Goal: Communication & Community: Answer question/provide support

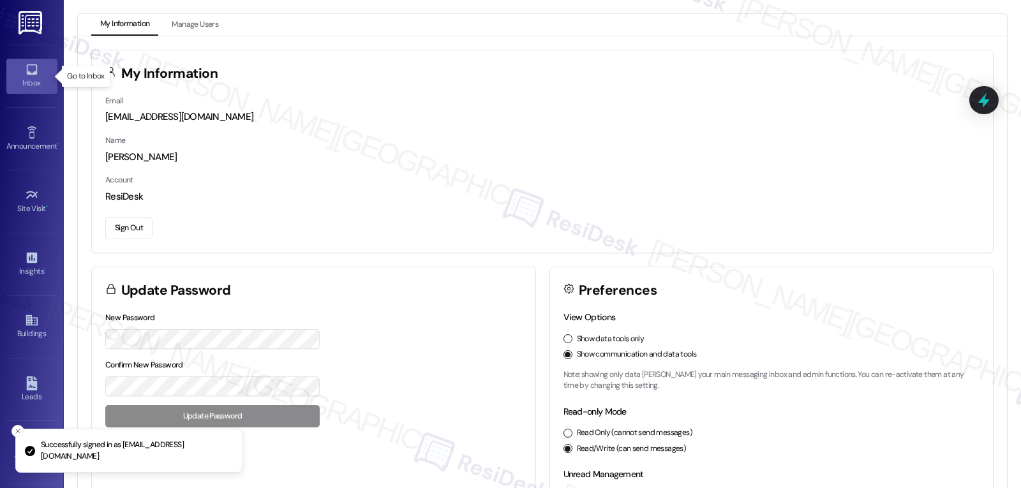
click at [30, 77] on div "Inbox" at bounding box center [32, 83] width 64 height 13
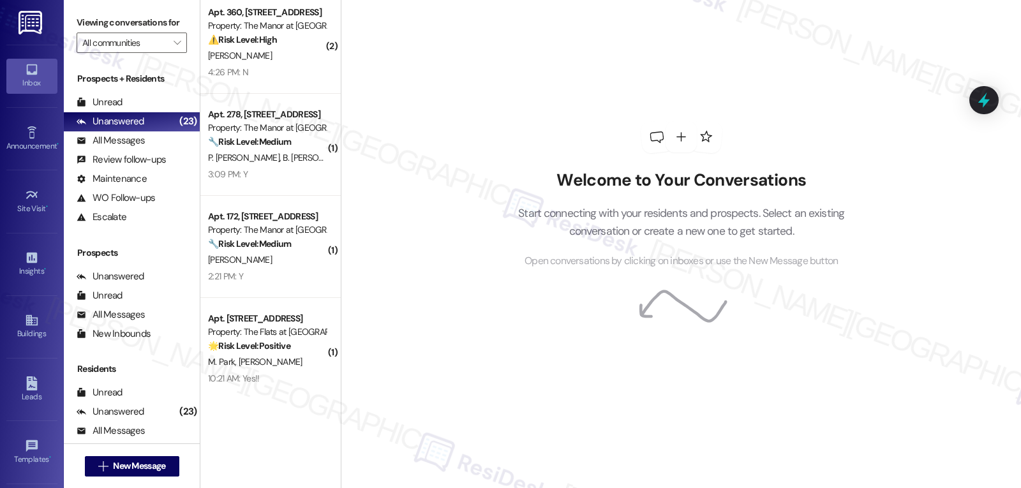
scroll to position [11, 0]
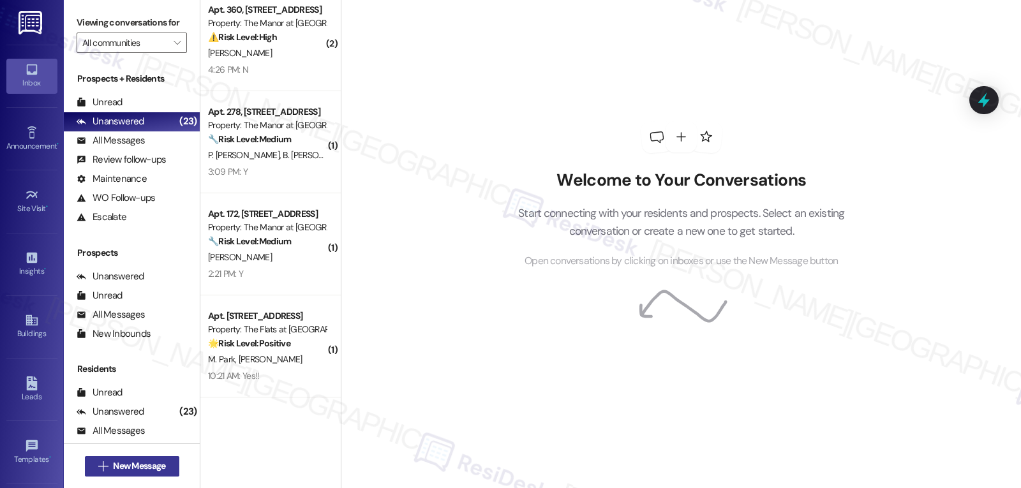
click at [146, 469] on span "New Message" at bounding box center [139, 466] width 52 height 13
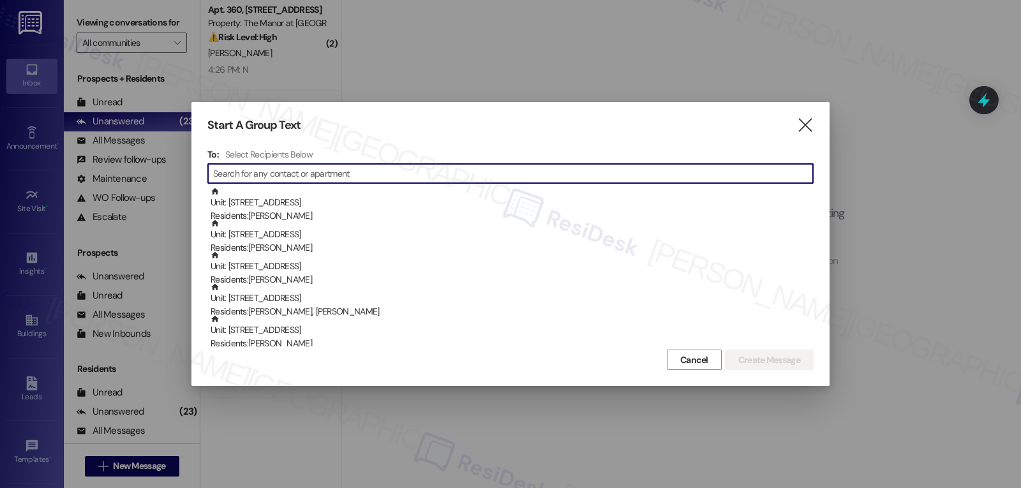
click at [355, 176] on input at bounding box center [513, 174] width 600 height 18
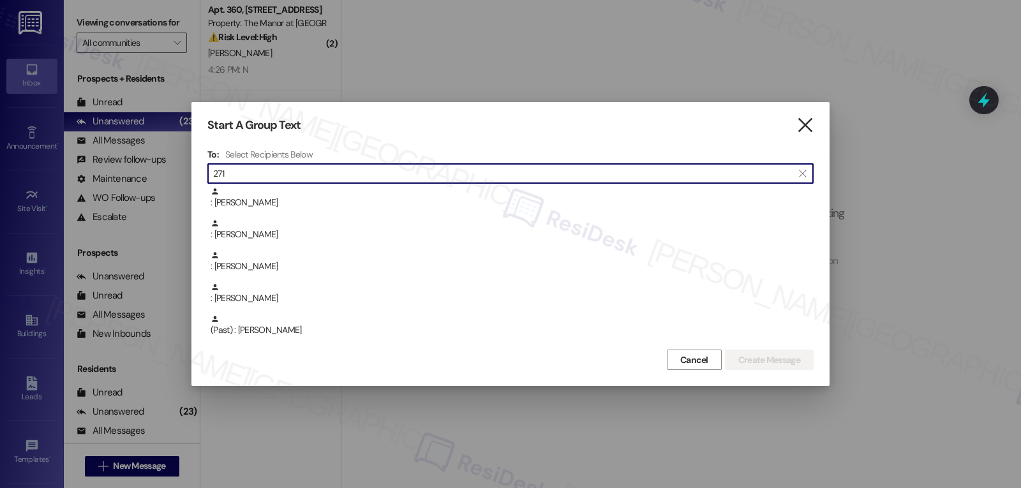
type input "271"
click at [803, 124] on icon "" at bounding box center [805, 125] width 17 height 13
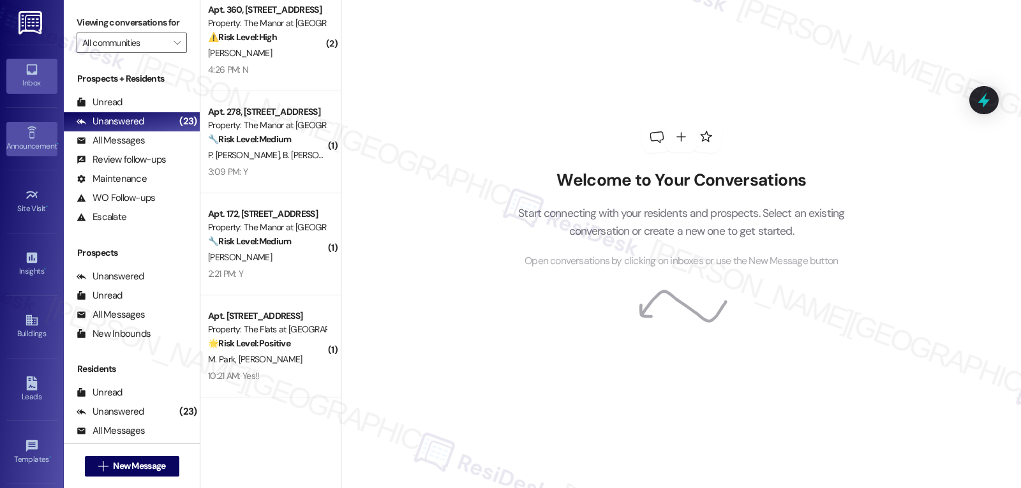
click at [18, 142] on div "Announcement •" at bounding box center [32, 146] width 64 height 13
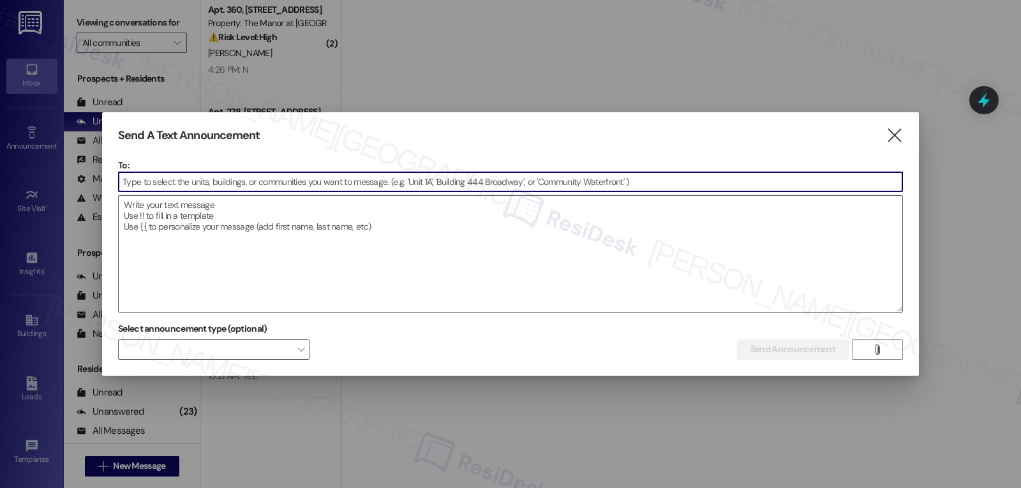
click at [144, 181] on input at bounding box center [511, 181] width 784 height 19
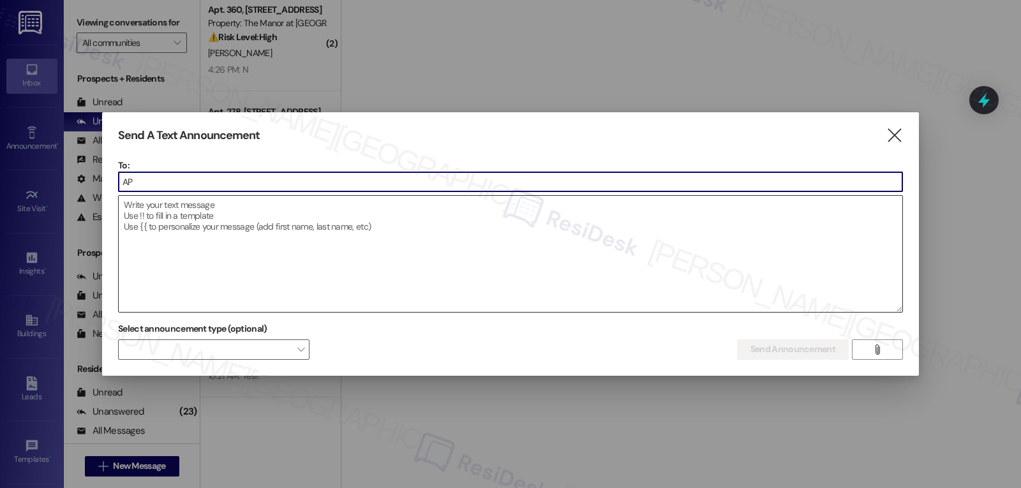
type input "A"
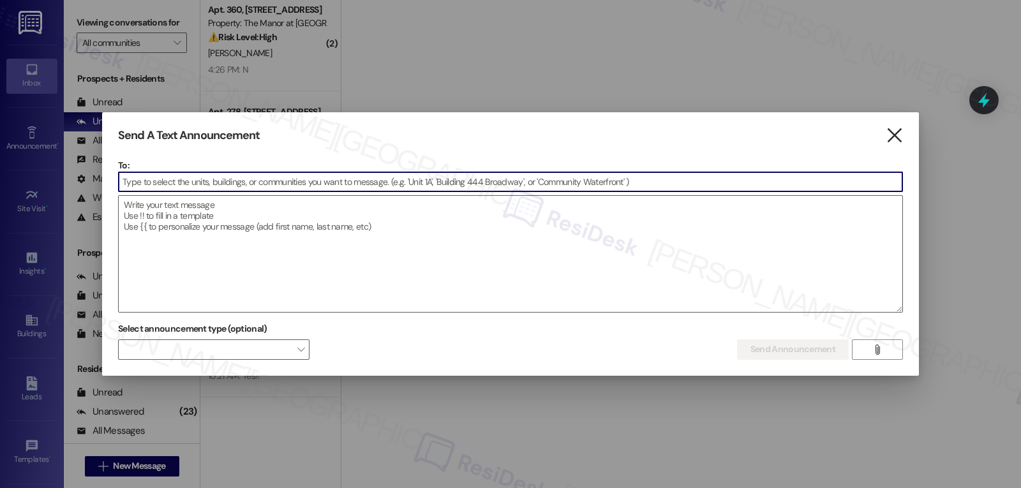
click at [892, 139] on icon "" at bounding box center [894, 135] width 17 height 13
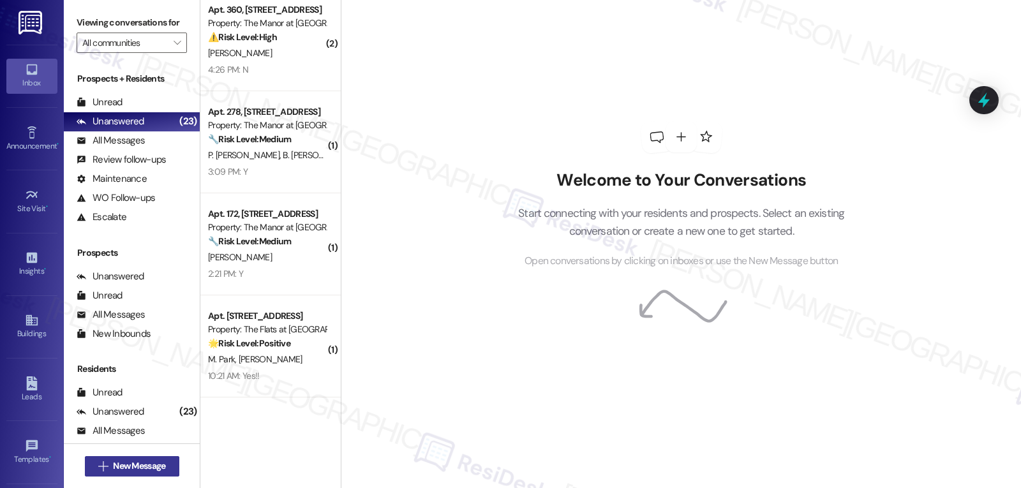
click at [159, 468] on span "New Message" at bounding box center [139, 466] width 52 height 13
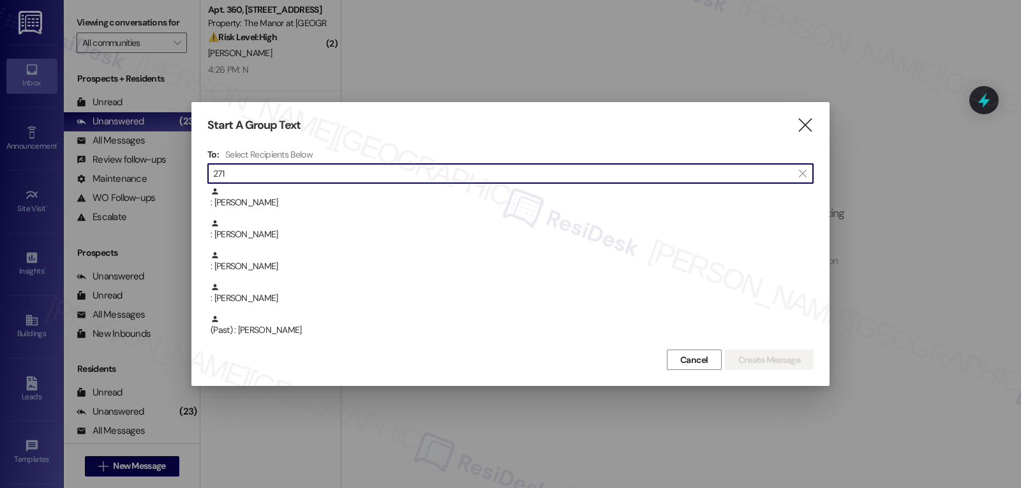
type input "271"
click at [319, 190] on div ": Thomas Clemens" at bounding box center [512, 198] width 603 height 22
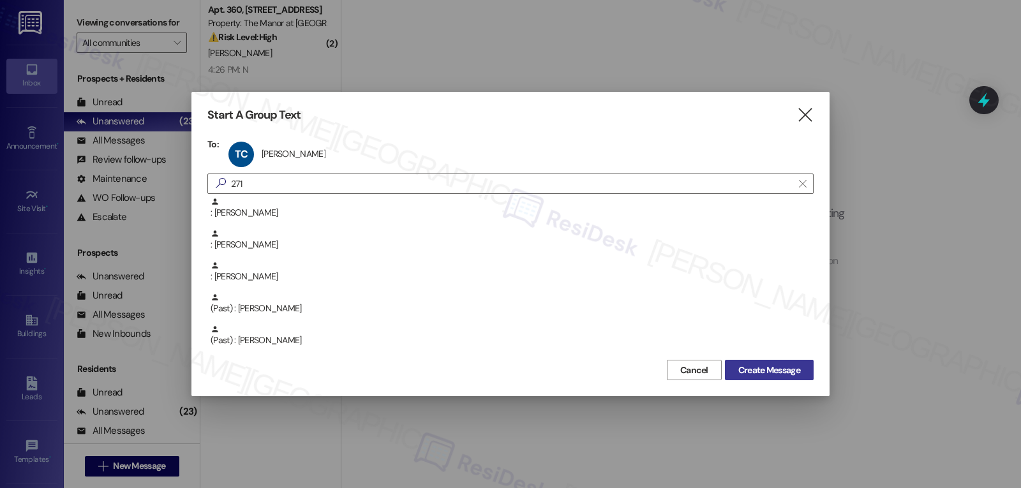
click at [749, 373] on span "Create Message" at bounding box center [770, 370] width 62 height 13
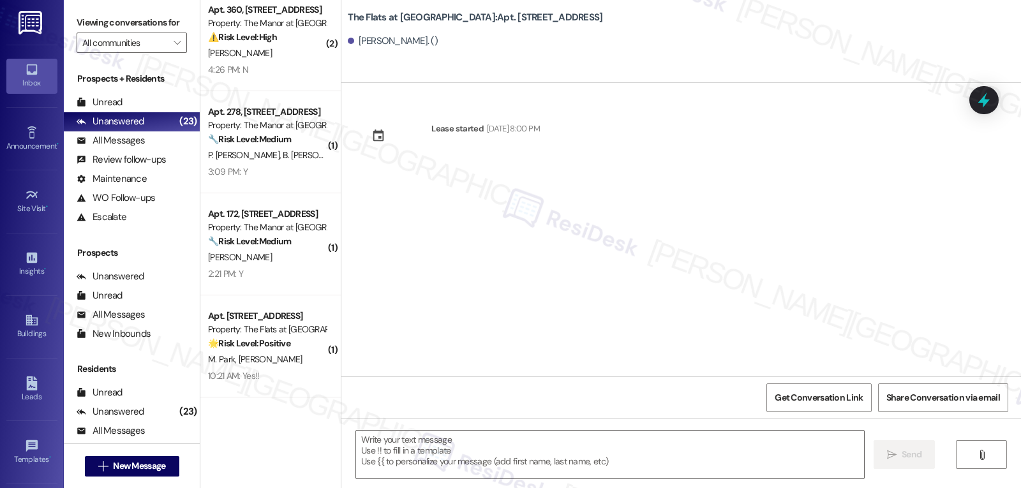
type textarea "Fetching suggested responses. Please feel free to read through the conversation…"
click at [41, 142] on div "Announcement •" at bounding box center [32, 146] width 64 height 13
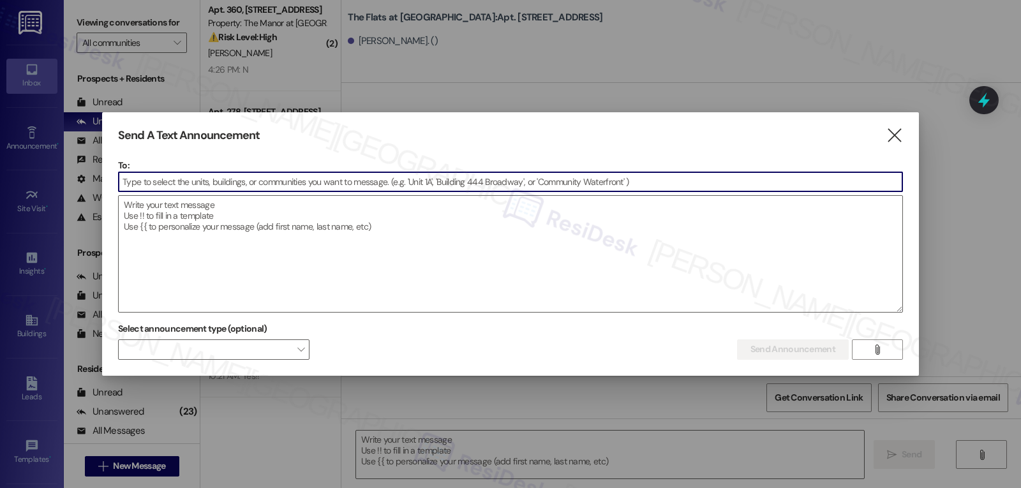
click at [198, 187] on input at bounding box center [511, 181] width 784 height 19
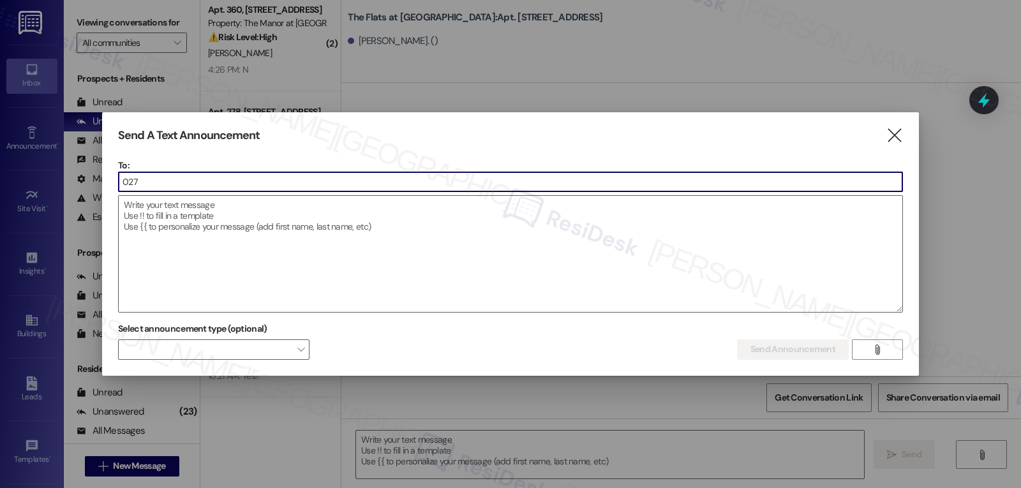
type input "0271"
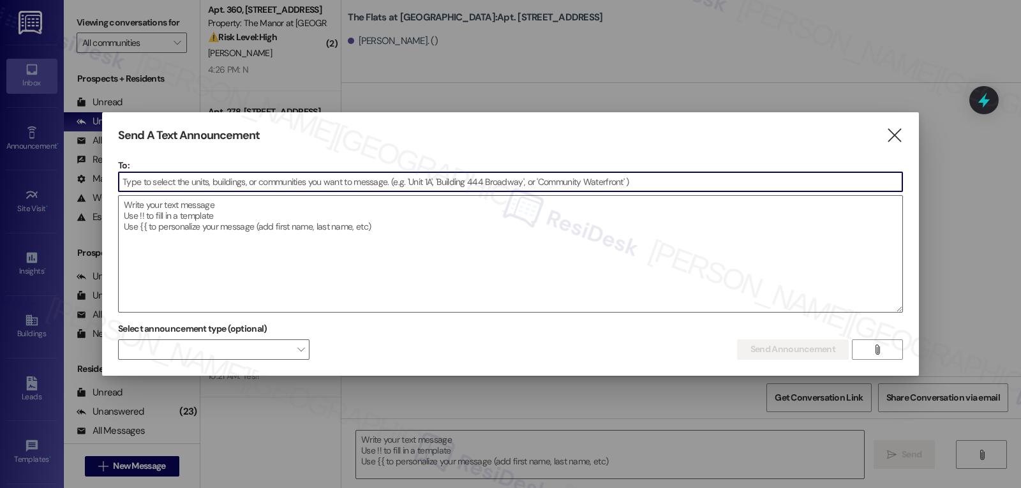
click at [889, 134] on icon "" at bounding box center [894, 135] width 17 height 13
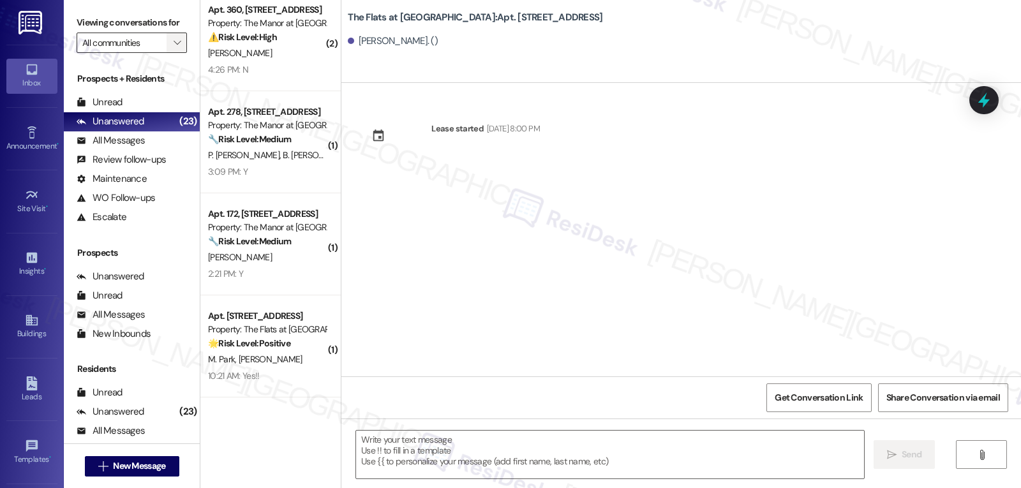
click at [171, 53] on span "" at bounding box center [177, 43] width 12 height 20
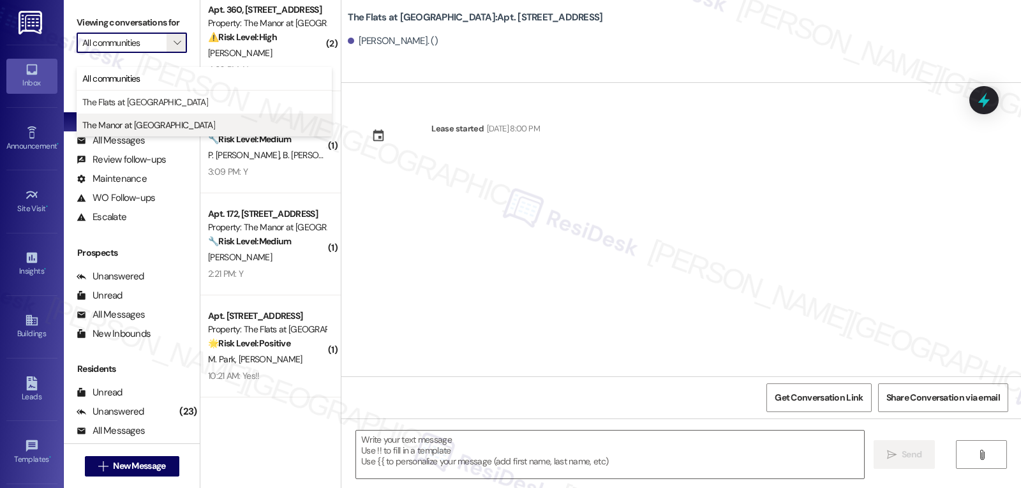
click at [151, 119] on span "The Manor at Downington" at bounding box center [148, 125] width 133 height 13
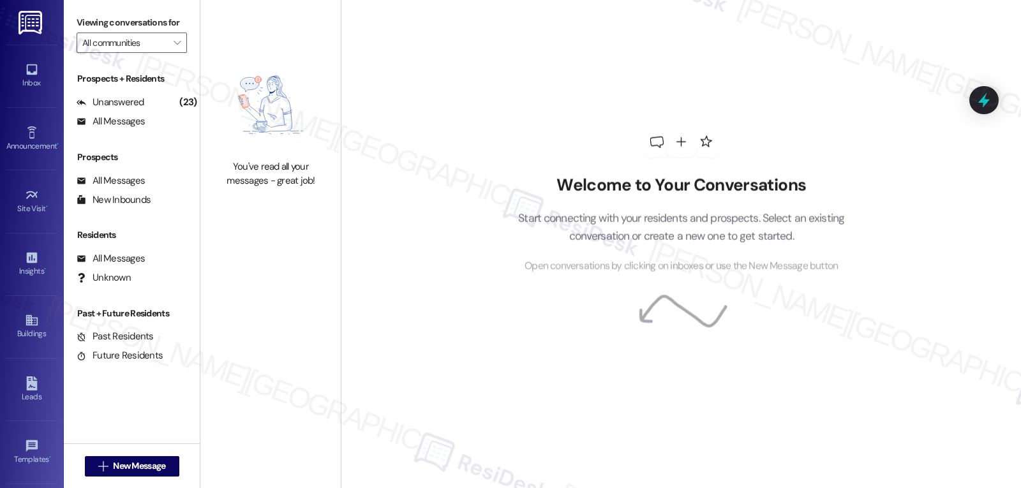
type input "The Manor at Downington"
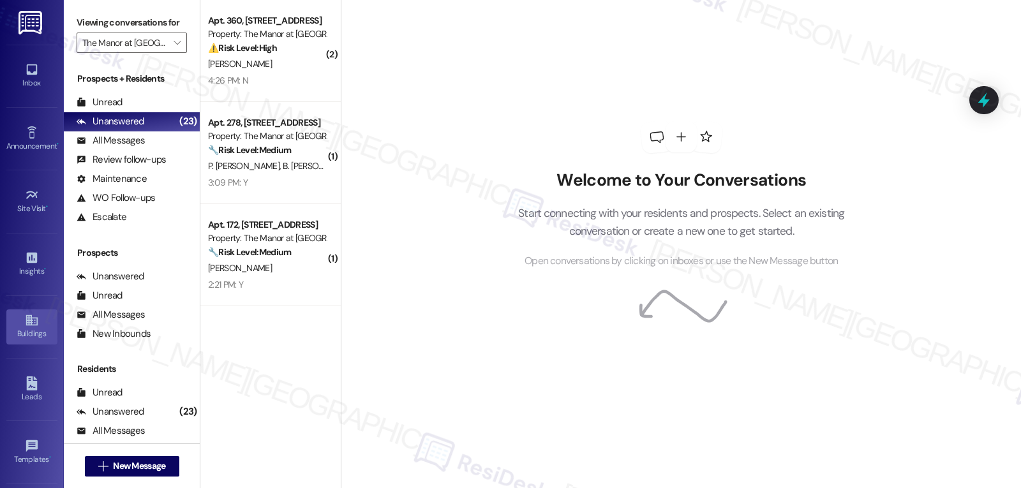
click at [31, 324] on icon at bounding box center [32, 320] width 14 height 14
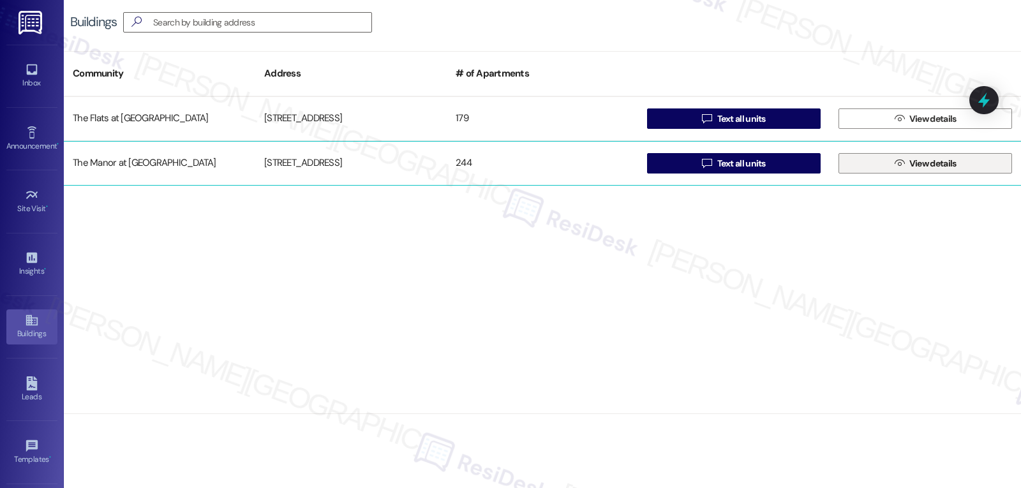
click at [895, 169] on span " View details" at bounding box center [925, 163] width 67 height 19
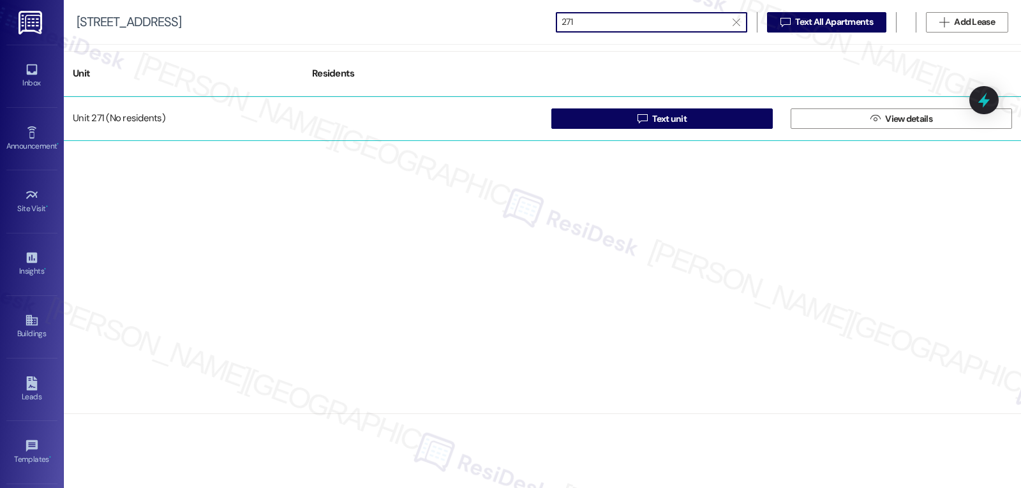
type input "271"
click at [218, 128] on div "Unit 271 (No residents)" at bounding box center [183, 119] width 239 height 26
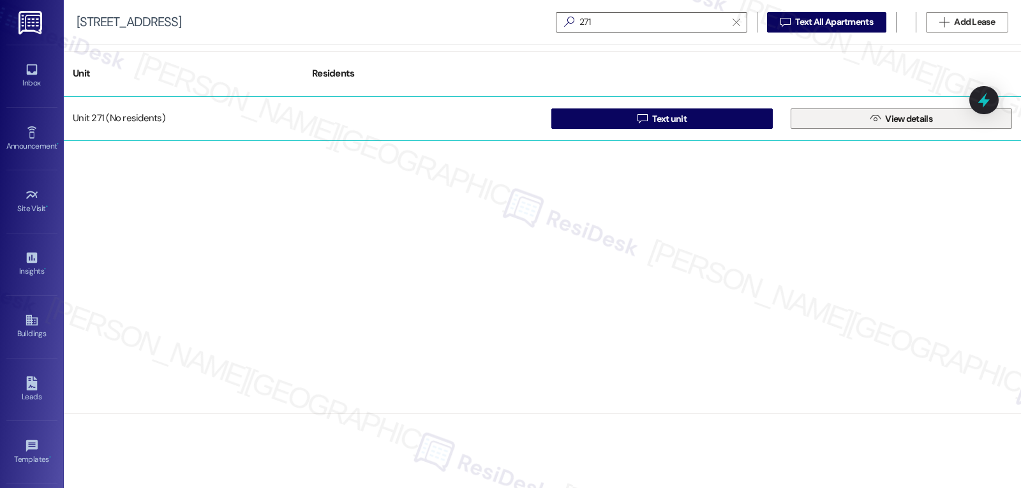
click at [919, 111] on span " View details" at bounding box center [901, 118] width 67 height 19
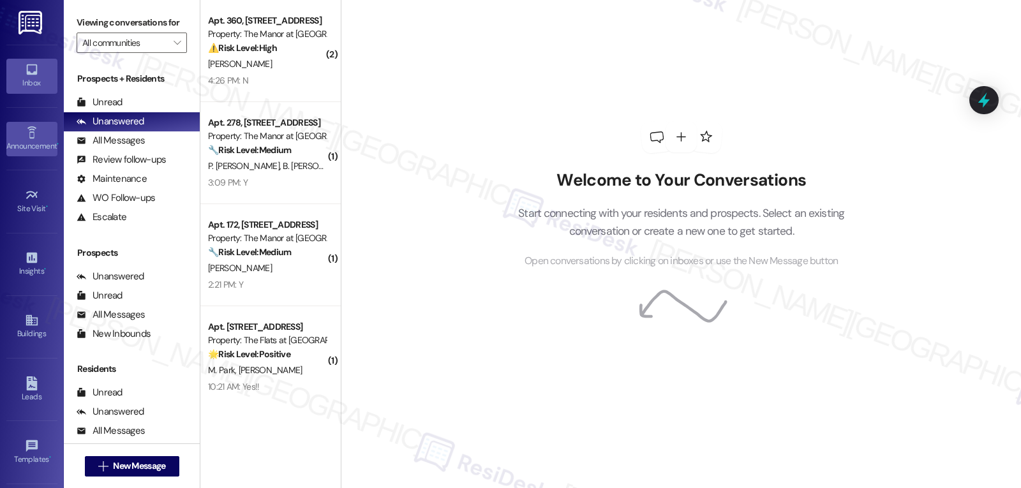
click at [20, 148] on div "Announcement •" at bounding box center [32, 146] width 64 height 13
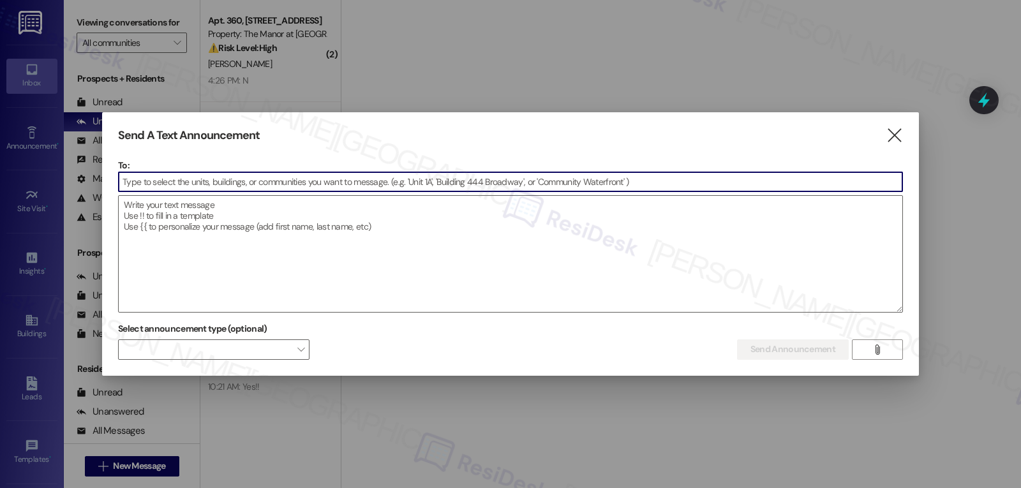
click at [894, 137] on icon "" at bounding box center [894, 135] width 17 height 13
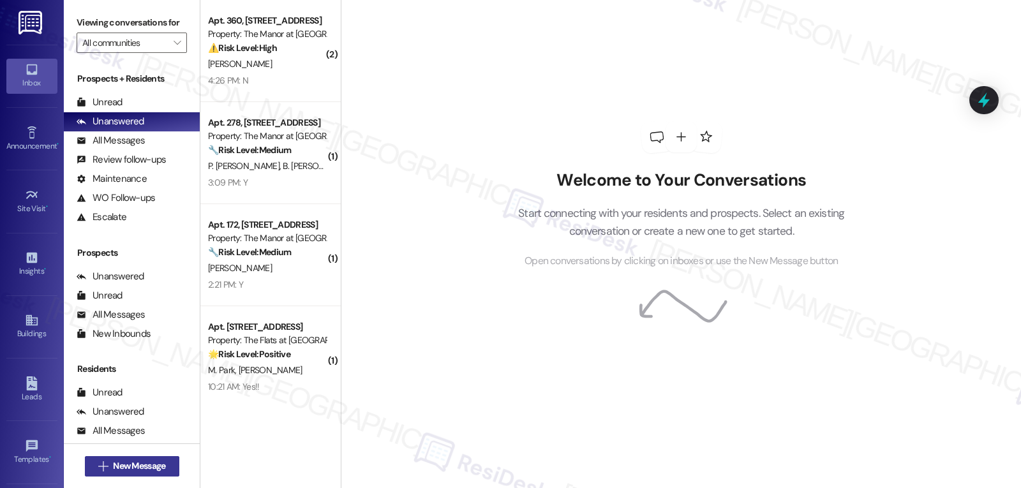
click at [149, 470] on span "New Message" at bounding box center [139, 466] width 52 height 13
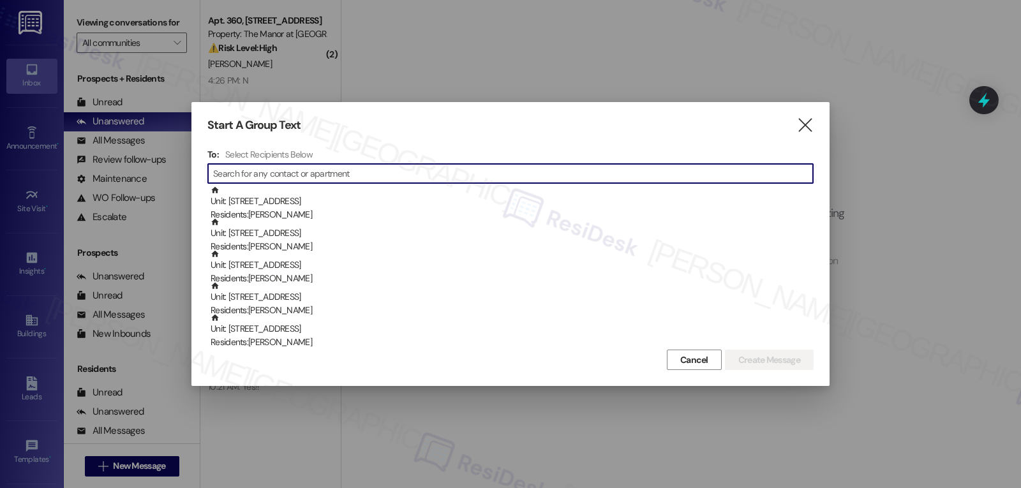
scroll to position [255, 0]
type input "1001"
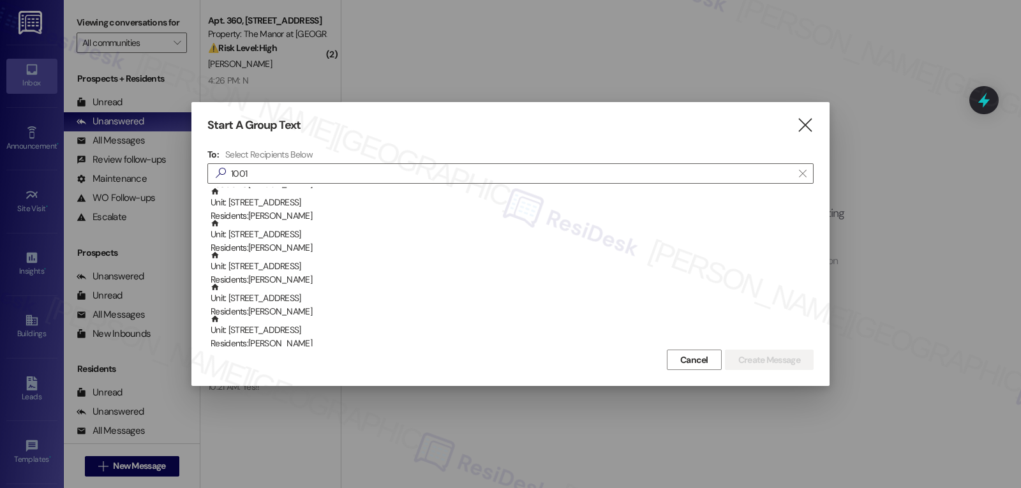
drag, startPoint x: 740, startPoint y: 52, endPoint x: 769, endPoint y: 63, distance: 30.1
click at [741, 52] on div at bounding box center [510, 244] width 1021 height 488
click at [800, 126] on icon "" at bounding box center [805, 125] width 17 height 13
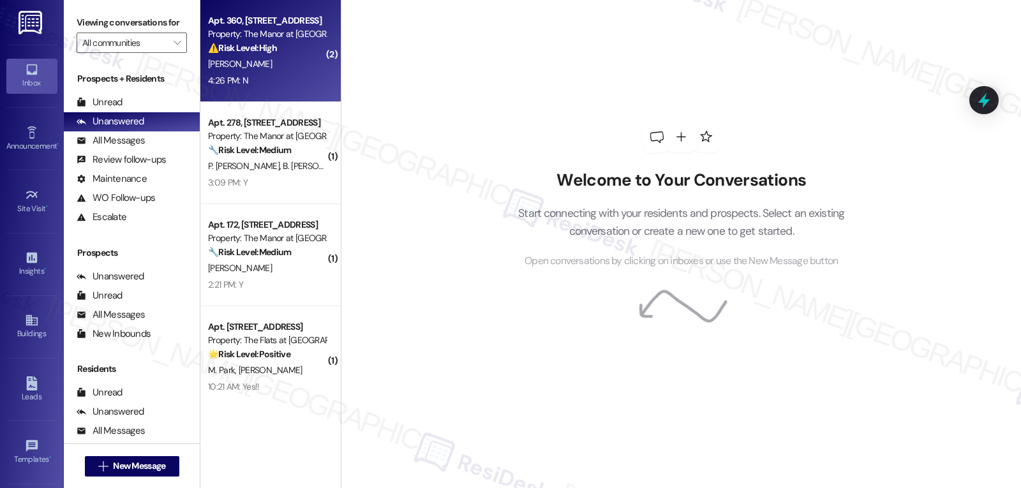
click at [238, 54] on div "⚠️ Risk Level: High The resident is reporting that a refrigerator repair was no…" at bounding box center [267, 47] width 118 height 13
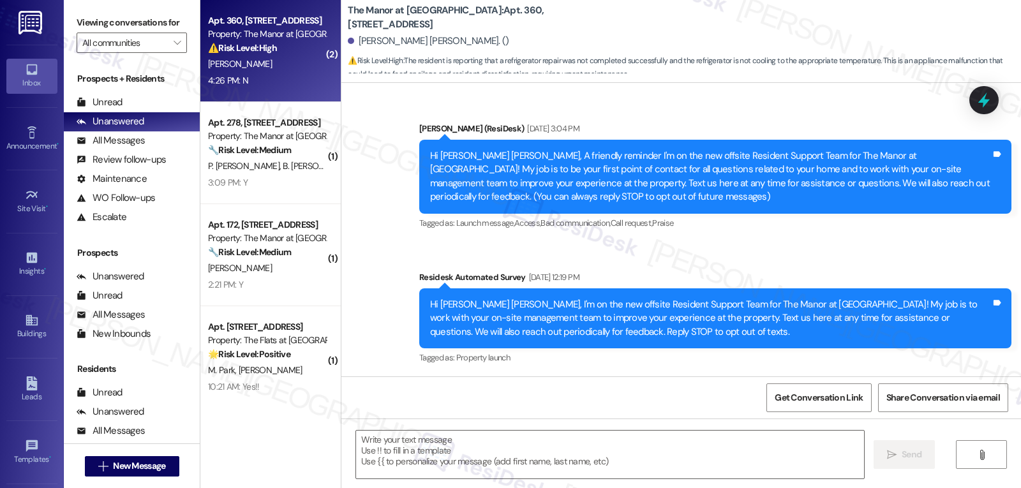
scroll to position [7923, 0]
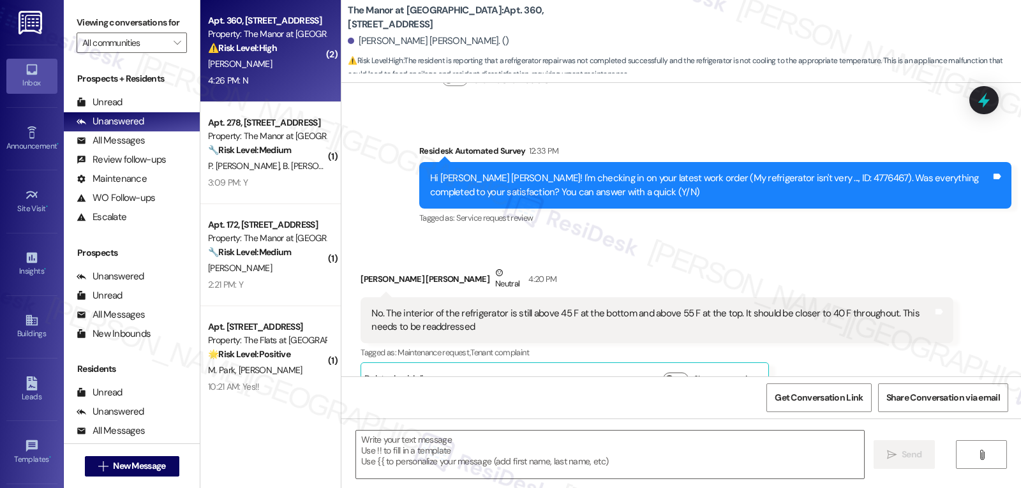
type textarea "Fetching suggested responses. Please feel free to read through the conversation…"
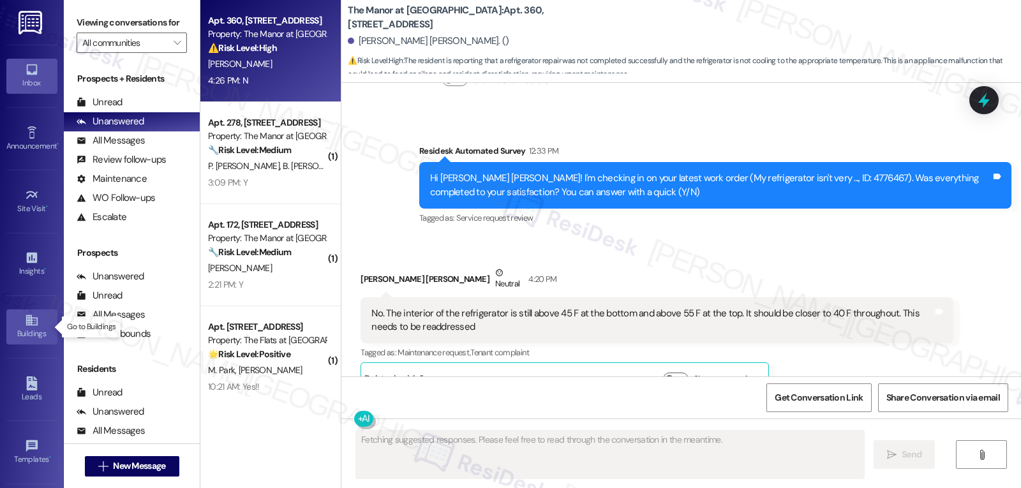
click at [15, 329] on div "Buildings" at bounding box center [32, 333] width 64 height 13
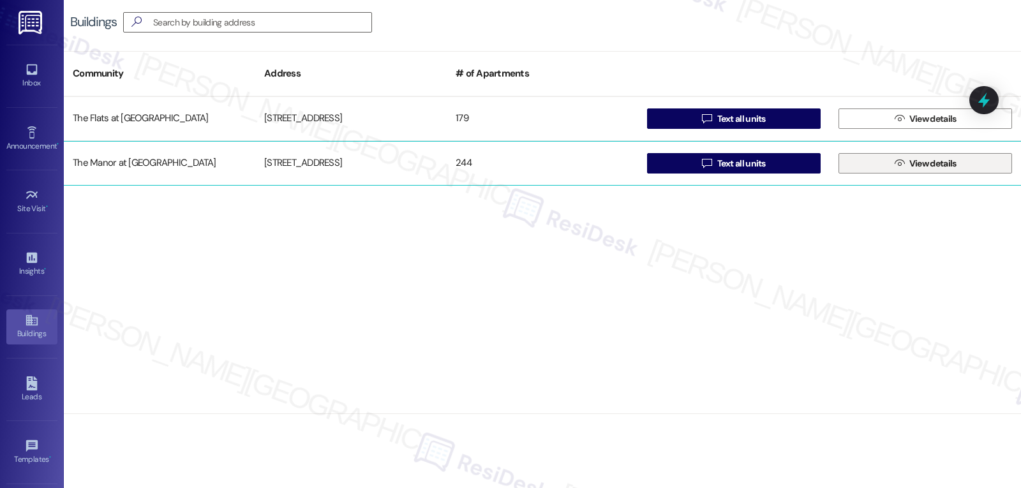
click at [887, 170] on button " View details" at bounding box center [926, 163] width 174 height 20
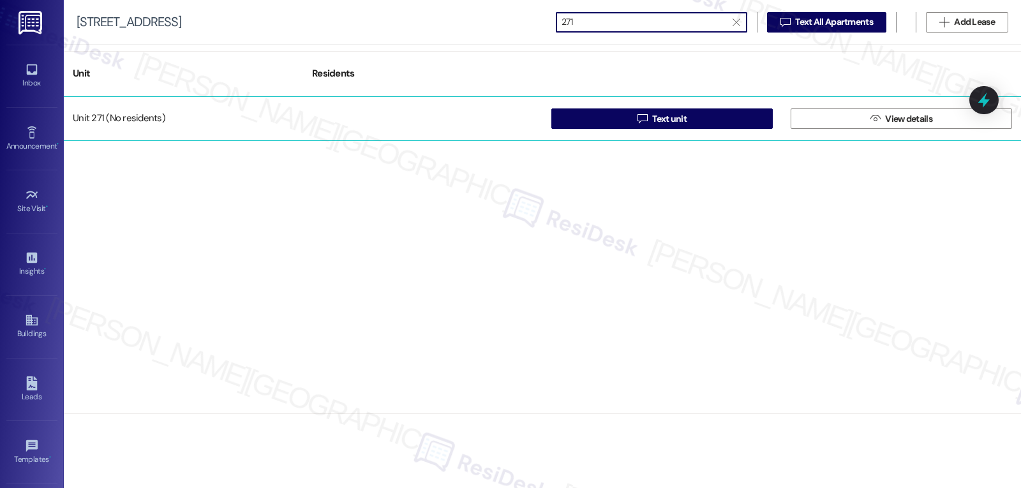
type input "271"
click at [211, 117] on div "Unit 271 (No residents)" at bounding box center [183, 119] width 239 height 26
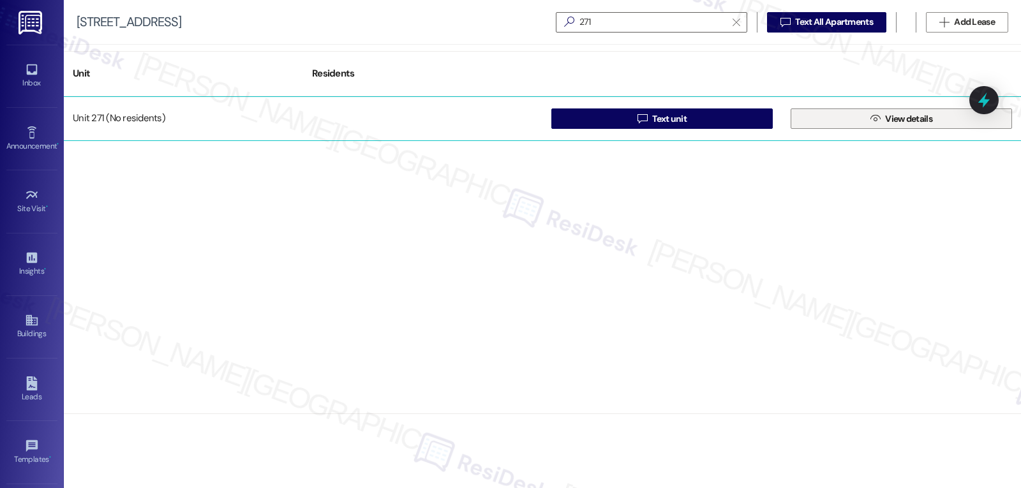
click at [874, 124] on span " View details" at bounding box center [901, 118] width 67 height 19
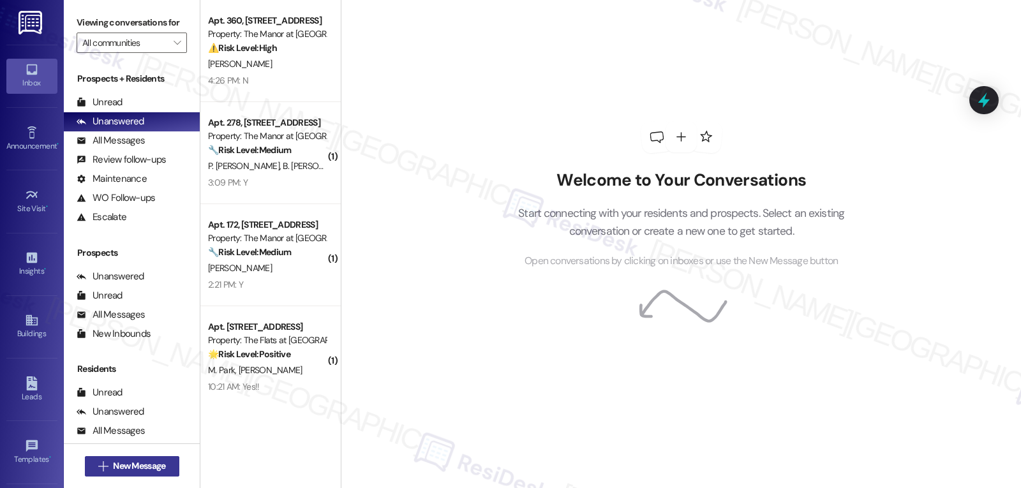
click at [95, 473] on button " New Message" at bounding box center [132, 466] width 94 height 20
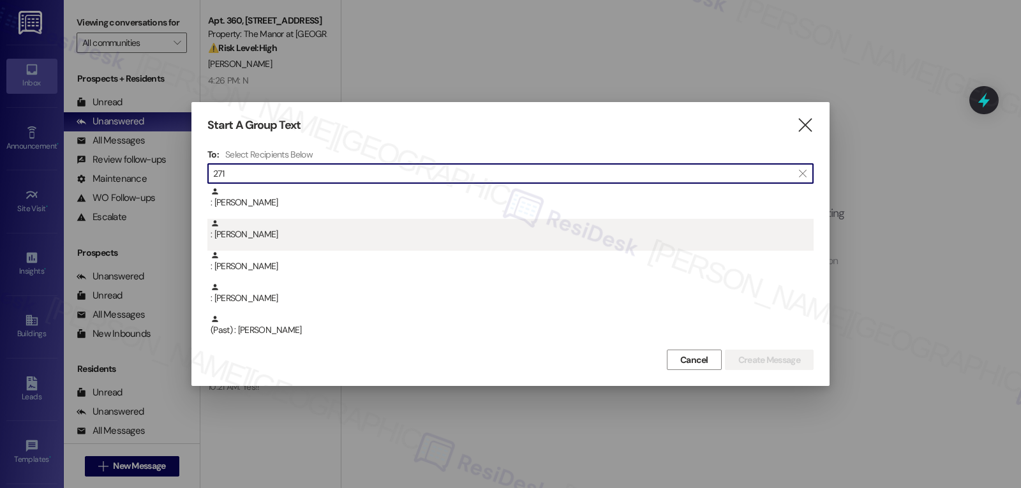
type input "271"
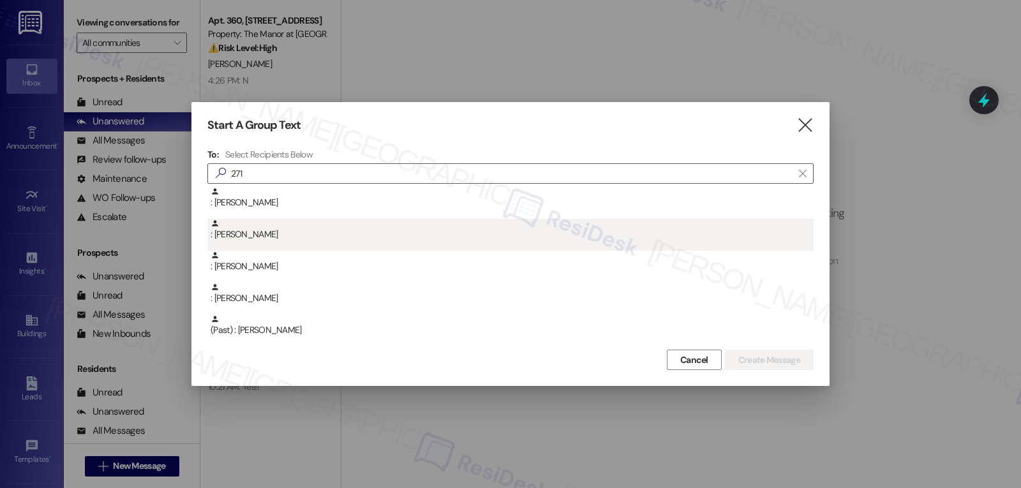
click at [428, 243] on div ": Kevin Kelly" at bounding box center [510, 235] width 606 height 32
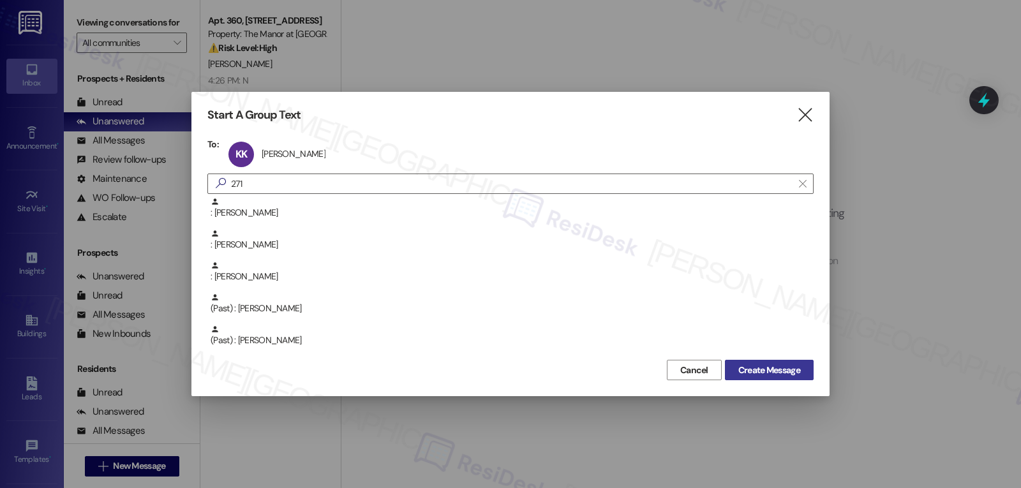
click at [795, 377] on span "Create Message" at bounding box center [770, 370] width 62 height 13
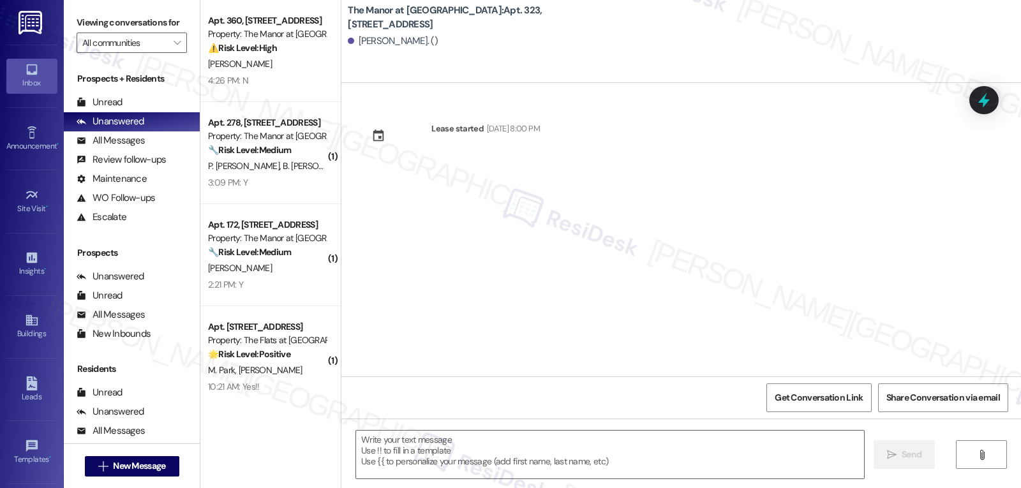
type textarea "Fetching suggested responses. Please feel free to read through the conversation…"
click at [147, 470] on span "New Message" at bounding box center [139, 466] width 52 height 13
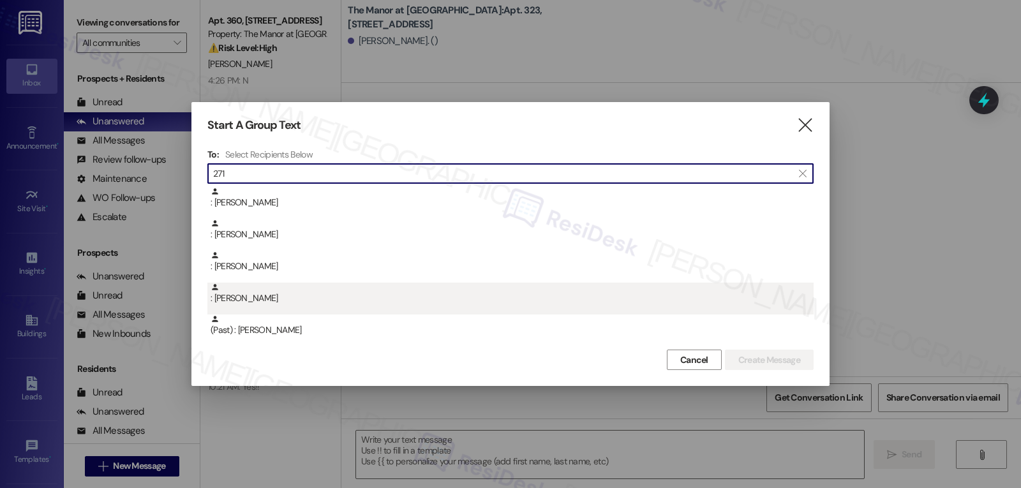
type input "271"
click at [271, 295] on div ": Kristen Mcgranaghan" at bounding box center [512, 294] width 603 height 22
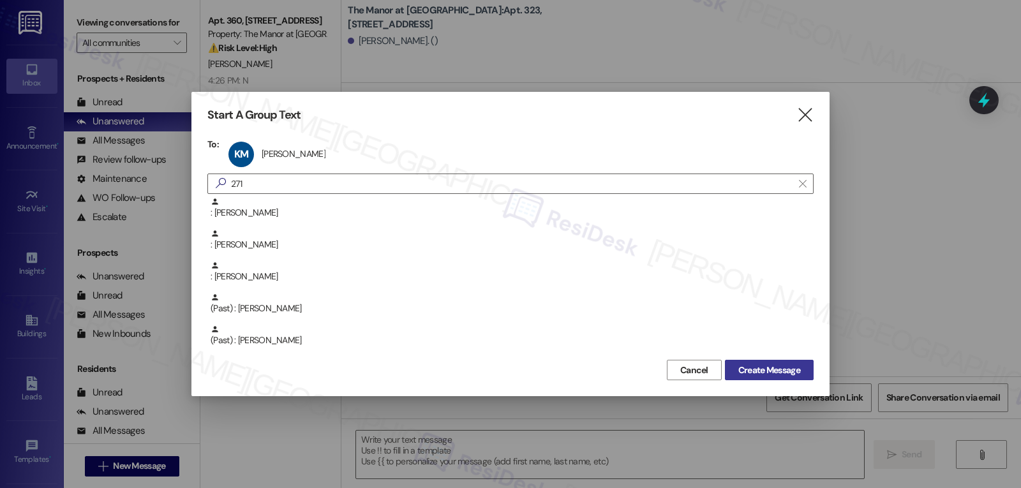
click at [739, 365] on span "Create Message" at bounding box center [770, 370] width 62 height 13
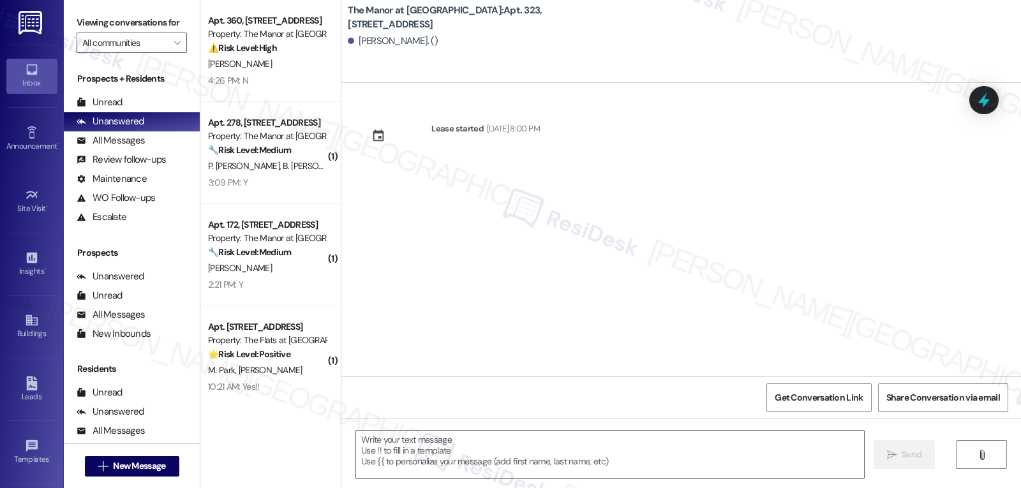
type textarea "Fetching suggested responses. Please feel free to read through the conversation…"
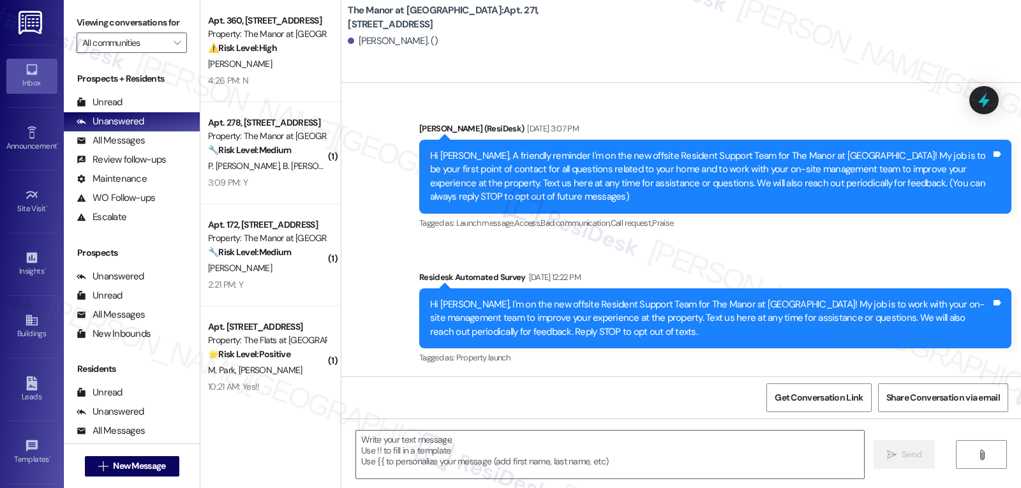
scroll to position [6930, 0]
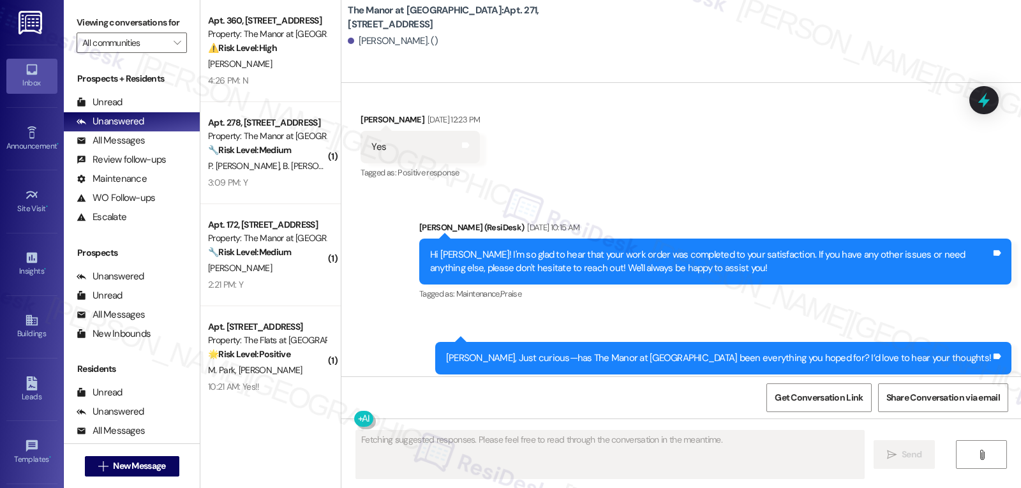
type textarea "Fetching suggested responses. Please feel free to read through the conversation…"
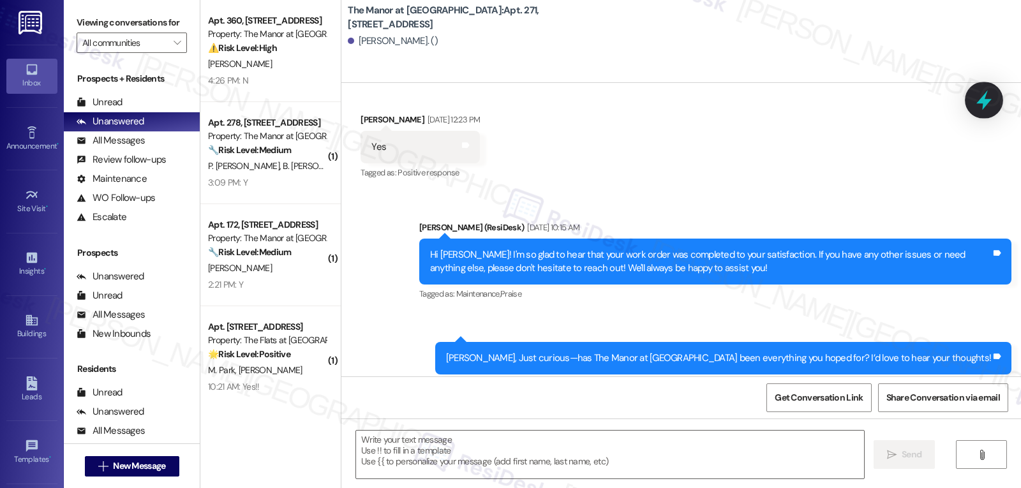
click at [973, 98] on icon at bounding box center [984, 100] width 22 height 22
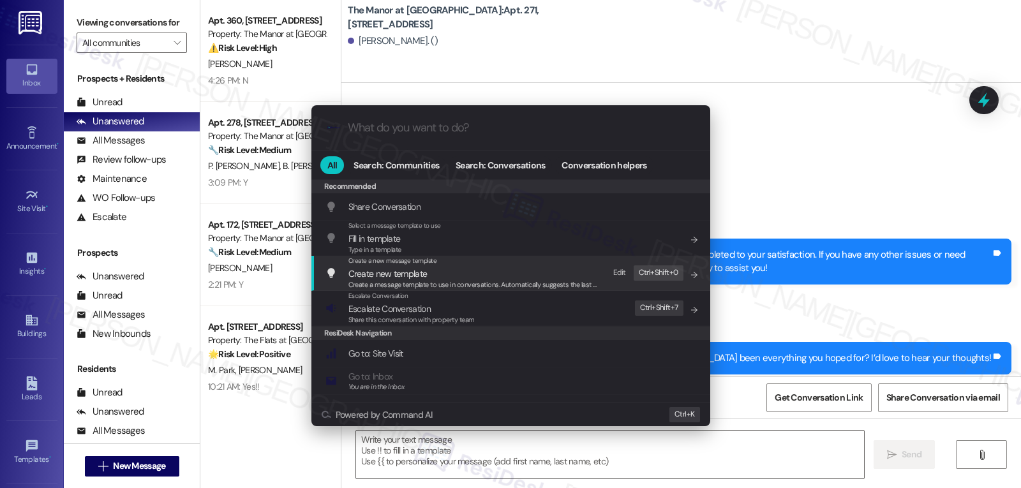
click at [109, 470] on div ".cls-1{fill:#0a055f;}.cls-2{fill:#0cc4c4;} resideskLogoBlueOrange All Search: C…" at bounding box center [510, 244] width 1021 height 488
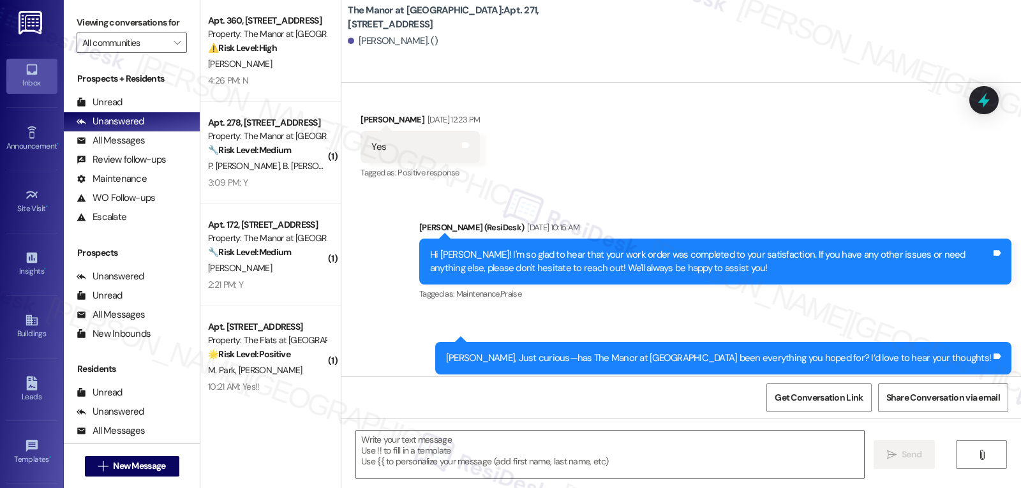
click at [113, 470] on span "New Message" at bounding box center [139, 466] width 52 height 13
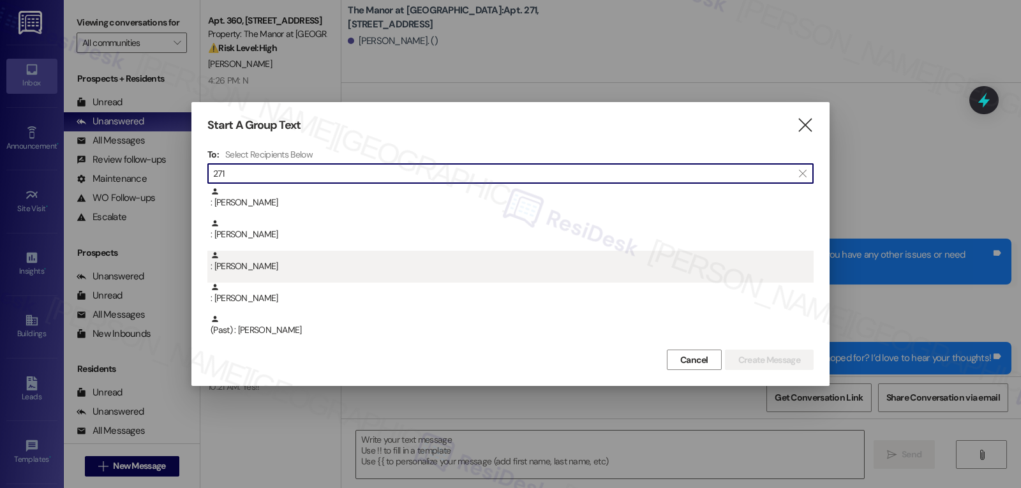
type input "271"
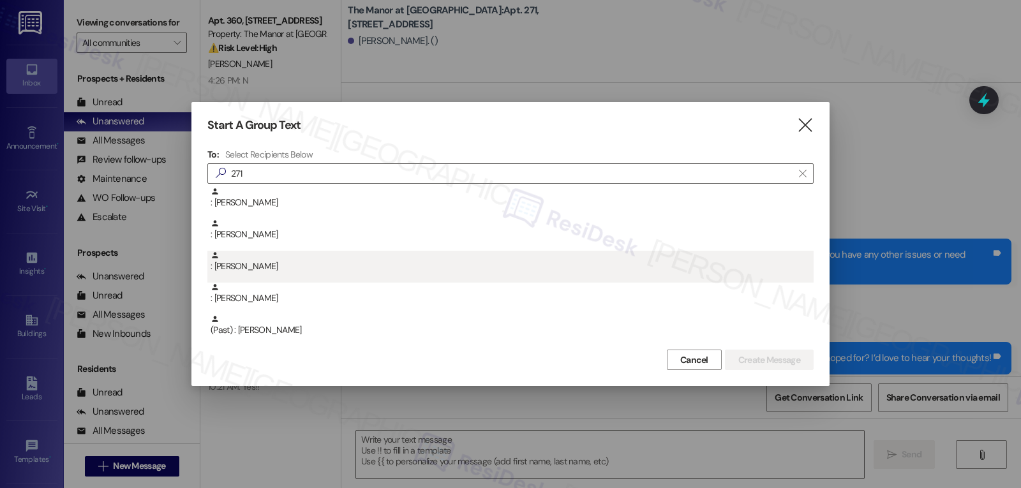
click at [281, 272] on div ": Seema Shekhawat" at bounding box center [512, 262] width 603 height 22
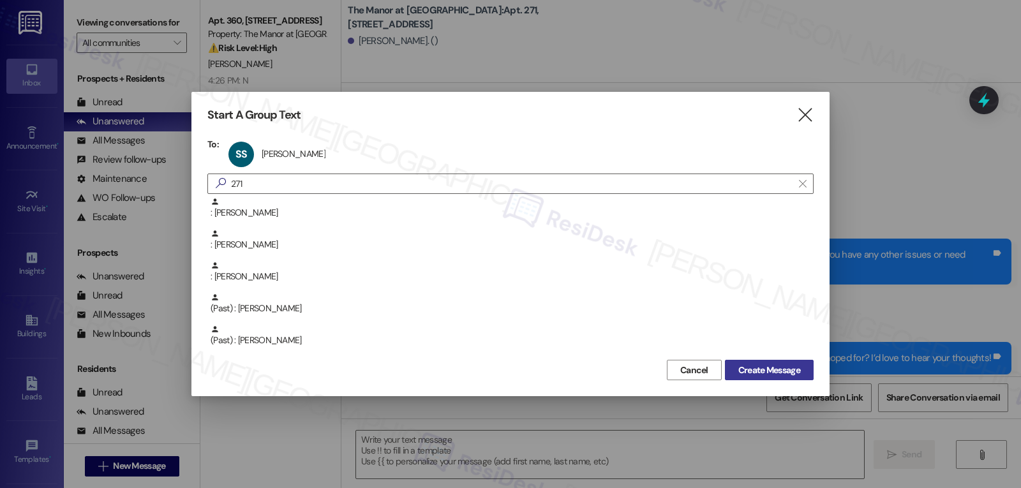
click at [744, 364] on span "Create Message" at bounding box center [770, 370] width 62 height 13
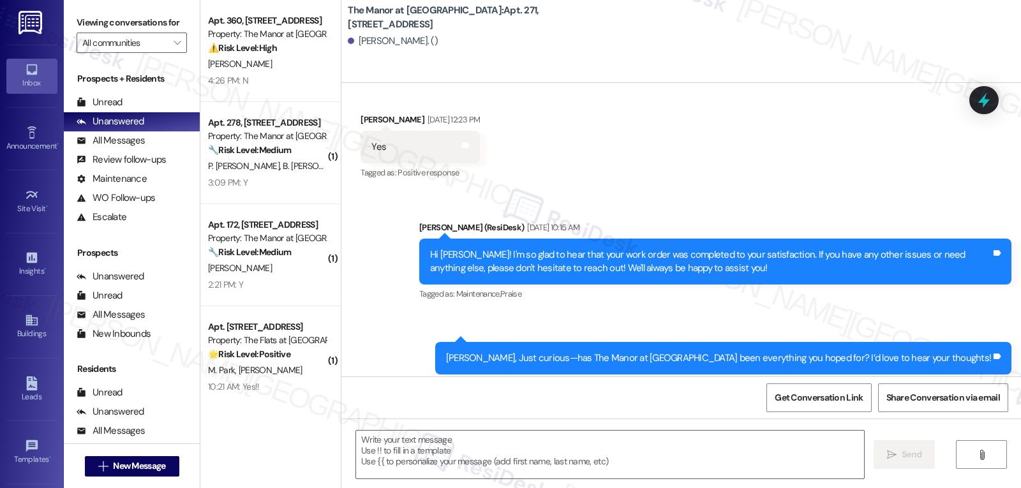
type textarea "Fetching suggested responses. Please feel free to read through the conversation…"
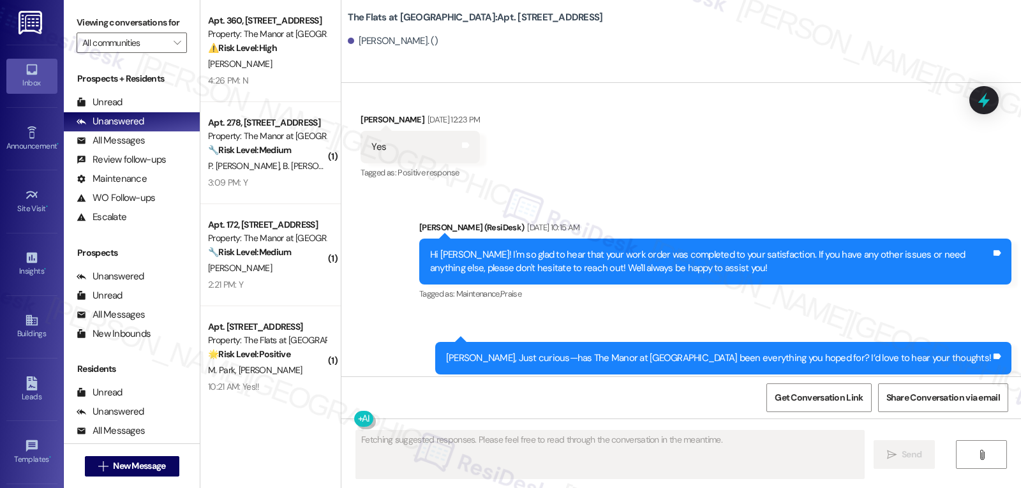
scroll to position [0, 0]
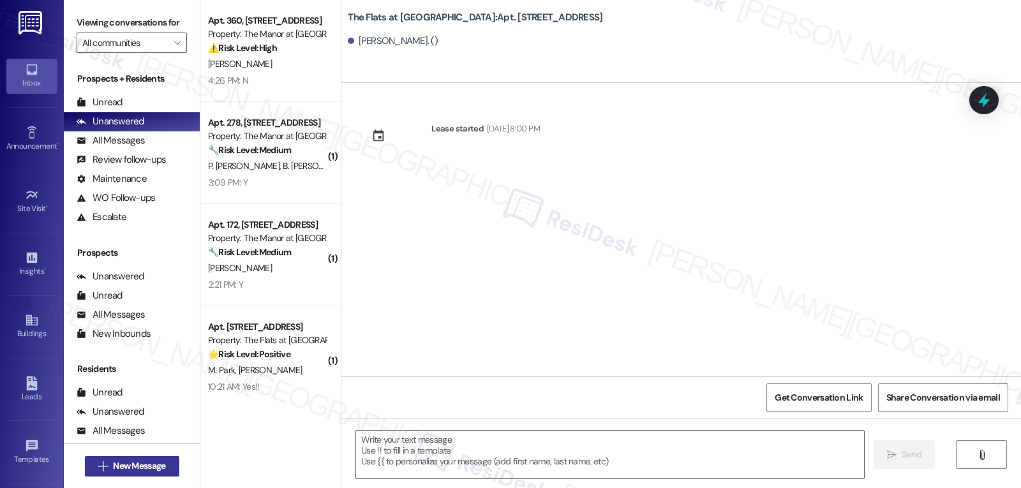
click at [160, 466] on span "New Message" at bounding box center [139, 466] width 52 height 13
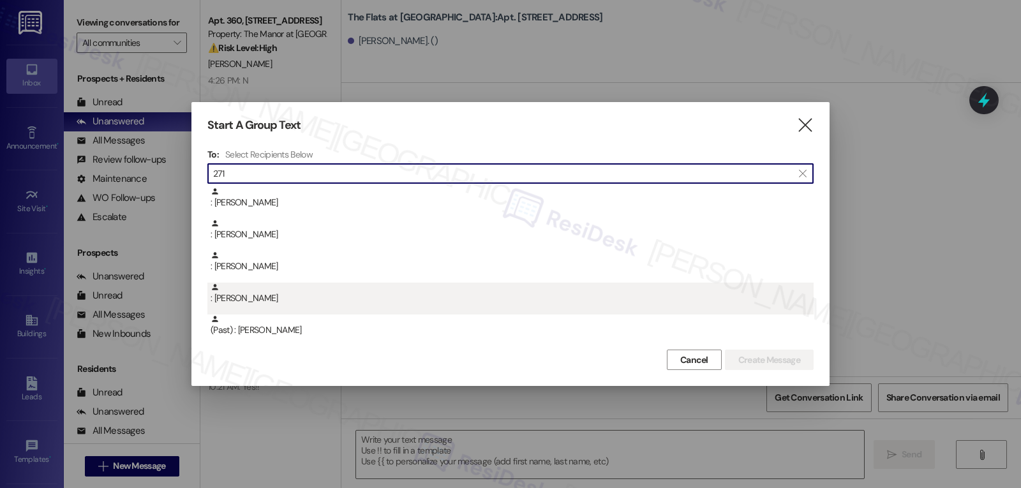
type input "271"
click at [309, 303] on div ": Kristen Mcgranaghan" at bounding box center [512, 294] width 603 height 22
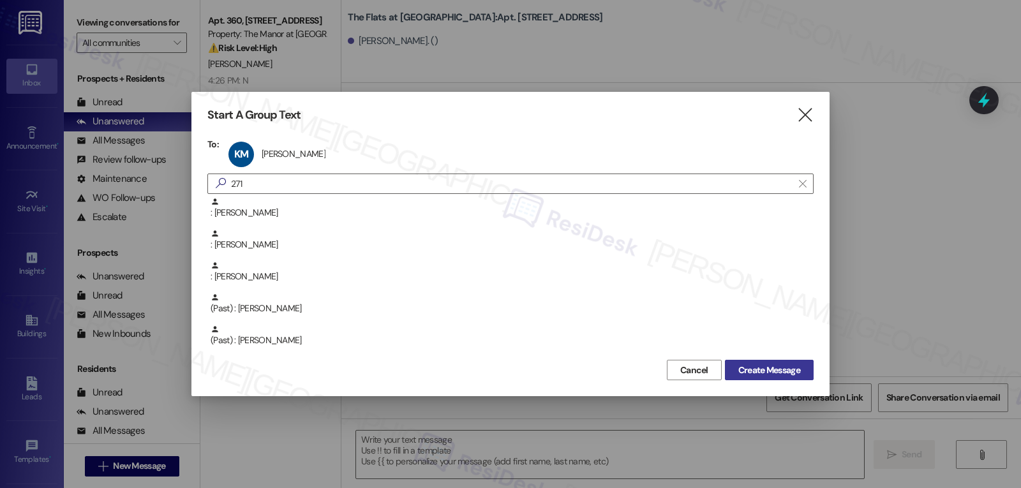
click at [788, 370] on span "Create Message" at bounding box center [770, 370] width 62 height 13
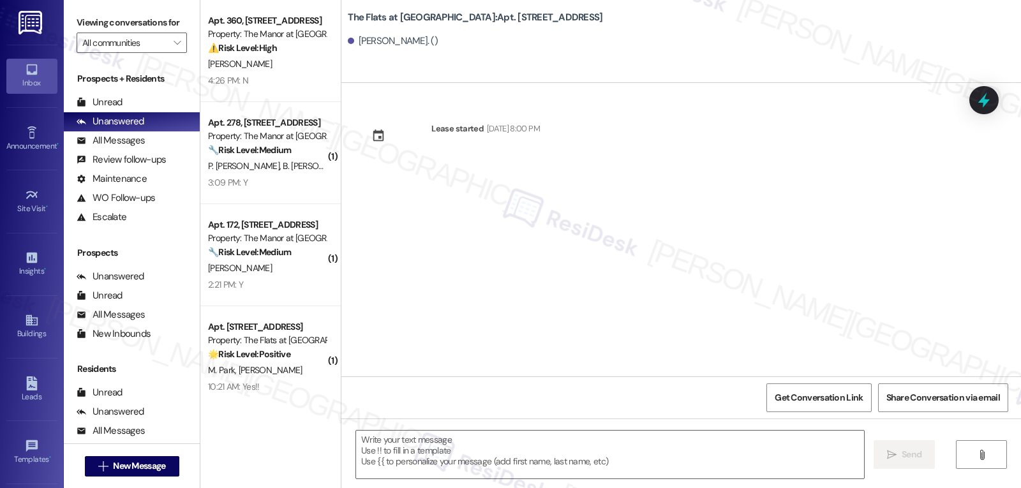
type textarea "Fetching suggested responses. Please feel free to read through the conversation…"
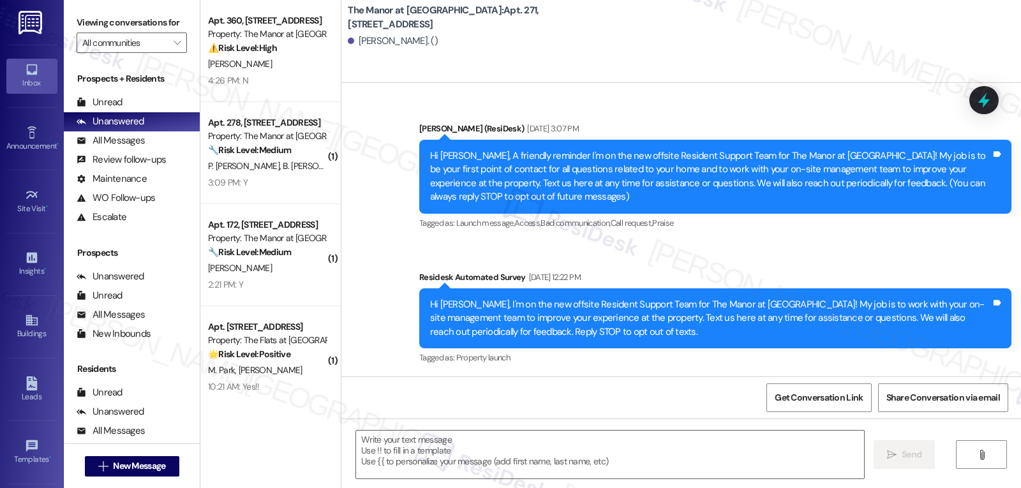
scroll to position [6930, 0]
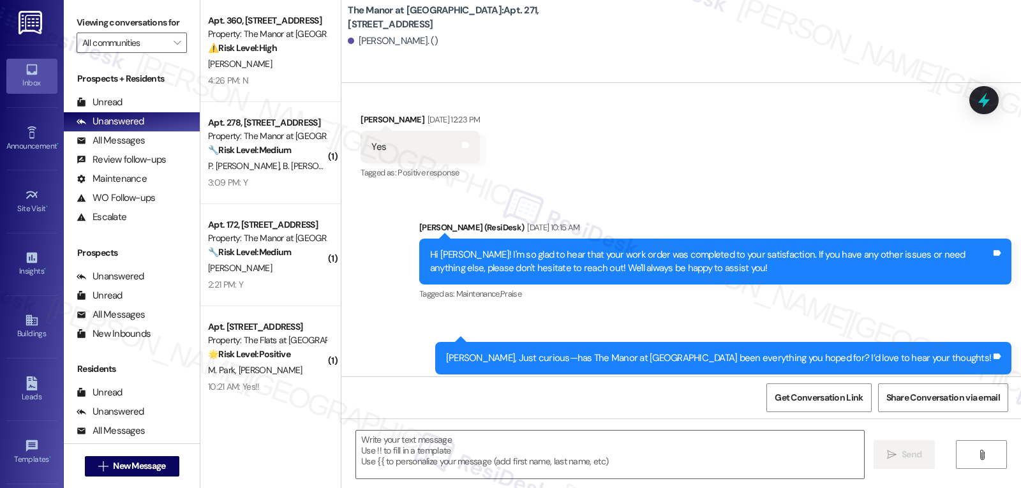
type textarea "Fetching suggested responses. Please feel free to read through the conversation…"
click at [483, 443] on textarea at bounding box center [610, 455] width 508 height 48
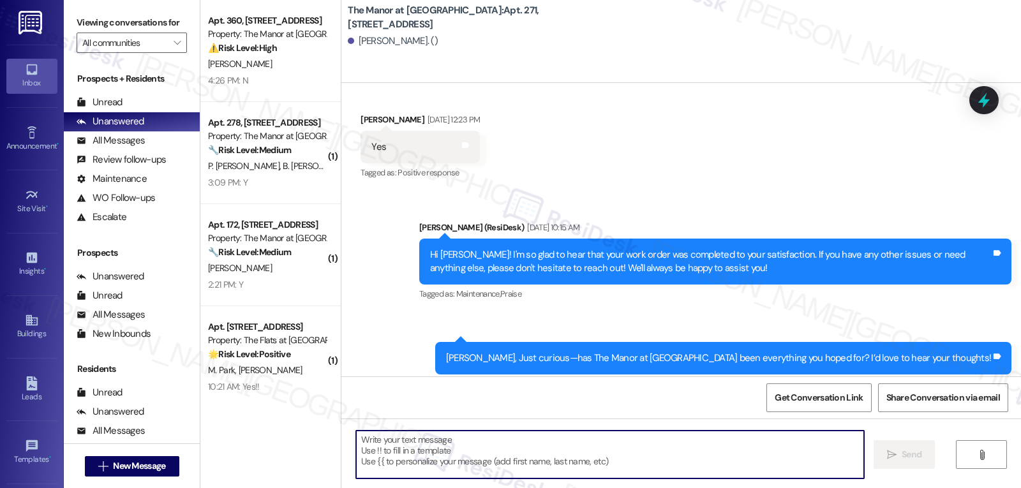
paste textarea "Hi {{first_name}}! I hope you are doing well! We will be testing some of the ou…"
type textarea "Hi {{first_name}}! I hope you are doing well! We will be testing some of the ou…"
click at [590, 437] on textarea "To enrich screen reader interactions, please activate Accessibility in Grammarl…" at bounding box center [608, 455] width 508 height 48
click at [575, 454] on textarea "To enrich screen reader interactions, please activate Accessibility in Grammarl…" at bounding box center [608, 455] width 508 height 48
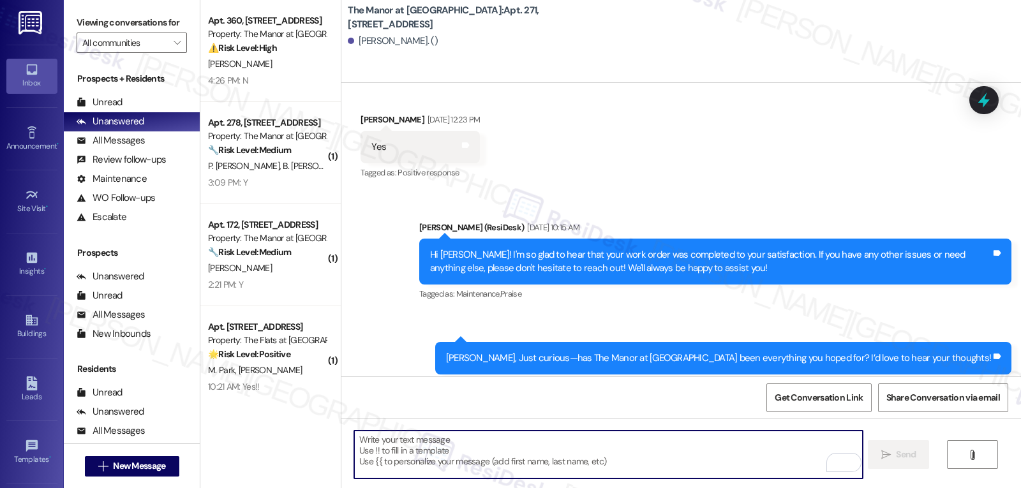
paste textarea "Hi {{first_name}}! I hope you are doing well! We will be testing some of the ou…"
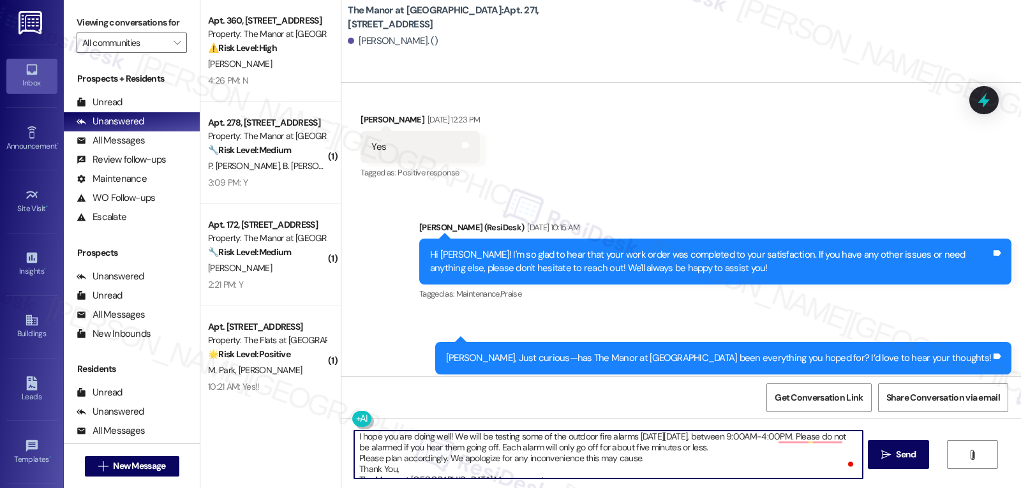
scroll to position [25, 0]
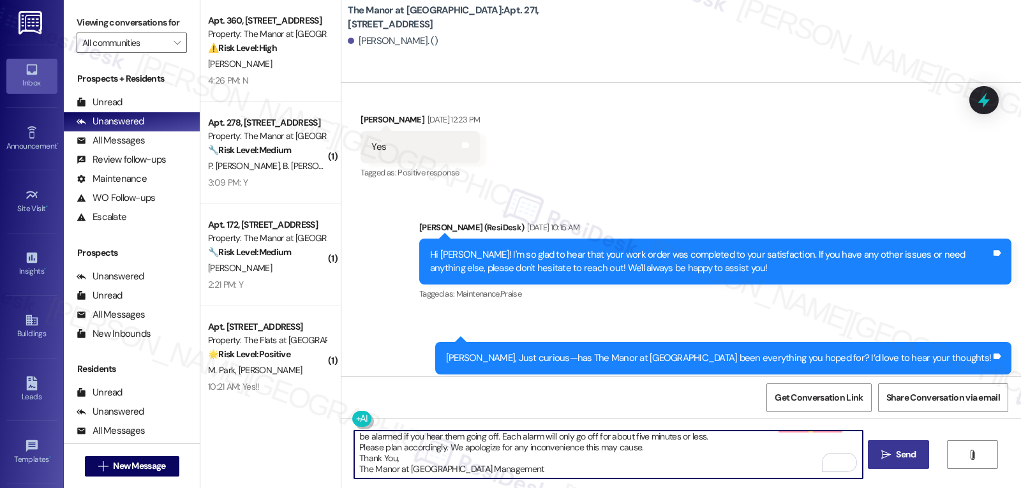
type textarea "Hi {{first_name}}! I hope you are doing well! We will be testing some of the ou…"
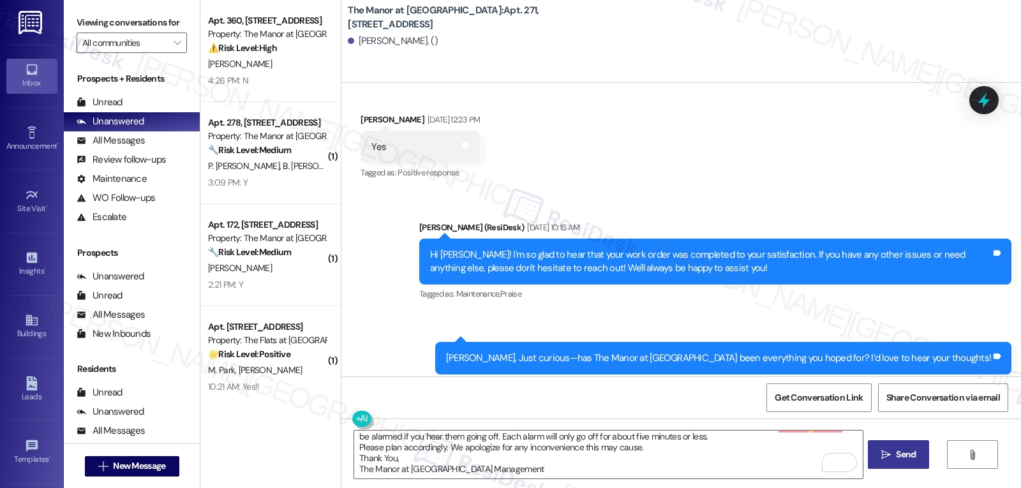
click at [896, 453] on span "Send" at bounding box center [906, 454] width 20 height 13
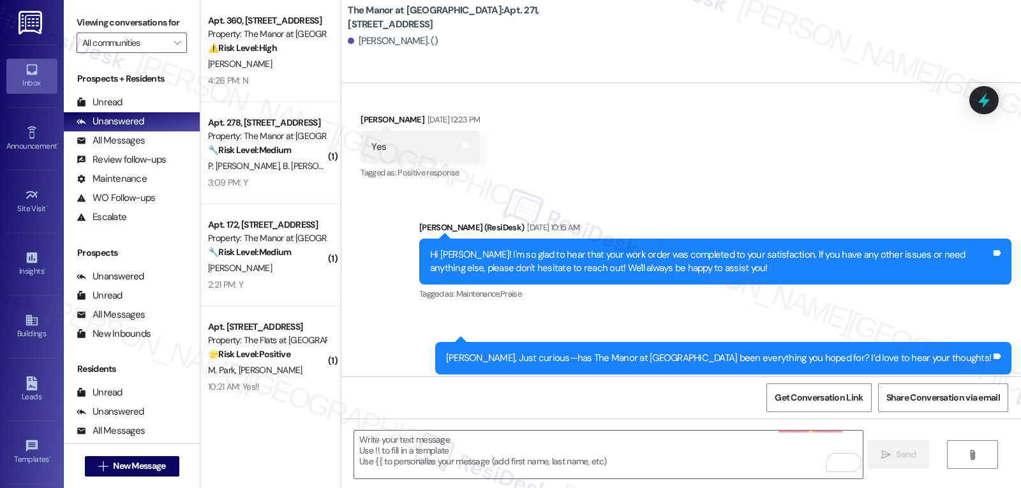
scroll to position [0, 0]
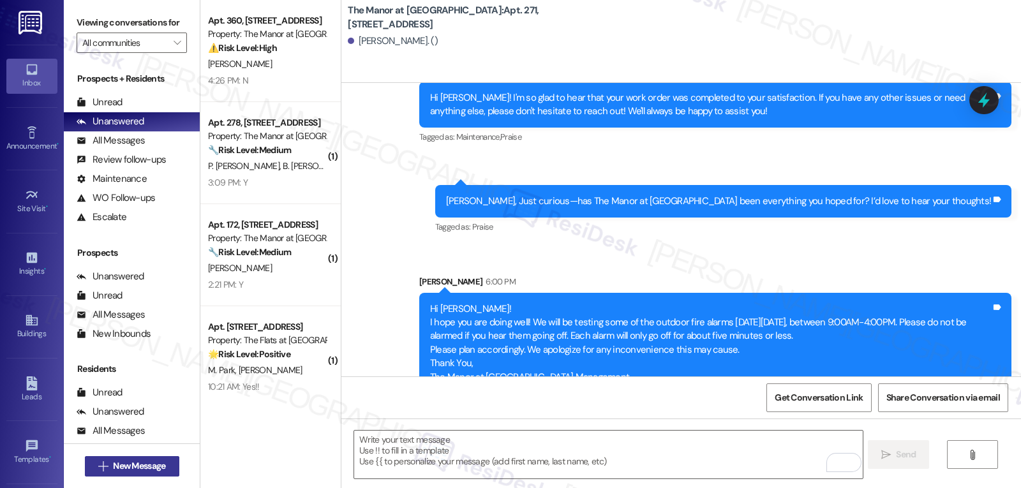
click at [140, 470] on span "New Message" at bounding box center [139, 466] width 52 height 13
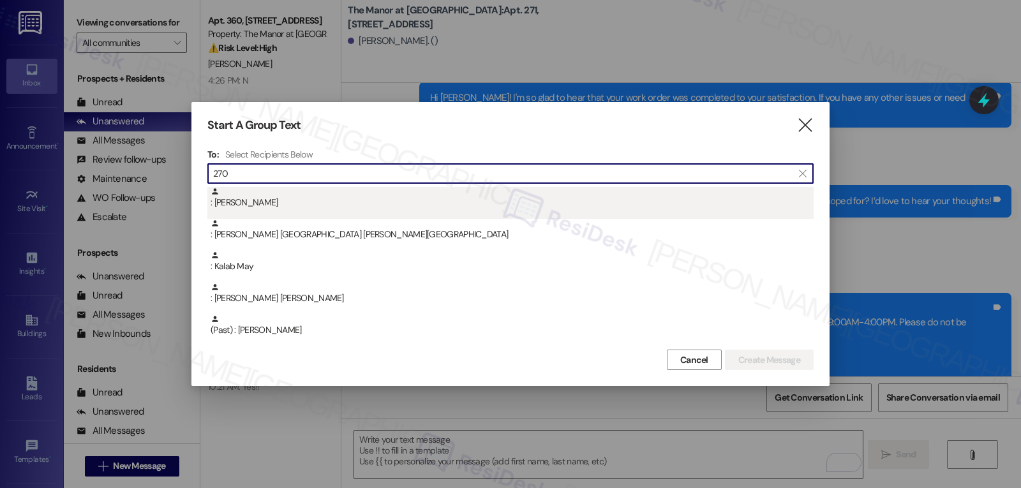
type input "270"
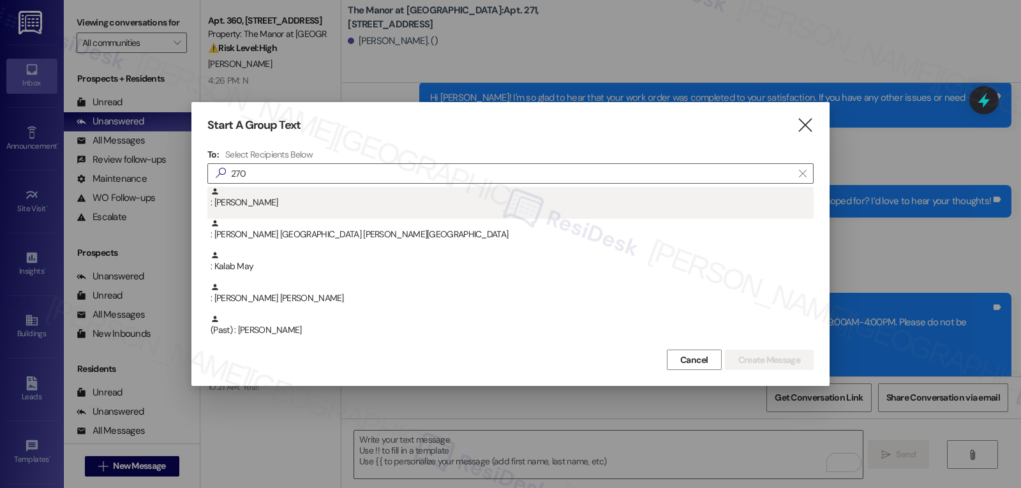
click at [273, 206] on div ": [PERSON_NAME]" at bounding box center [512, 198] width 603 height 22
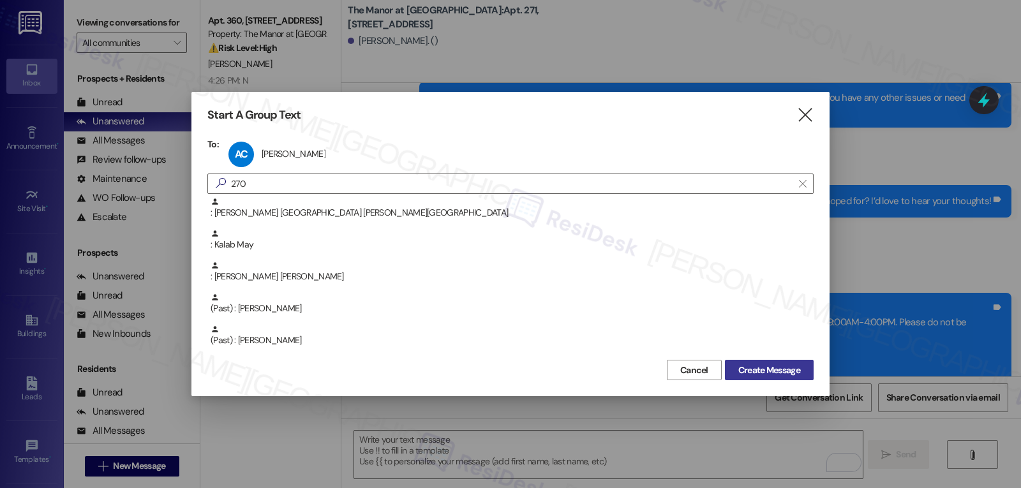
click at [755, 377] on button "Create Message" at bounding box center [769, 370] width 89 height 20
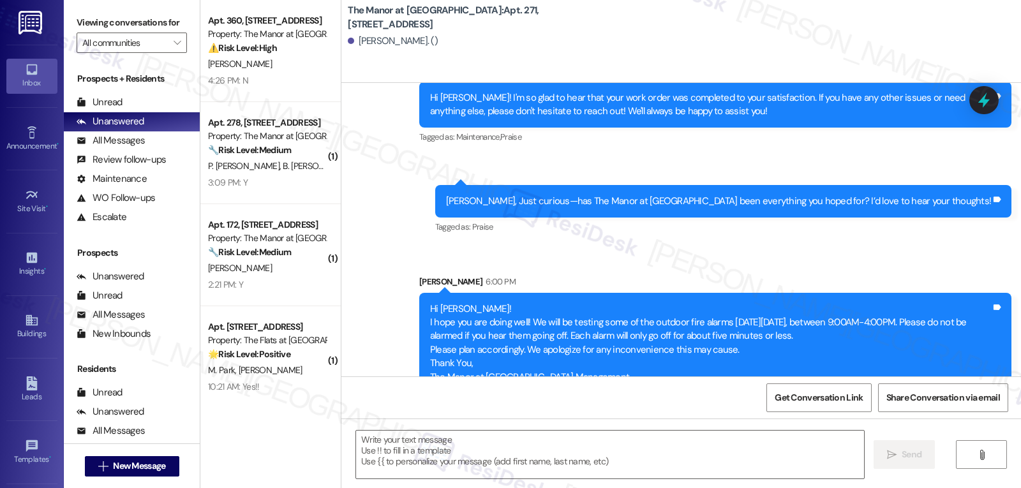
type textarea "Fetching suggested responses. Please feel free to read through the conversation…"
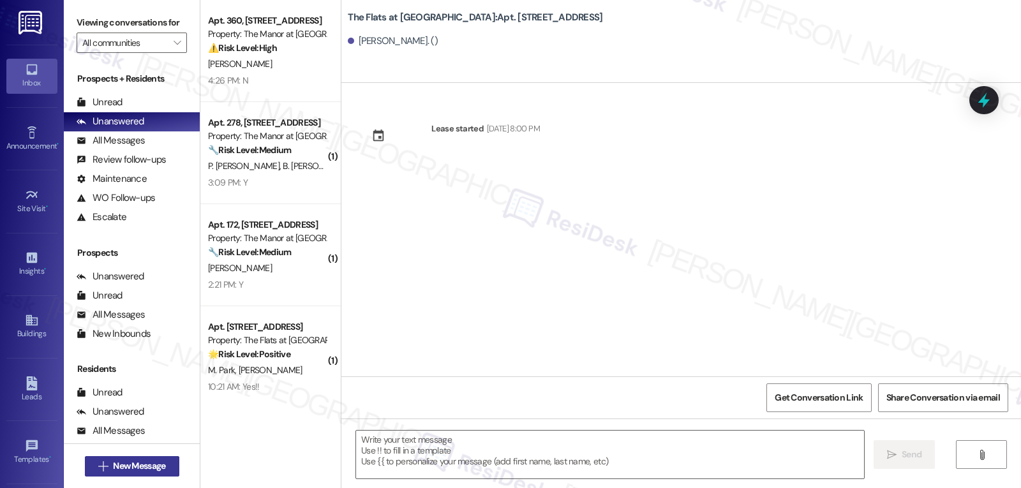
click at [163, 463] on span "New Message" at bounding box center [138, 466] width 57 height 13
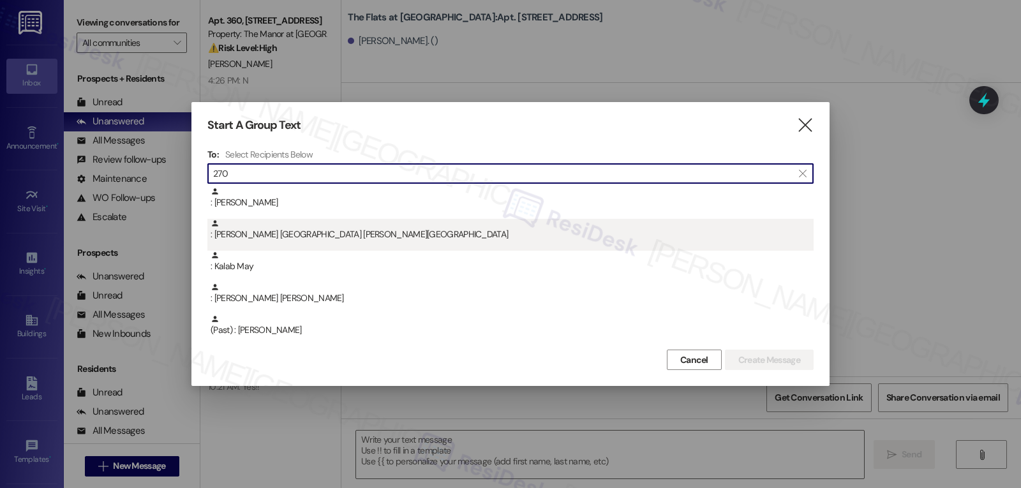
type input "270"
click at [272, 243] on div ": [PERSON_NAME] [GEOGRAPHIC_DATA] [PERSON_NAME][GEOGRAPHIC_DATA]" at bounding box center [510, 235] width 606 height 32
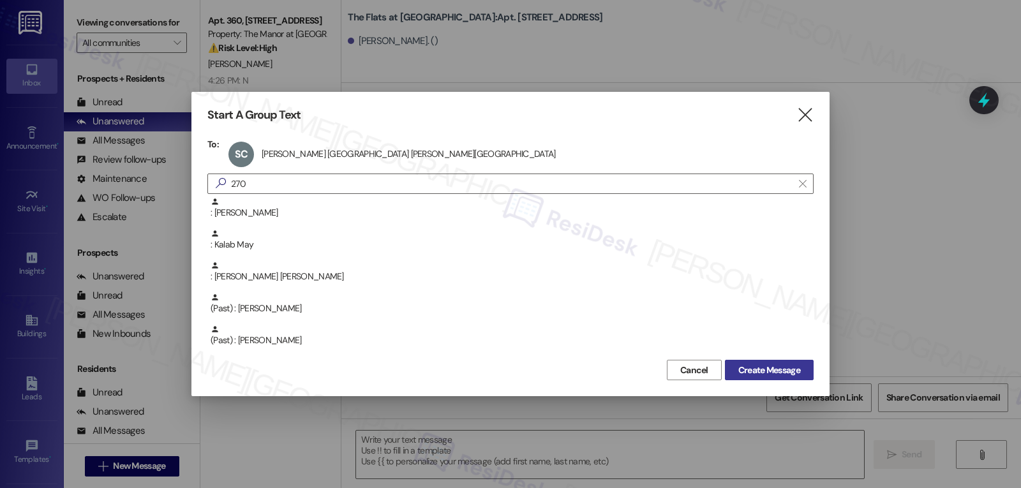
click at [753, 374] on span "Create Message" at bounding box center [770, 370] width 62 height 13
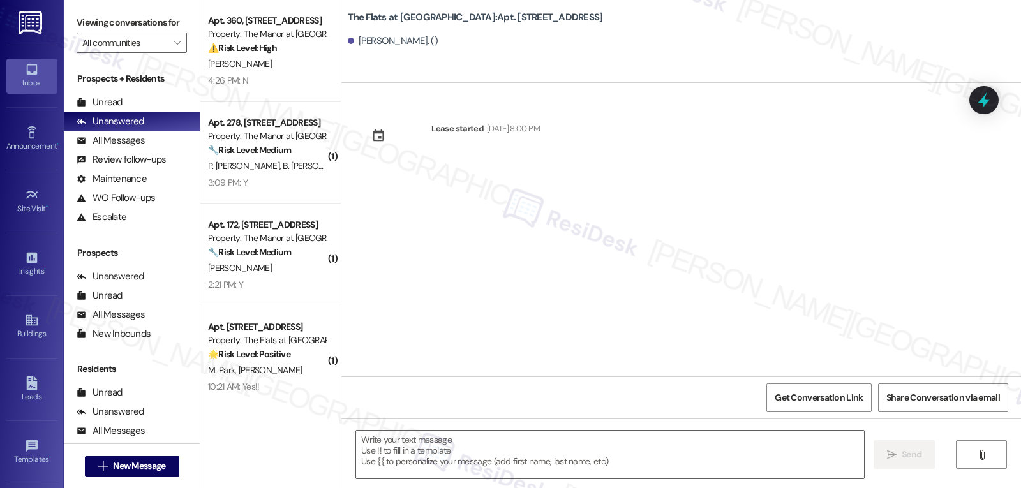
type textarea "Fetching suggested responses. Please feel free to read through the conversation…"
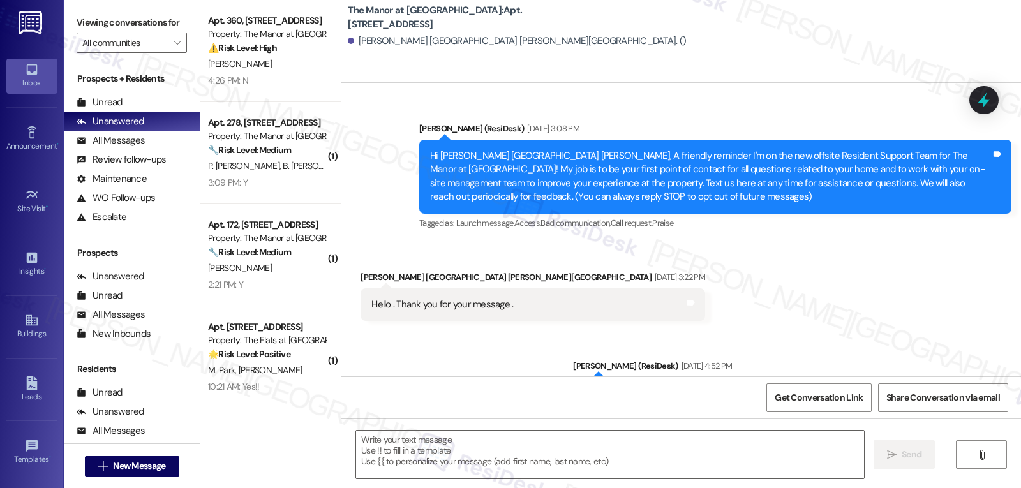
type textarea "Fetching suggested responses. Please feel free to read through the conversation…"
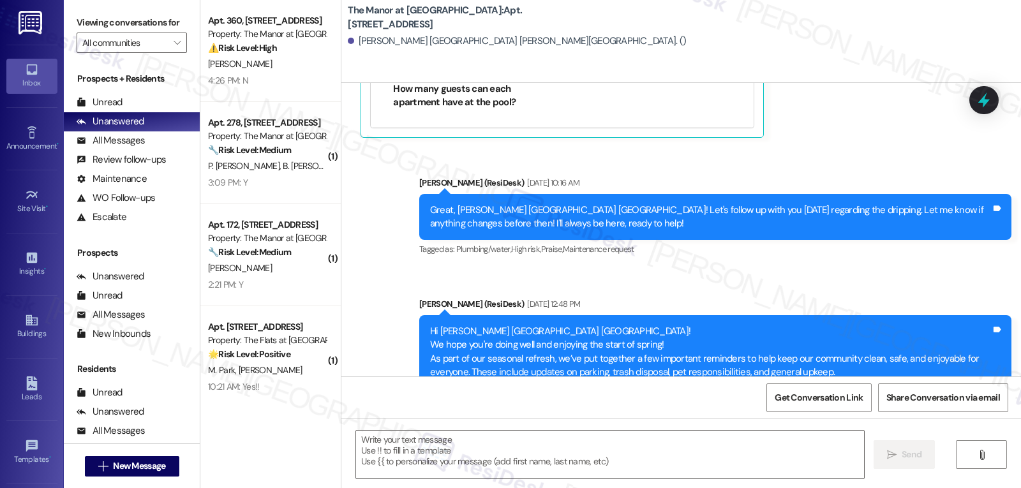
scroll to position [18664, 0]
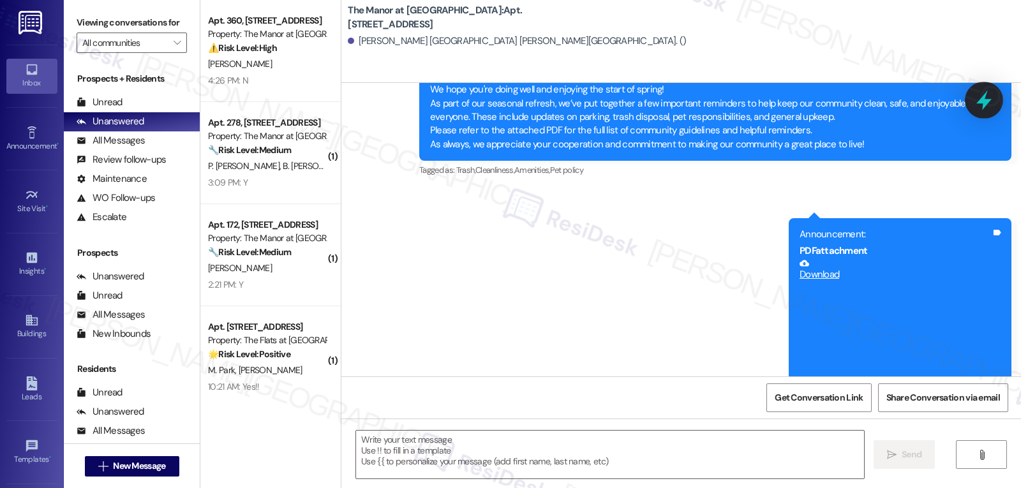
click at [970, 103] on body "Inbox Go to Inbox Announcement • Send A Text Announcement Site Visit • Go to Si…" at bounding box center [510, 244] width 1021 height 488
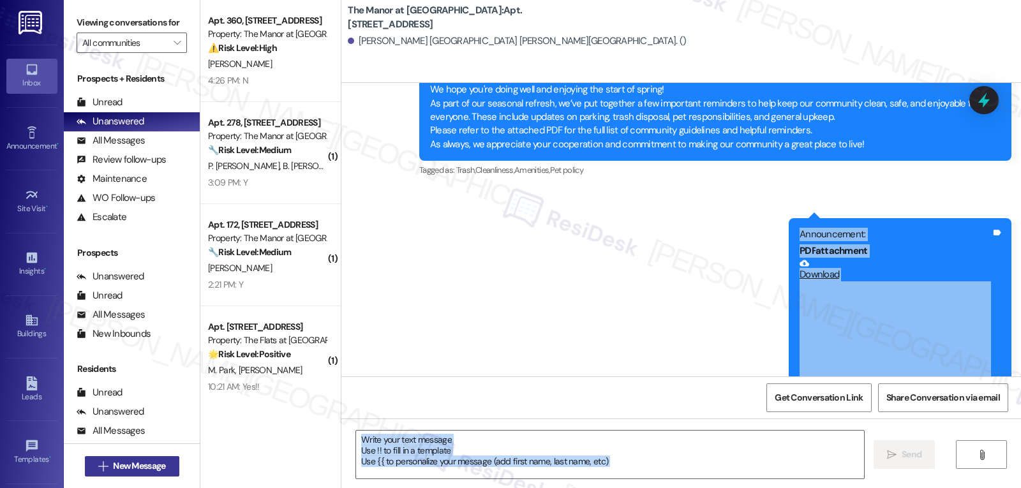
click at [132, 465] on span "New Message" at bounding box center [139, 466] width 52 height 13
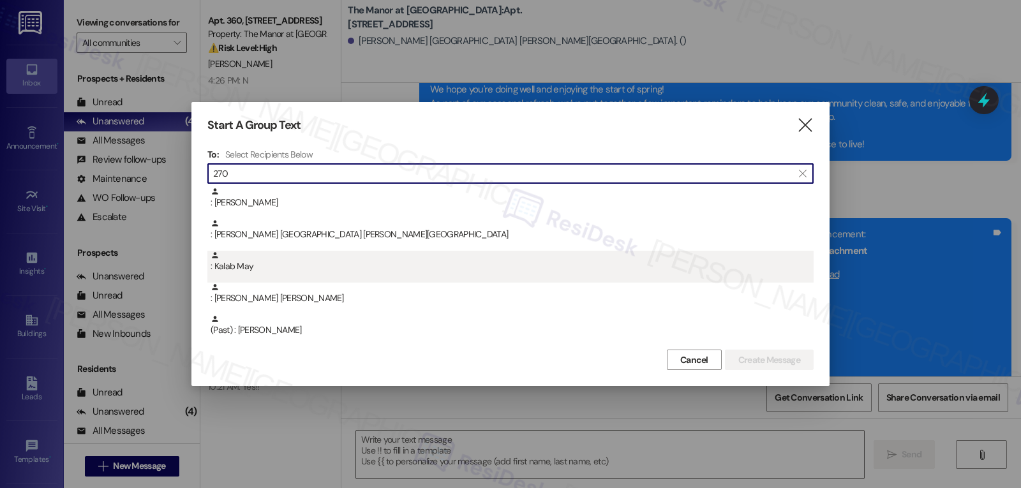
type input "270"
click at [294, 273] on div ": Kalab May" at bounding box center [512, 262] width 603 height 22
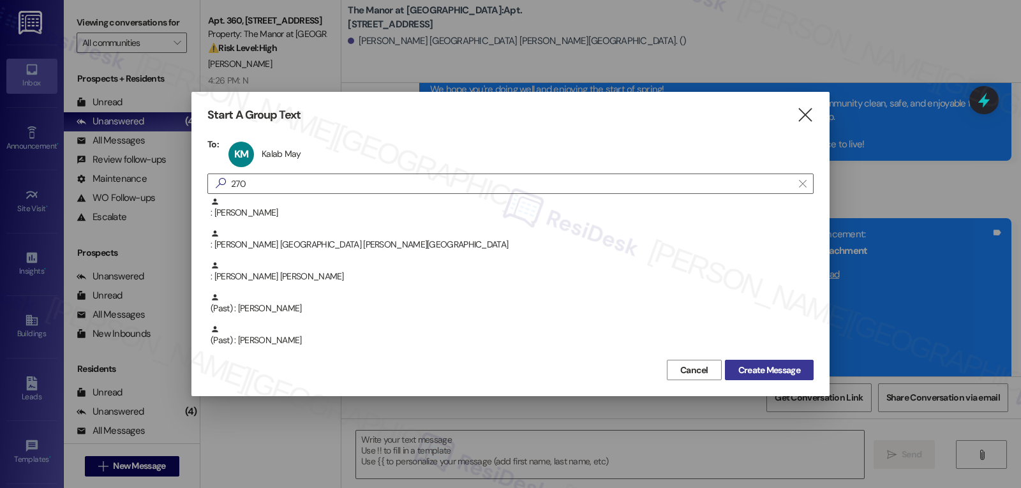
click at [753, 372] on span "Create Message" at bounding box center [770, 370] width 62 height 13
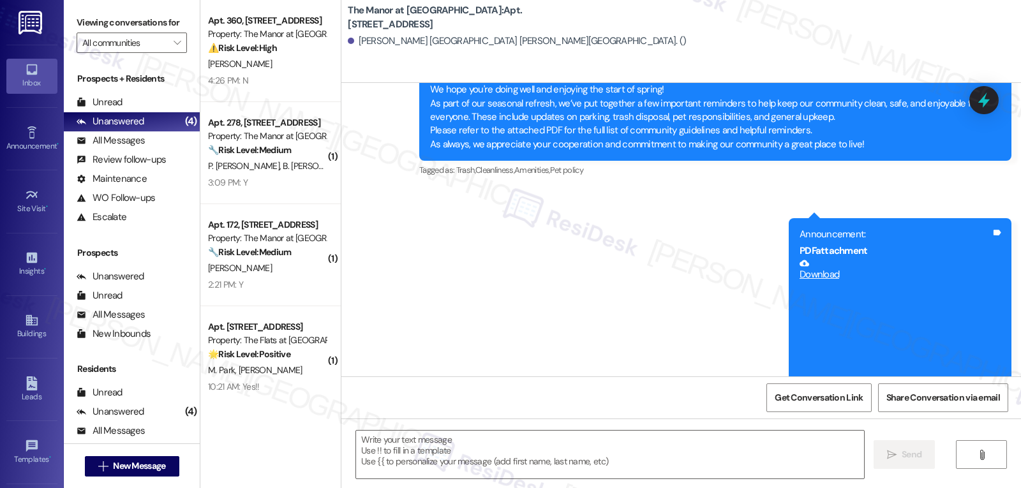
type textarea "Fetching suggested responses. Please feel free to read through the conversation…"
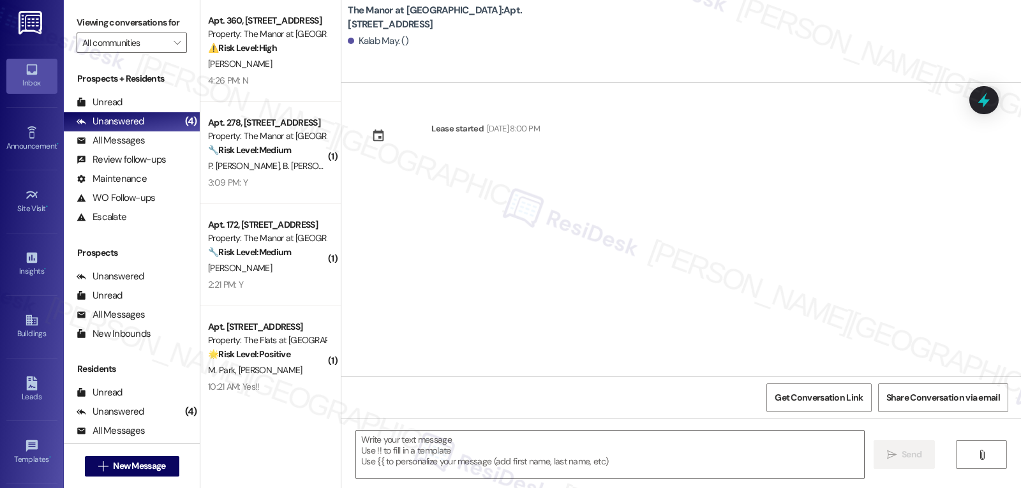
type textarea "Fetching suggested responses. Please feel free to read through the conversation…"
click at [113, 470] on span "New Message" at bounding box center [139, 466] width 52 height 13
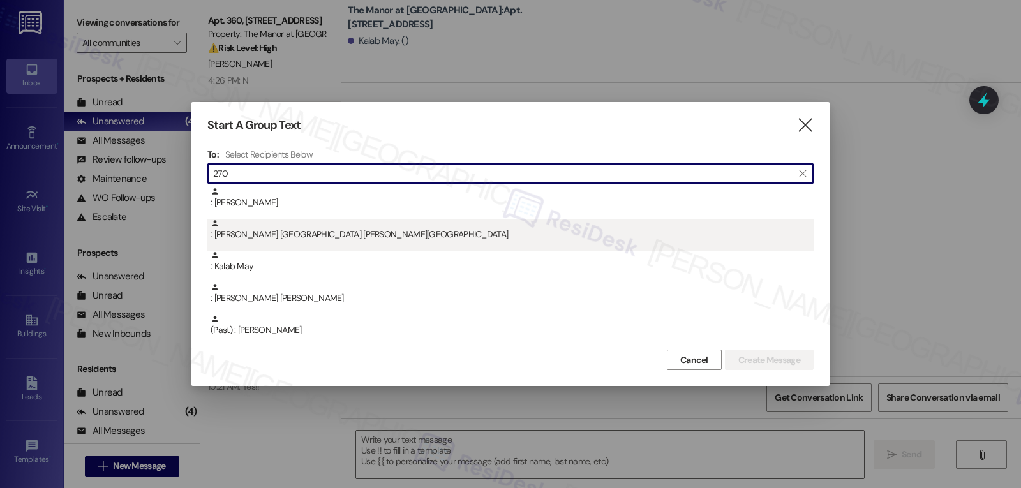
type input "270"
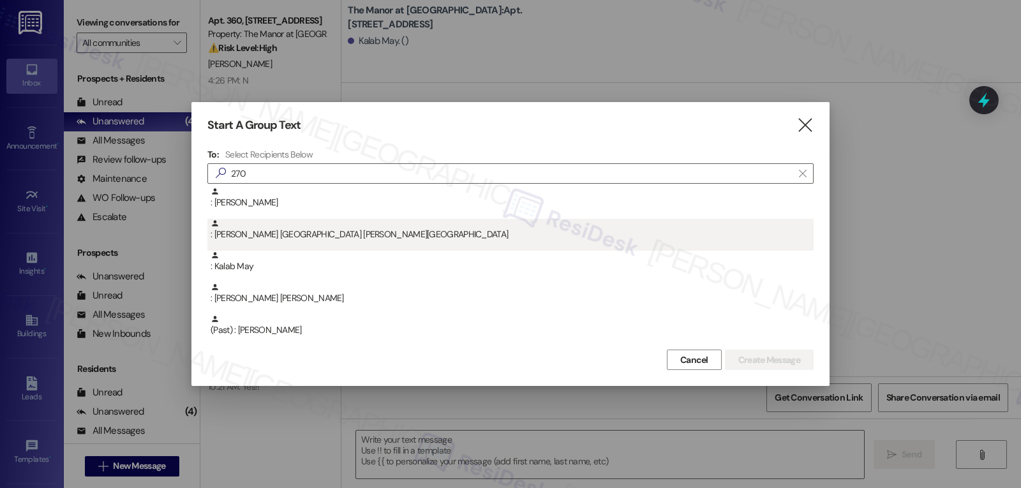
click at [280, 240] on div ": [PERSON_NAME] [GEOGRAPHIC_DATA] [PERSON_NAME][GEOGRAPHIC_DATA]" at bounding box center [512, 230] width 603 height 22
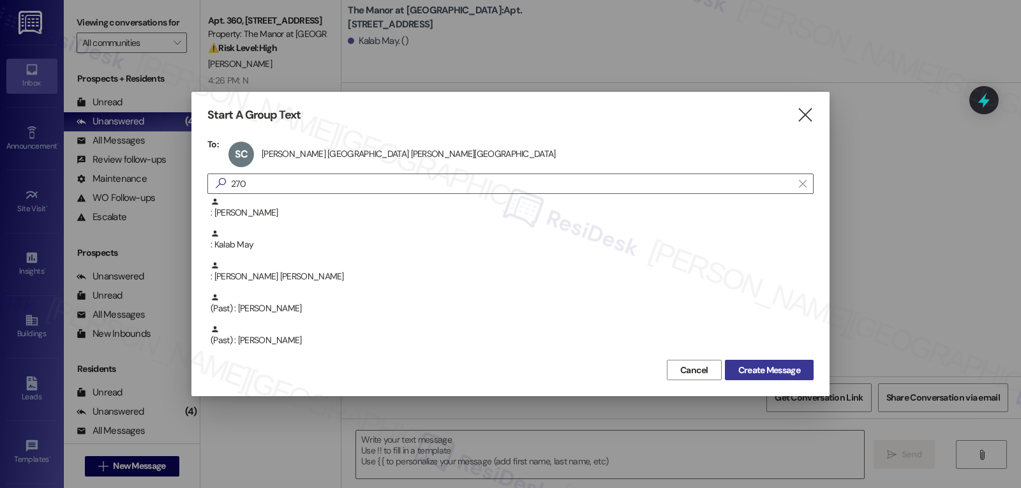
click at [773, 366] on span "Create Message" at bounding box center [770, 370] width 62 height 13
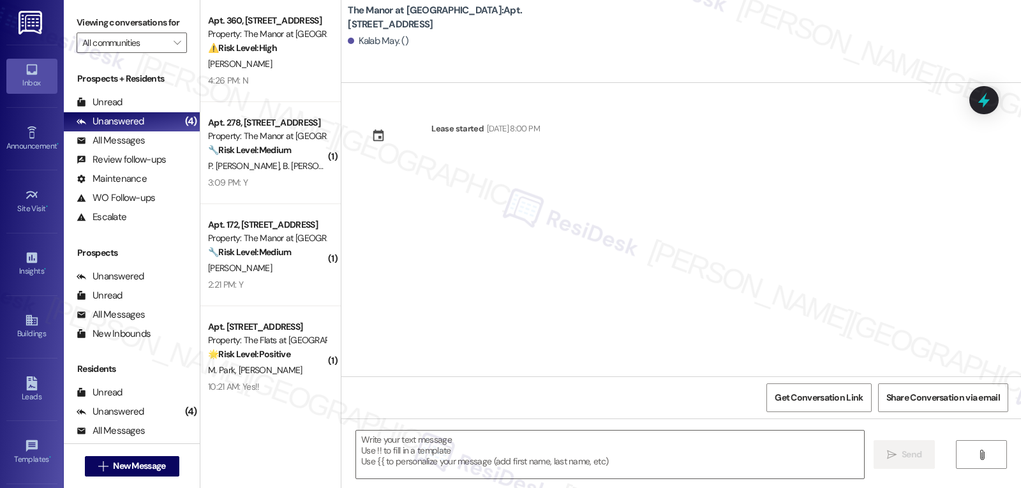
type textarea "Fetching suggested responses. Please feel free to read through the conversation…"
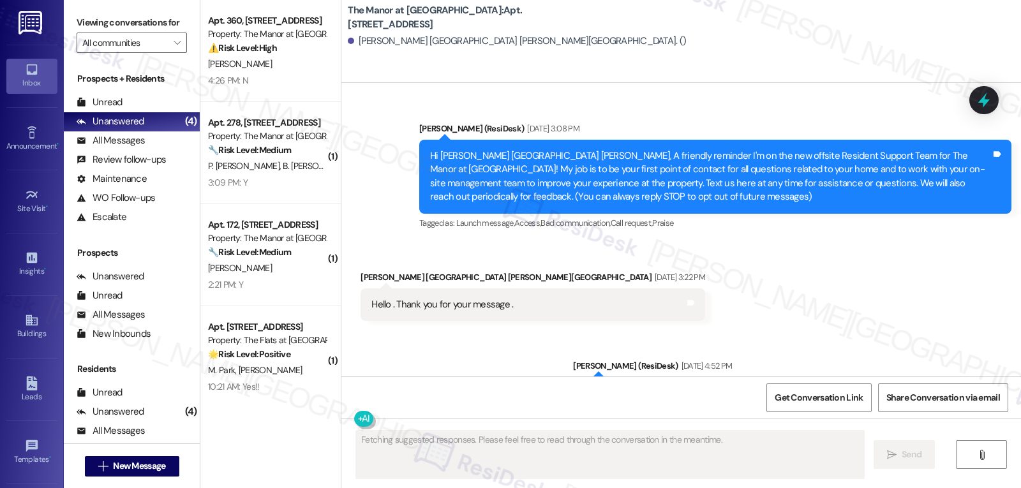
type textarea "Fetching suggested responses. Please feel free to read through the conversation…"
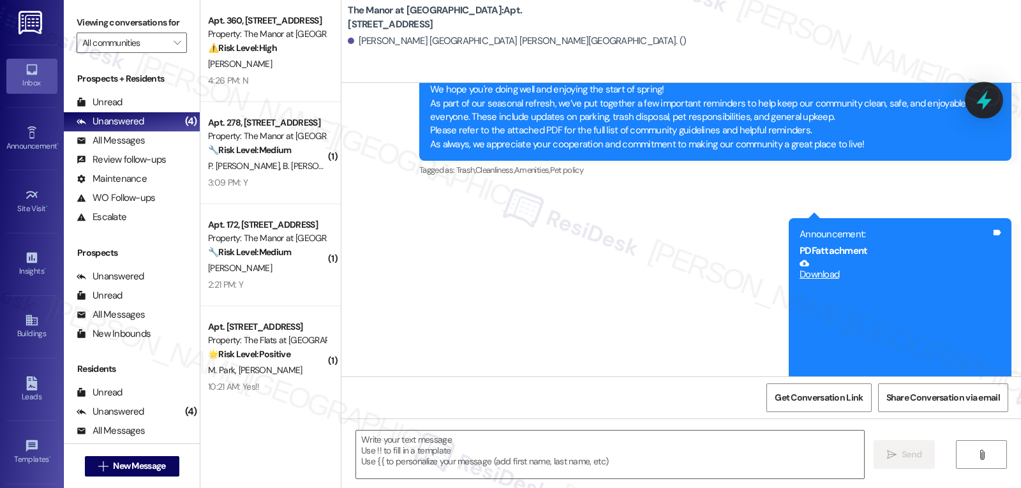
click at [978, 106] on icon at bounding box center [984, 100] width 22 height 22
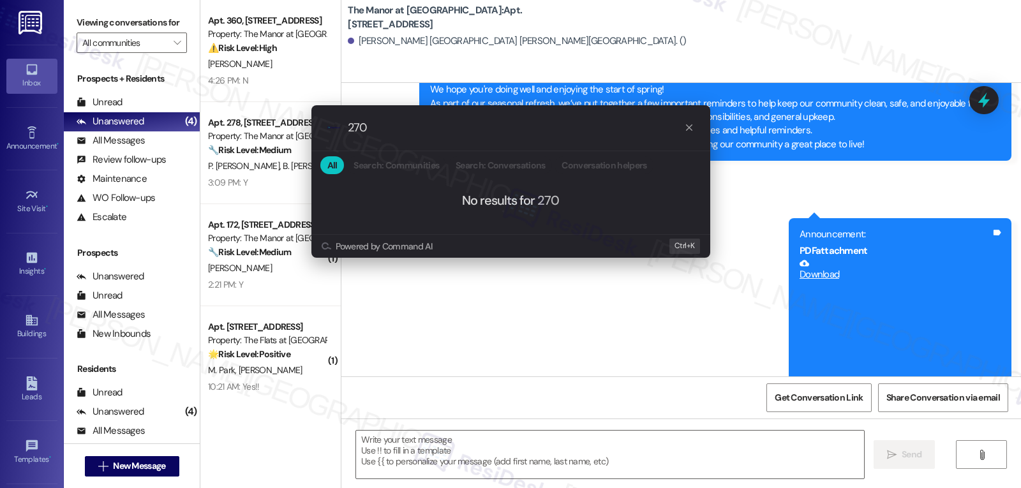
type input "270"
click at [686, 124] on icon "progress bar" at bounding box center [689, 128] width 10 height 10
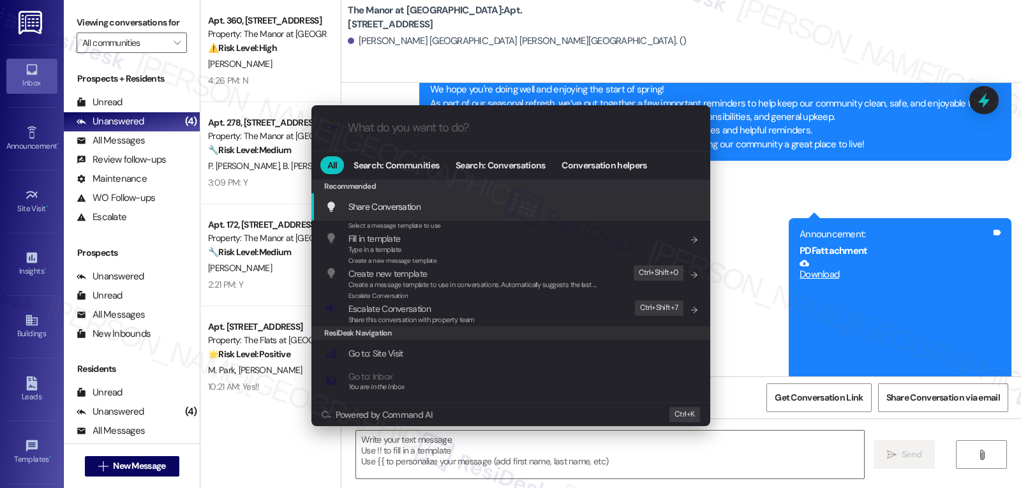
click at [784, 347] on div ".cls-1{fill:#0a055f;}.cls-2{fill:#0cc4c4;} resideskLogoBlueOrange All Search: C…" at bounding box center [510, 244] width 1021 height 488
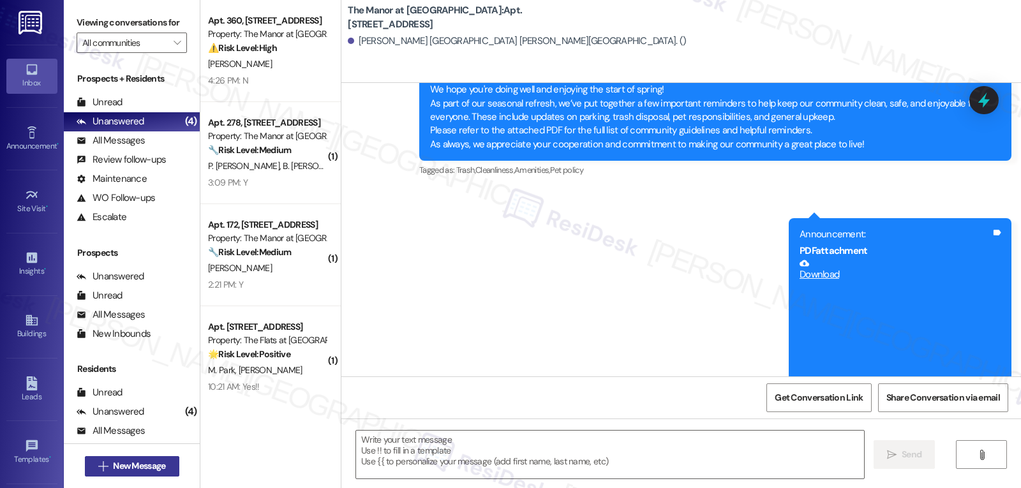
click at [140, 469] on span "New Message" at bounding box center [139, 466] width 52 height 13
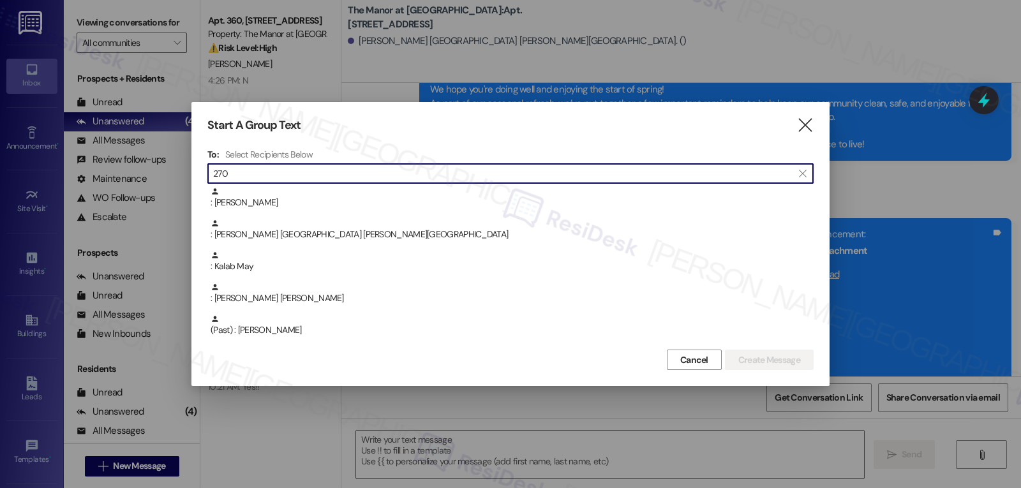
type input "270"
click at [286, 198] on div ": [PERSON_NAME]" at bounding box center [512, 198] width 603 height 22
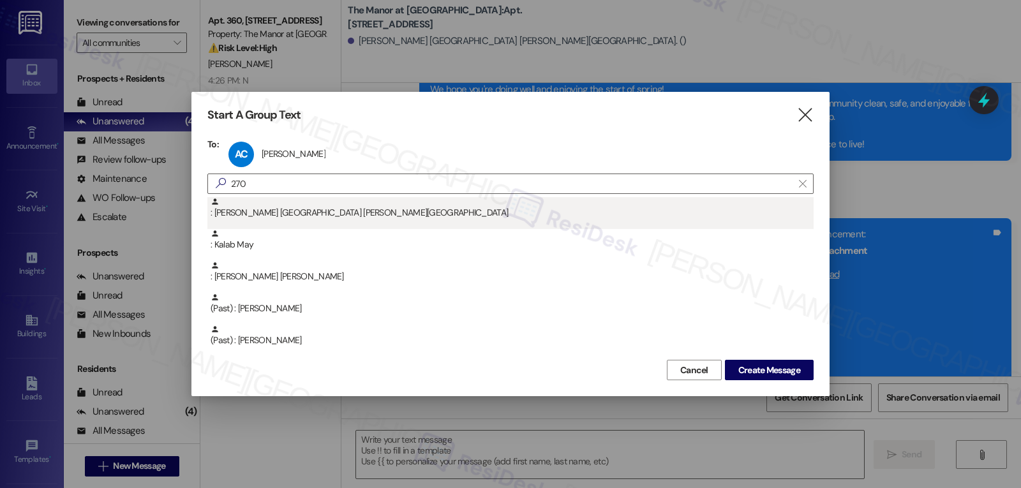
click at [283, 219] on div ": [PERSON_NAME] [GEOGRAPHIC_DATA] [PERSON_NAME][GEOGRAPHIC_DATA]" at bounding box center [512, 208] width 603 height 22
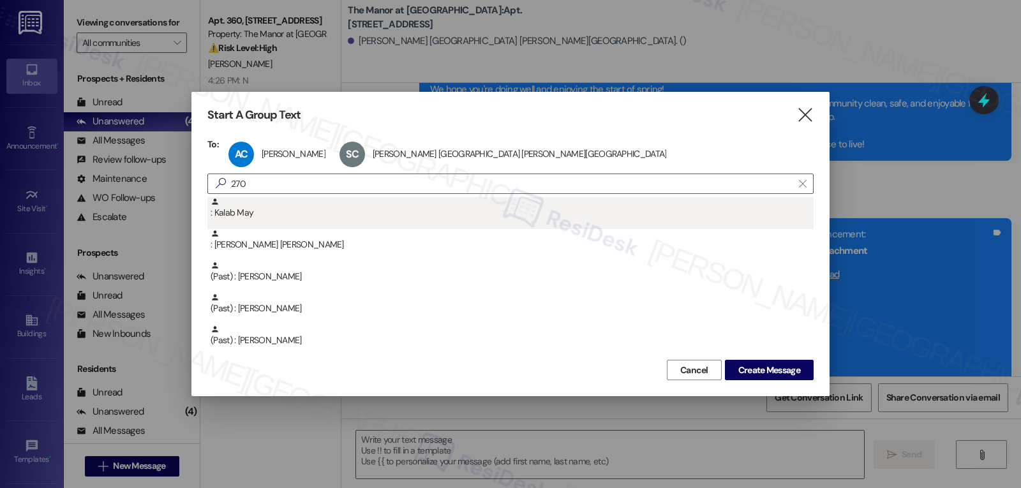
click at [284, 220] on div ": Kalab May" at bounding box center [510, 213] width 606 height 32
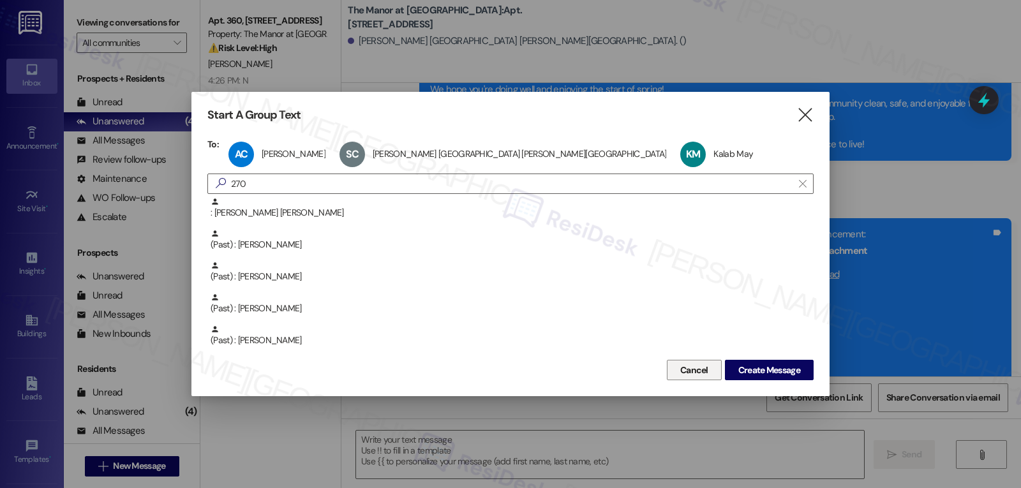
click at [682, 372] on span "Cancel" at bounding box center [694, 370] width 28 height 13
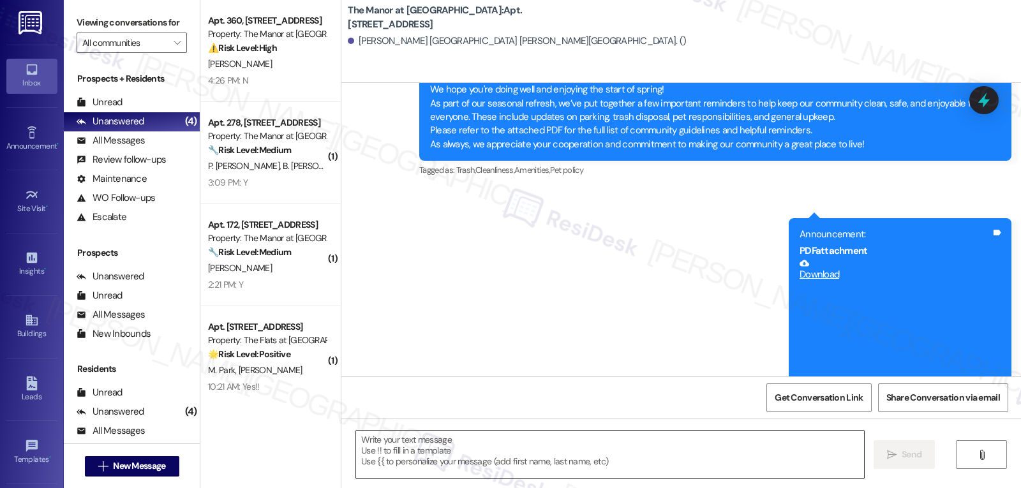
click at [617, 462] on textarea at bounding box center [610, 455] width 508 height 48
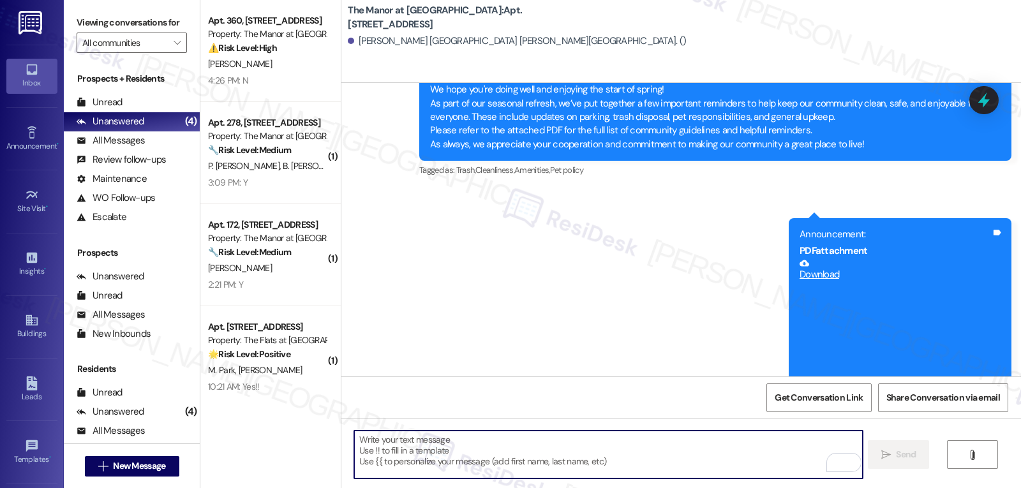
click at [580, 455] on textarea "To enrich screen reader interactions, please activate Accessibility in Grammarl…" at bounding box center [608, 455] width 508 height 48
paste textarea "Hi {{first_name}}! I hope you are doing well! We will be testing some of the ou…"
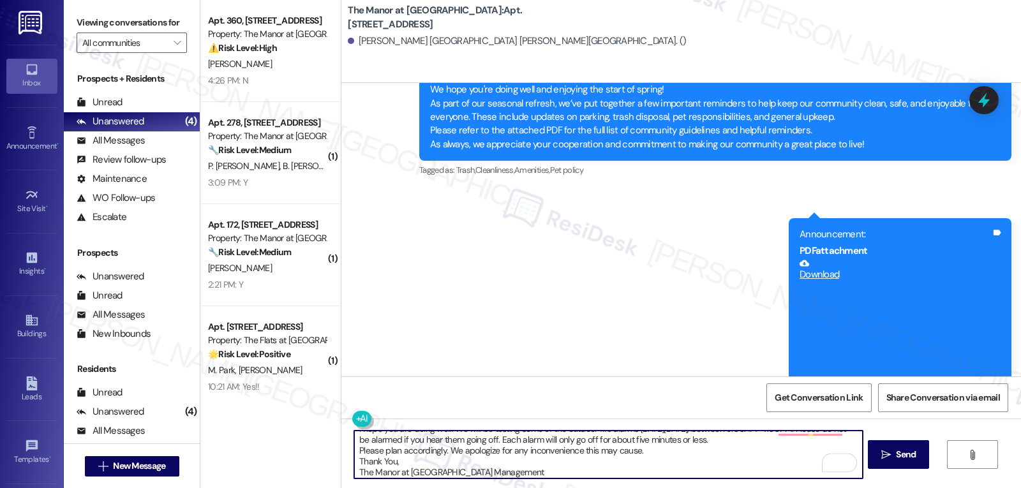
scroll to position [0, 0]
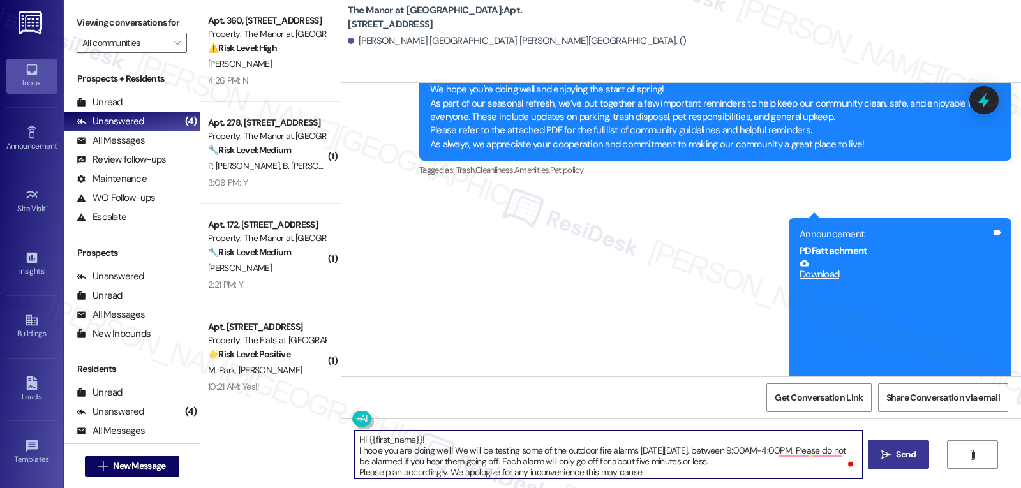
type textarea "Hi {{first_name}}! I hope you are doing well! We will be testing some of the ou…"
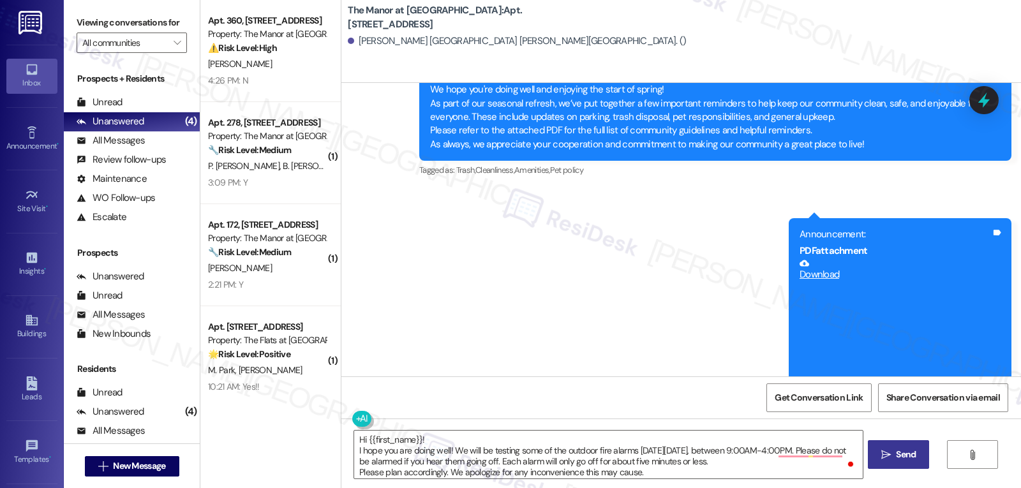
click at [887, 452] on icon "" at bounding box center [887, 455] width 10 height 10
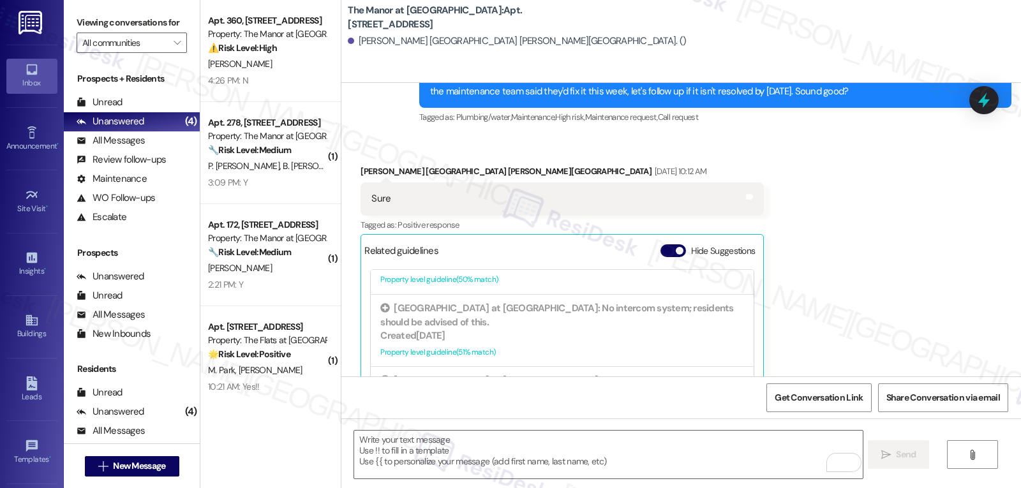
scroll to position [18821, 0]
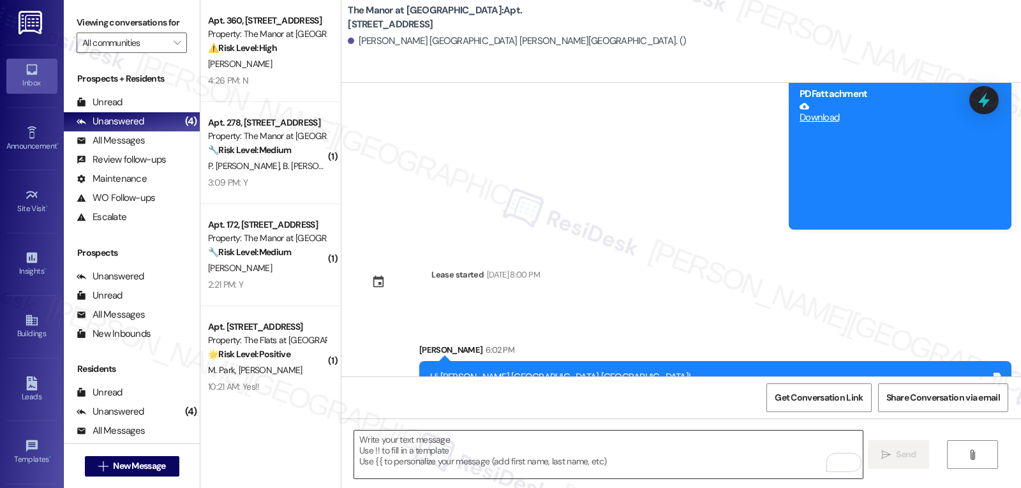
click at [494, 451] on textarea "To enrich screen reader interactions, please activate Accessibility in Grammarl…" at bounding box center [608, 455] width 508 height 48
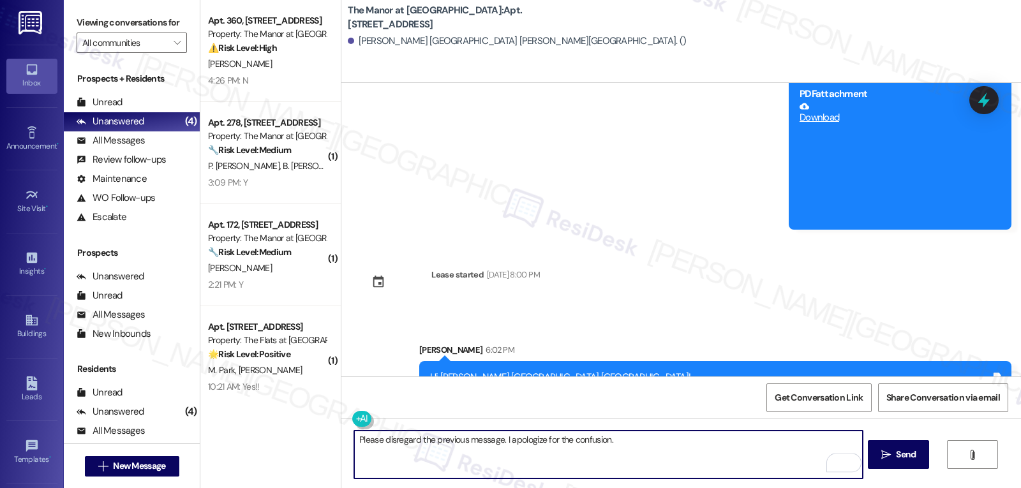
drag, startPoint x: 642, startPoint y: 448, endPoint x: 770, endPoint y: 446, distance: 127.7
click at [643, 447] on textarea "Please disregard the previous message. I apologize for the confusion." at bounding box center [608, 455] width 508 height 48
type textarea "Please disregard the previous message. I apologize for the confusion."
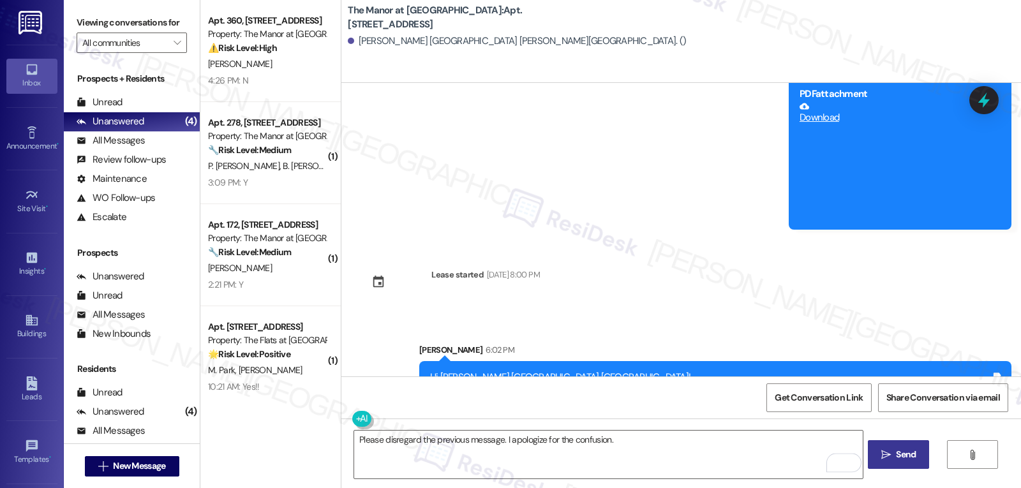
click at [904, 455] on span "Send" at bounding box center [906, 454] width 20 height 13
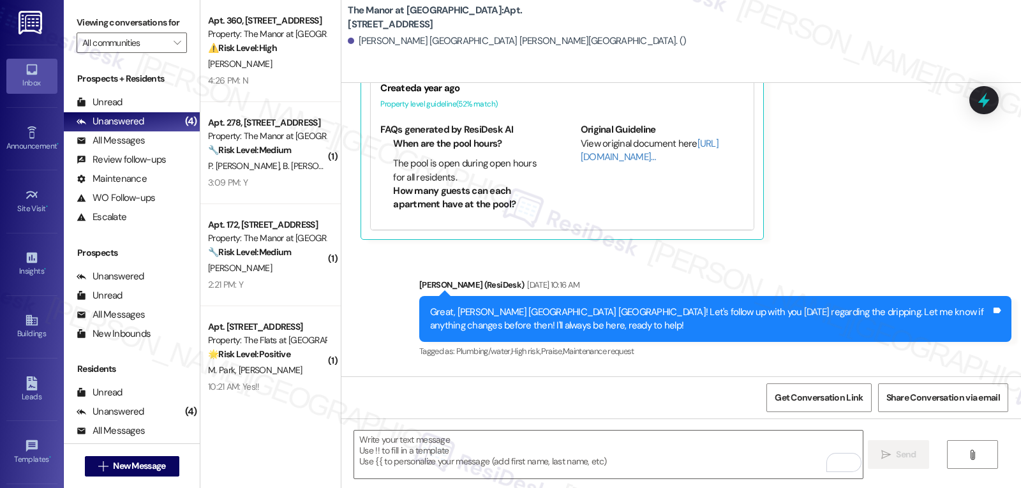
scroll to position [18084, 0]
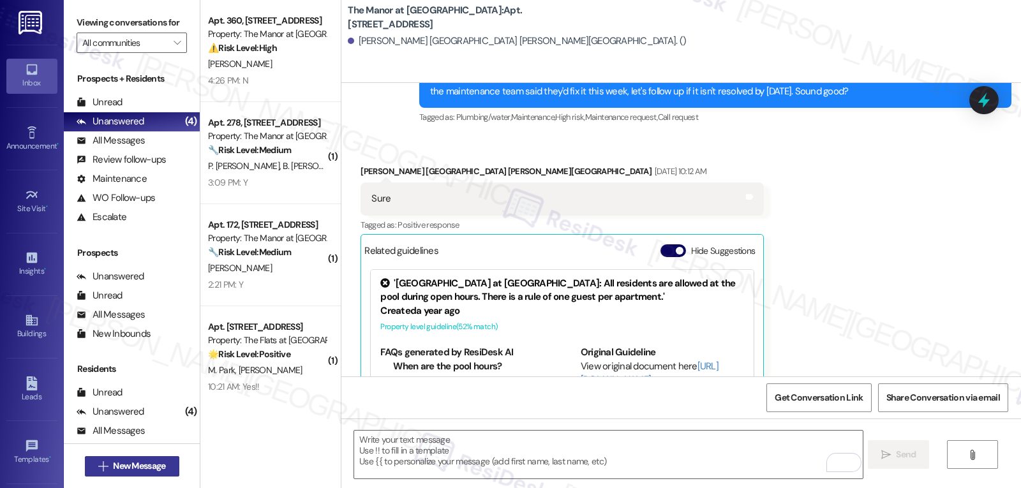
click at [140, 476] on button " New Message" at bounding box center [132, 466] width 94 height 20
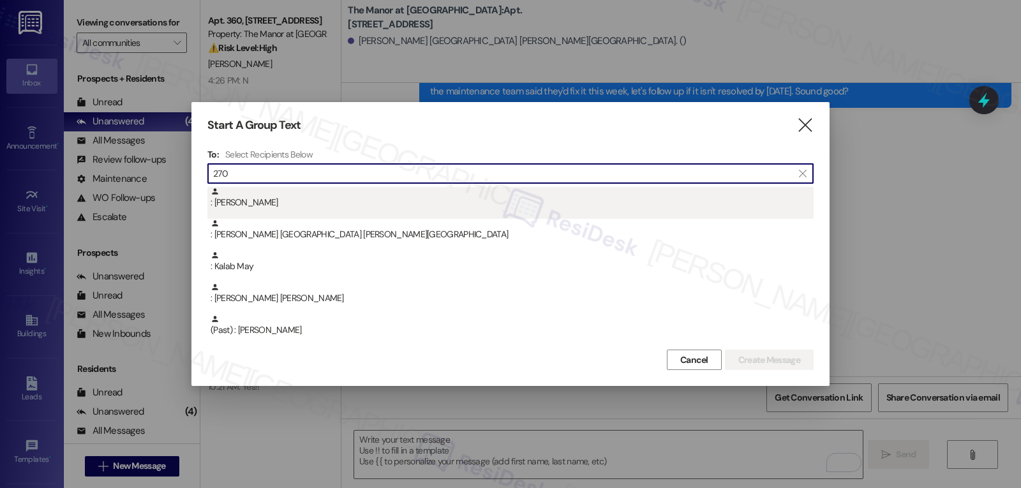
type input "270"
click at [288, 209] on div ": [PERSON_NAME]" at bounding box center [512, 198] width 603 height 22
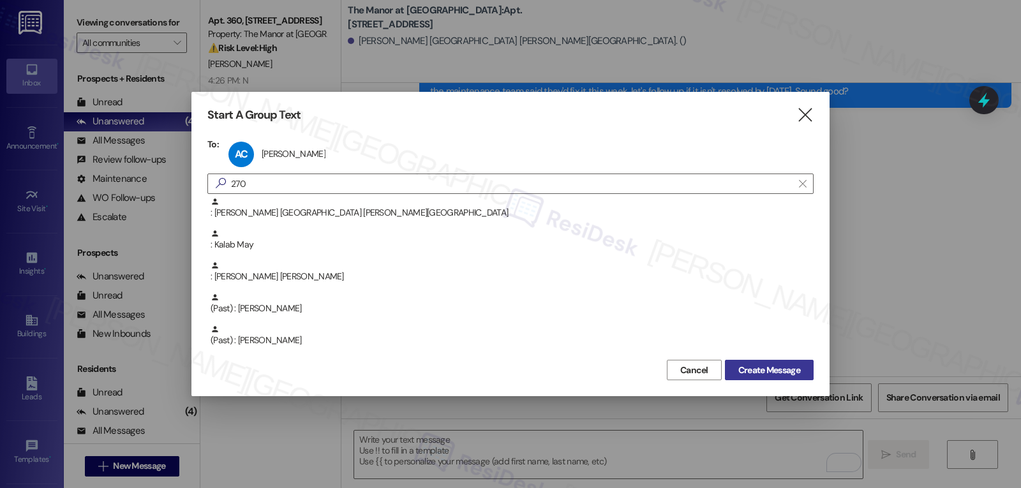
click at [753, 368] on span "Create Message" at bounding box center [770, 370] width 62 height 13
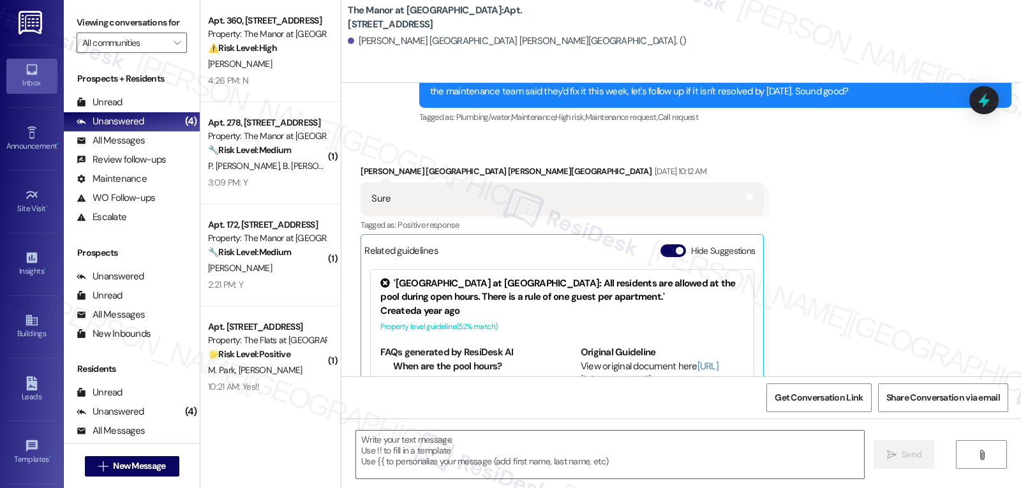
type textarea "Fetching suggested responses. Please feel free to read through the conversation…"
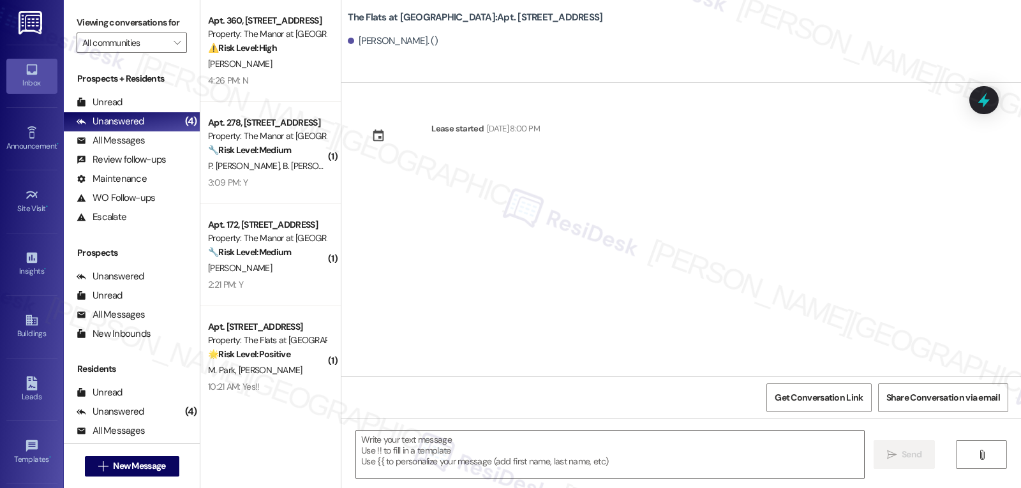
type textarea "Fetching suggested responses. Please feel free to read through the conversation…"
click at [977, 101] on icon at bounding box center [984, 100] width 22 height 22
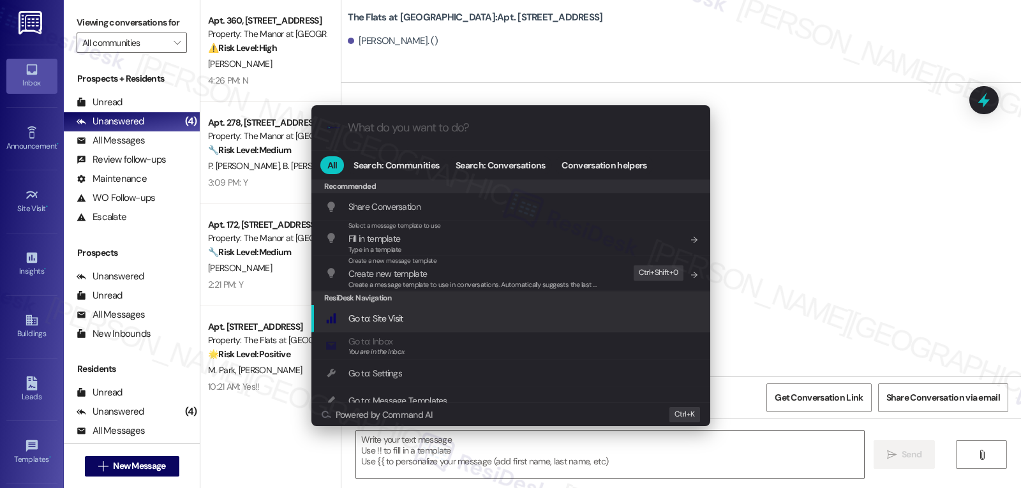
click at [117, 472] on div ".cls-1{fill:#0a055f;}.cls-2{fill:#0cc4c4;} resideskLogoBlueOrange All Search: C…" at bounding box center [510, 244] width 1021 height 488
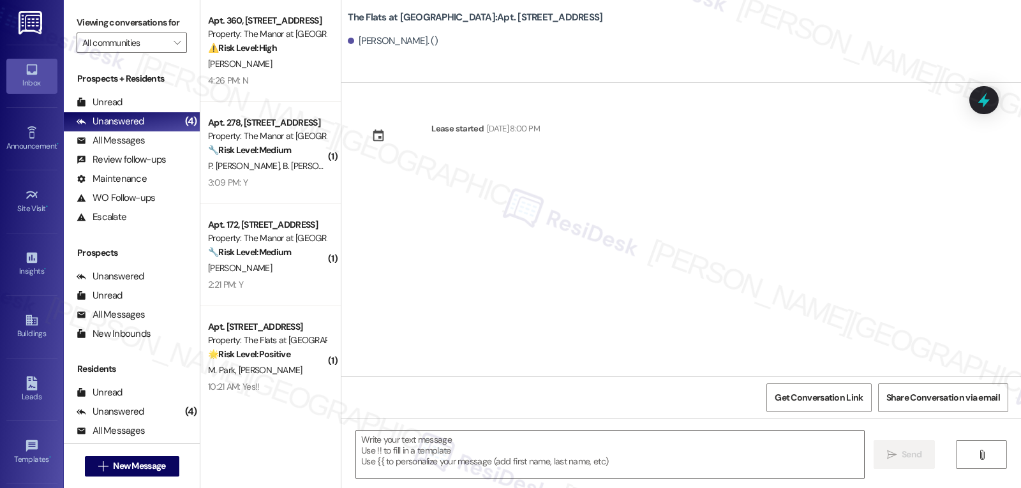
click at [117, 472] on span "New Message" at bounding box center [139, 466] width 52 height 13
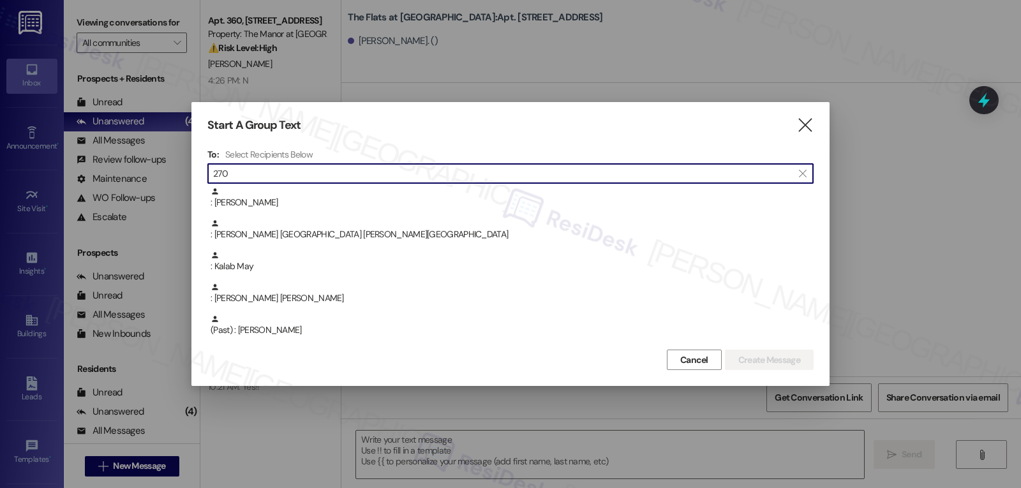
type input "270"
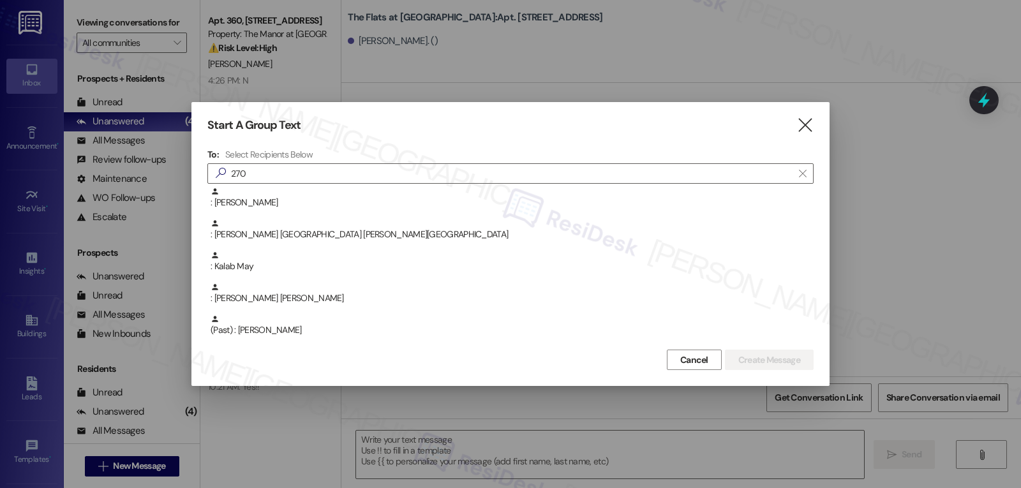
click at [233, 264] on div ": Kalab May" at bounding box center [512, 262] width 603 height 22
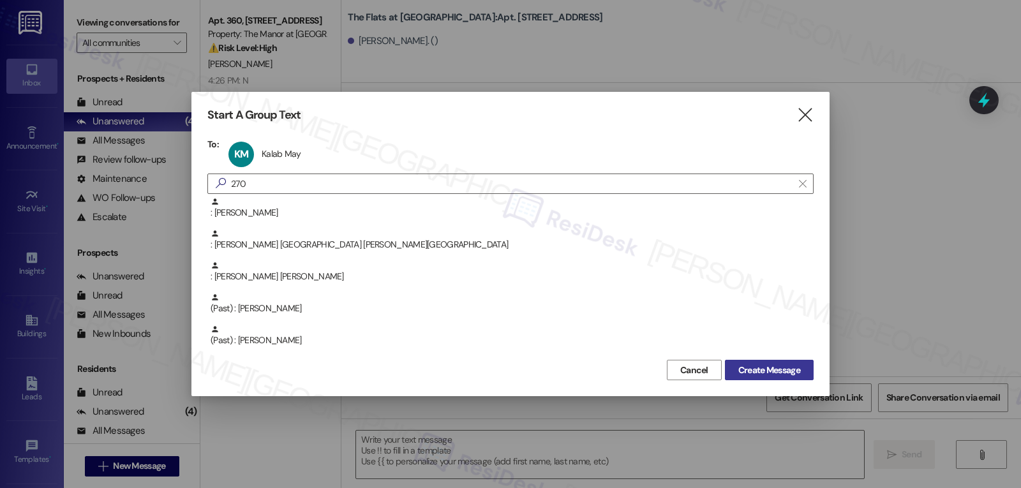
click at [744, 368] on span "Create Message" at bounding box center [770, 370] width 62 height 13
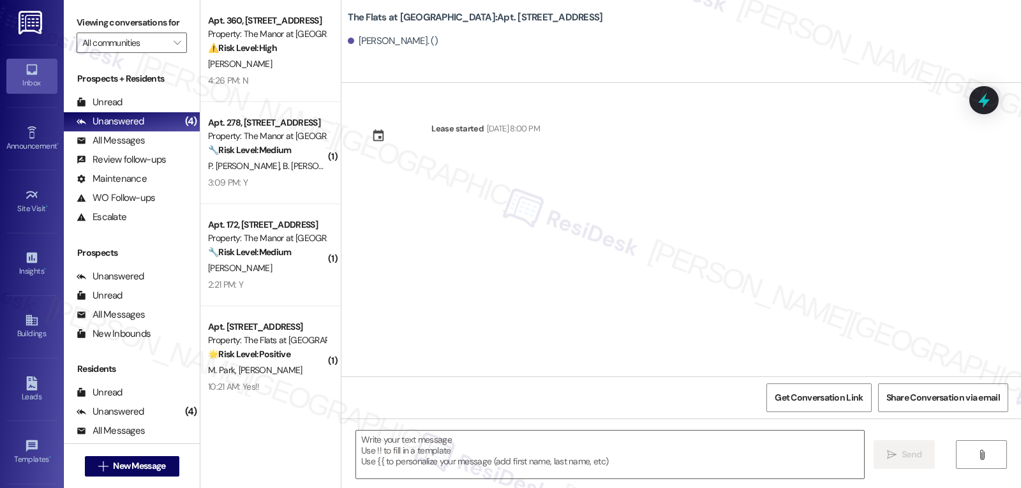
type textarea "Fetching suggested responses. Please feel free to read through the conversation…"
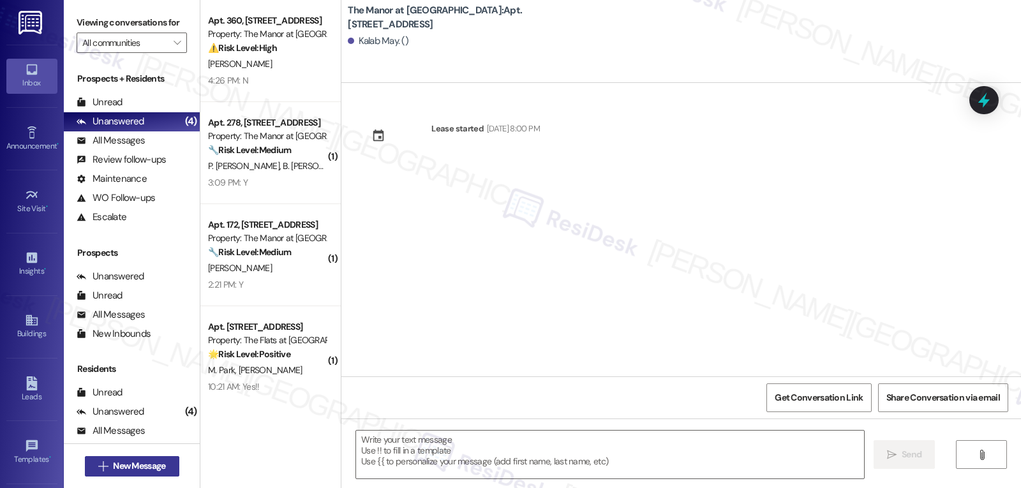
click at [151, 463] on span "New Message" at bounding box center [139, 466] width 52 height 13
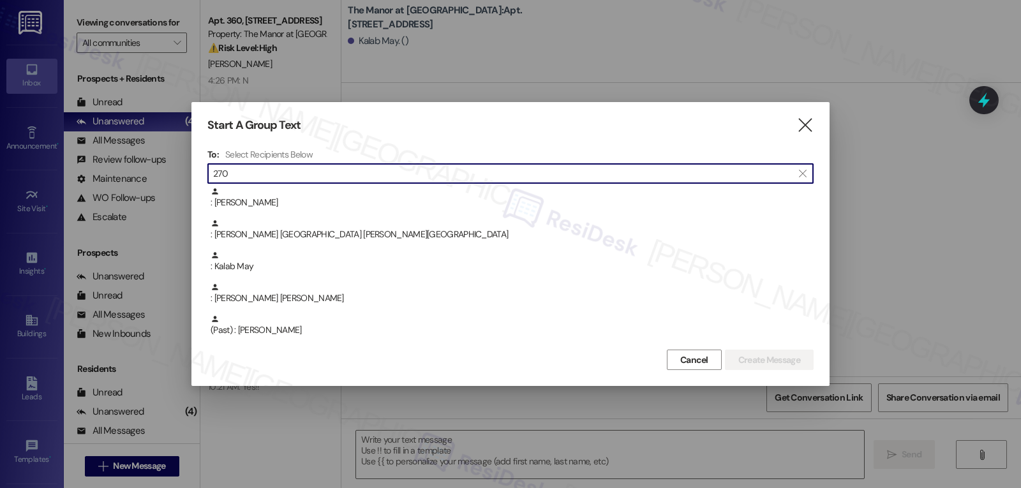
type input "270"
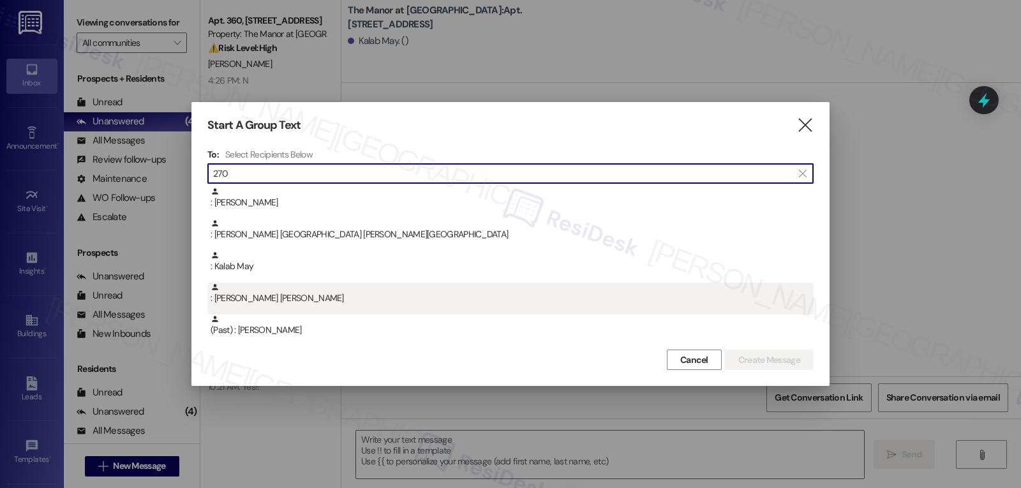
click at [218, 298] on div ": [PERSON_NAME] [PERSON_NAME]" at bounding box center [512, 294] width 603 height 22
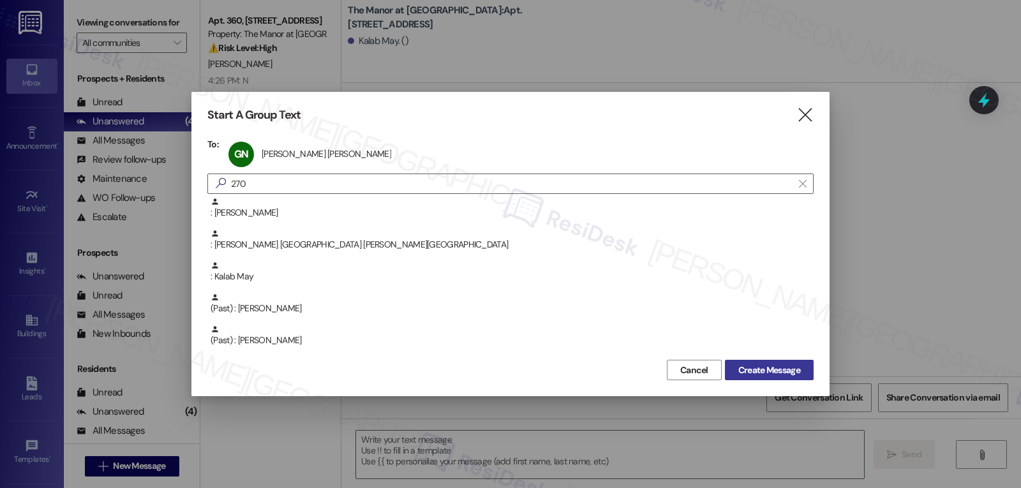
click at [774, 373] on span "Create Message" at bounding box center [770, 370] width 62 height 13
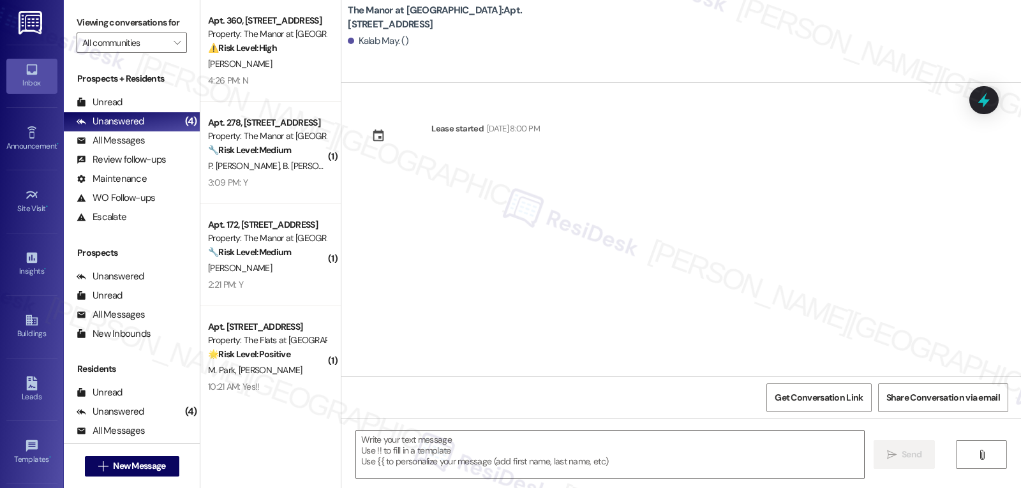
type textarea "Fetching suggested responses. Please feel free to read through the conversation…"
click at [23, 332] on div "Buildings" at bounding box center [32, 333] width 64 height 13
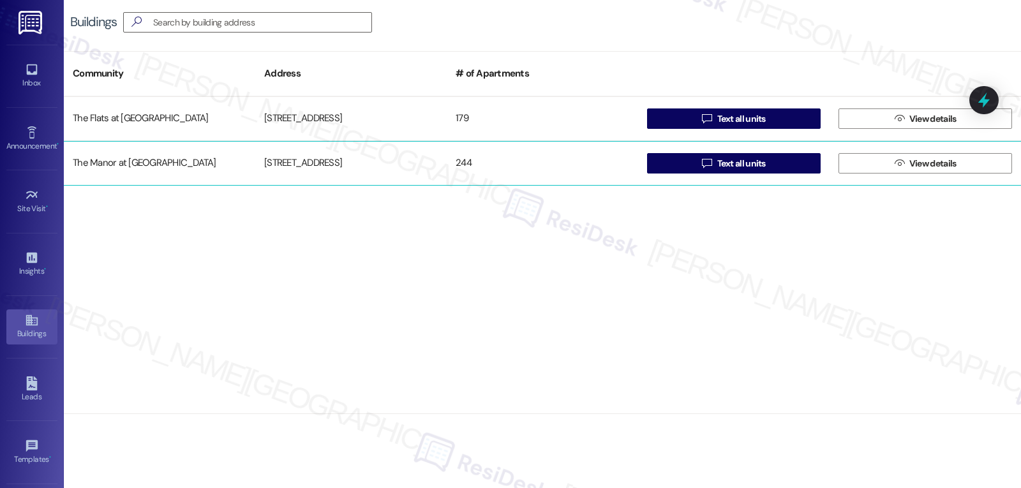
click at [152, 170] on div "The Manor at Downington" at bounding box center [159, 164] width 191 height 26
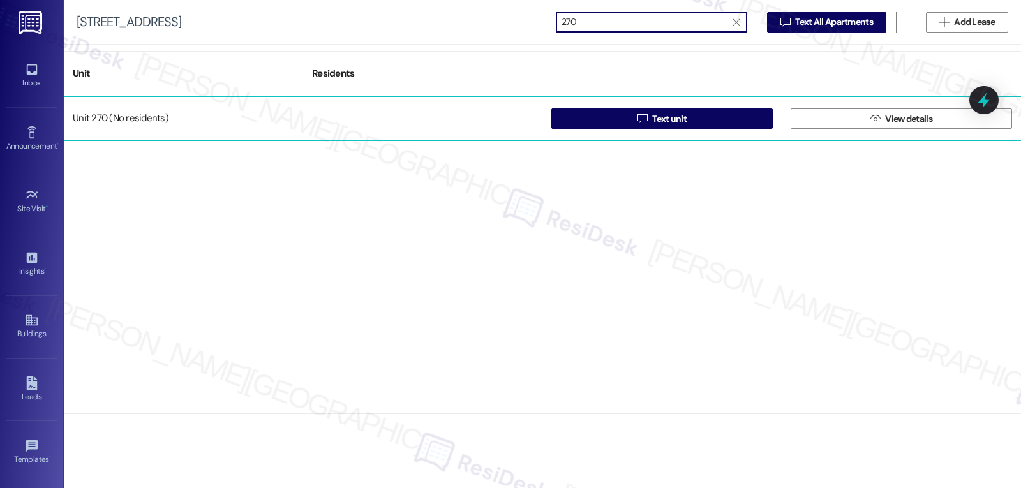
type input "270"
click at [142, 132] on div "Unit 270 (No residents)  Text unit  View details" at bounding box center [542, 118] width 957 height 45
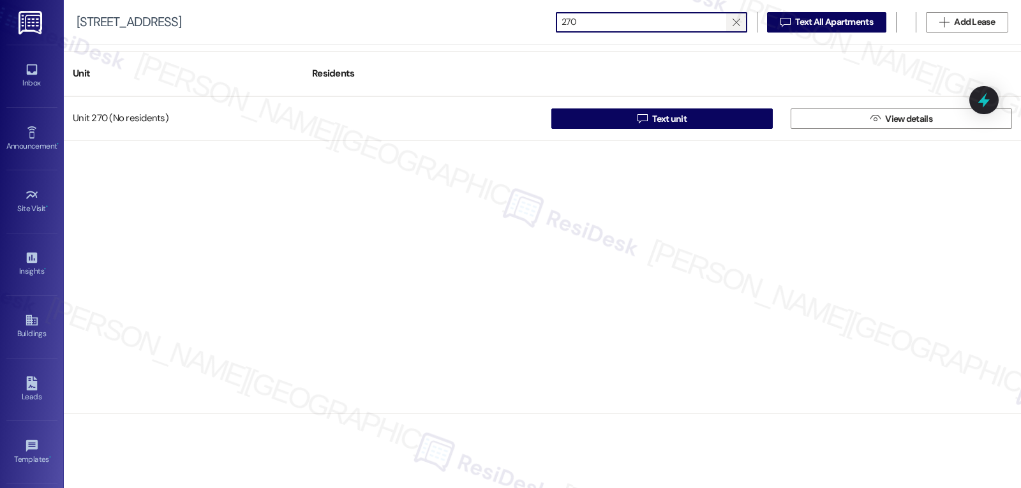
click at [733, 24] on icon "" at bounding box center [736, 22] width 7 height 10
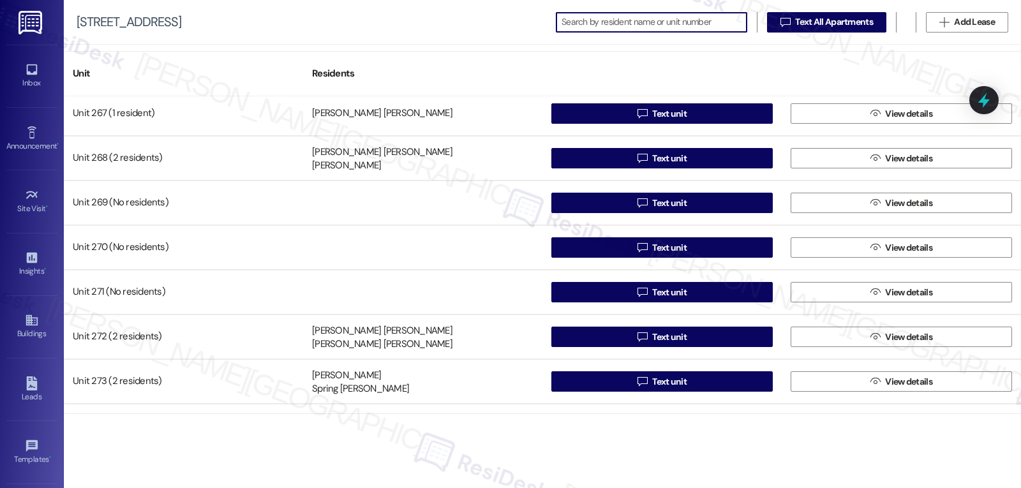
scroll to position [5873, 0]
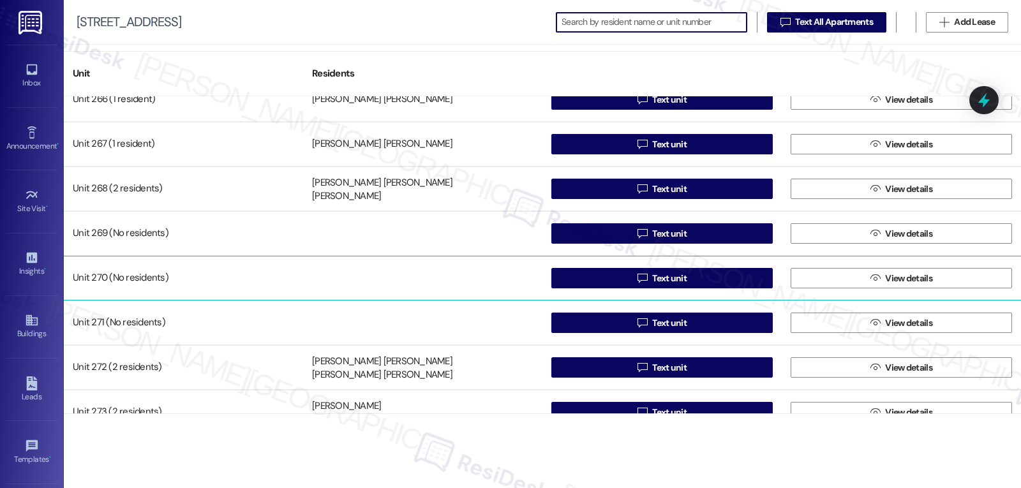
click at [129, 282] on div "Unit 270 (No residents)" at bounding box center [183, 279] width 239 height 26
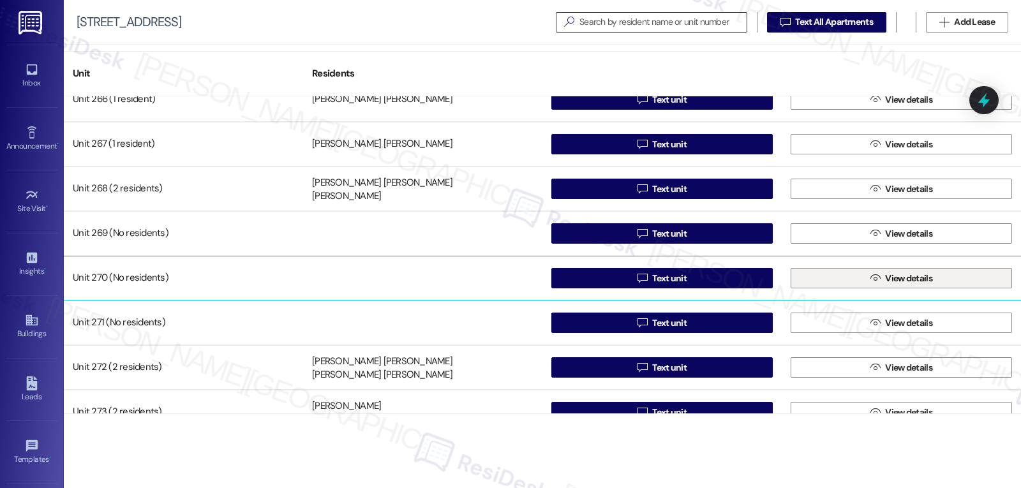
click at [914, 285] on span "View details" at bounding box center [908, 278] width 47 height 13
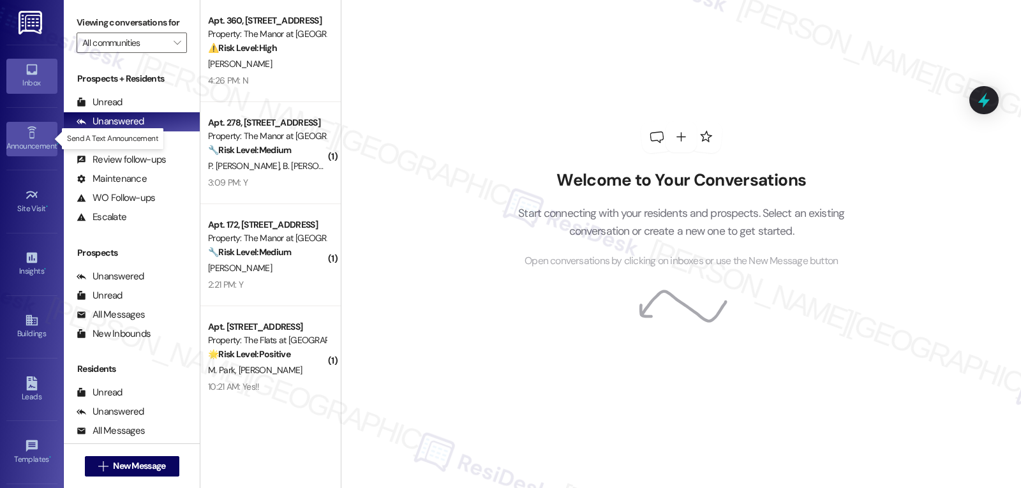
click at [11, 141] on div "Announcement •" at bounding box center [32, 146] width 64 height 13
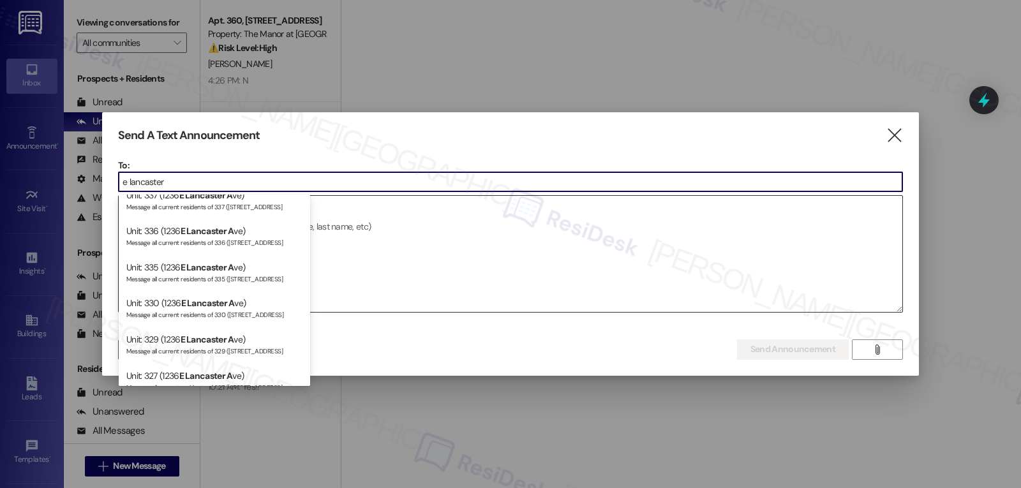
scroll to position [1123, 0]
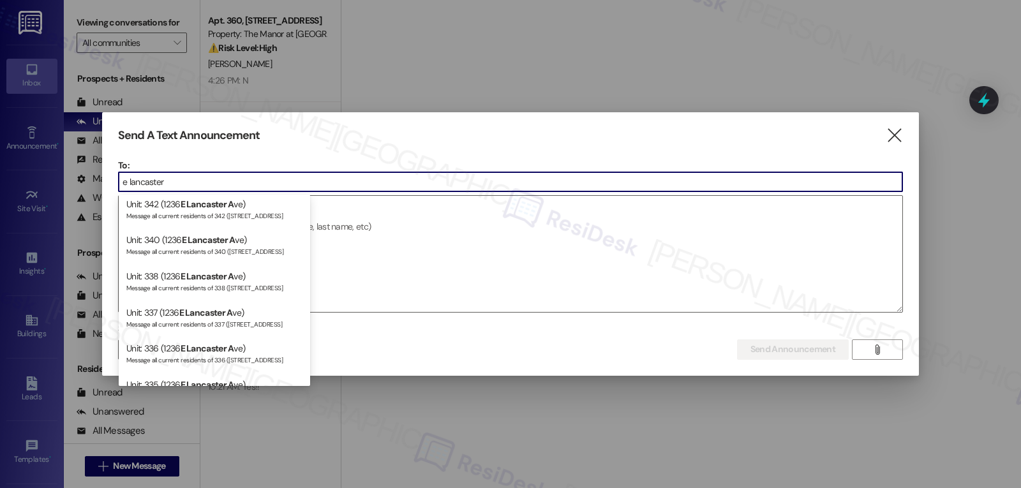
type input "e lancaster"
click at [578, 343] on div "Select announcement type (optional)  Send Announcement Enter a message above t…" at bounding box center [510, 339] width 785 height 40
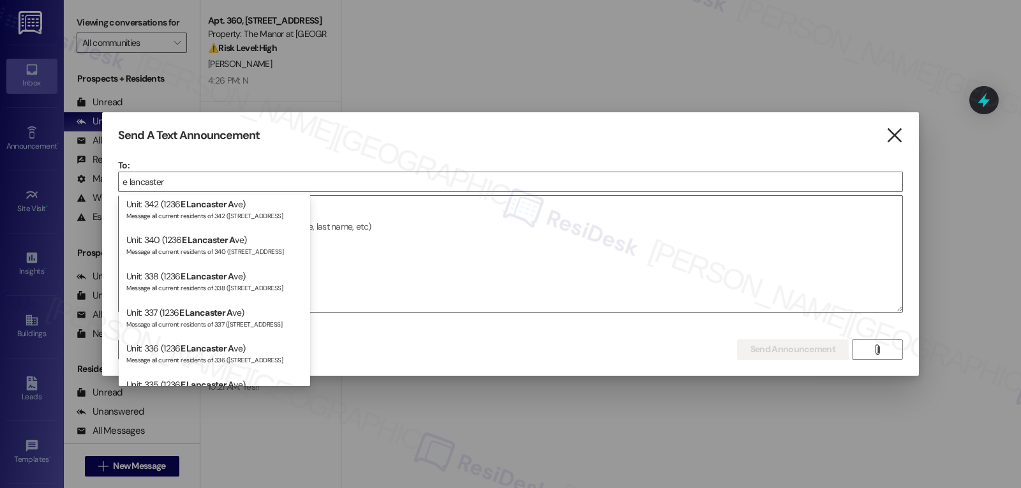
click at [889, 141] on icon "" at bounding box center [894, 135] width 17 height 13
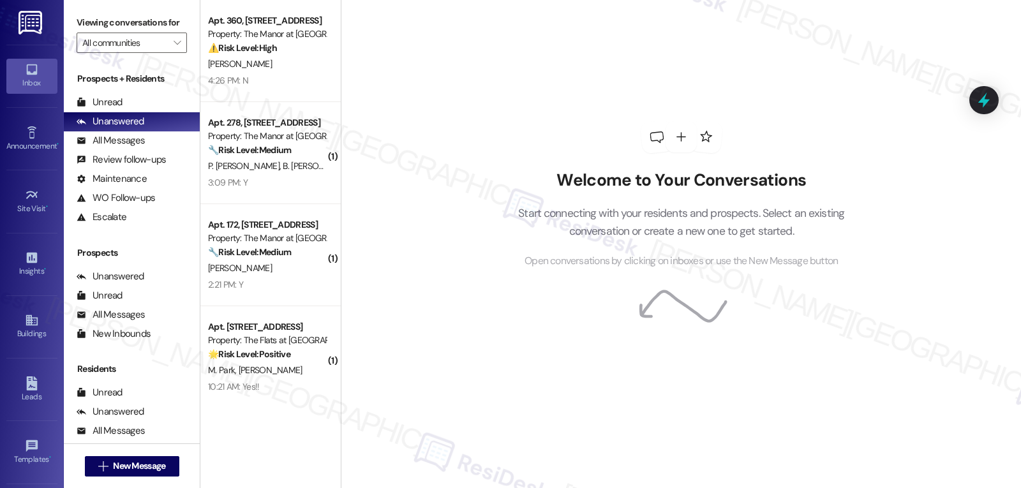
click at [131, 454] on div " New Message" at bounding box center [132, 467] width 94 height 32
click at [123, 475] on button " New Message" at bounding box center [132, 466] width 94 height 20
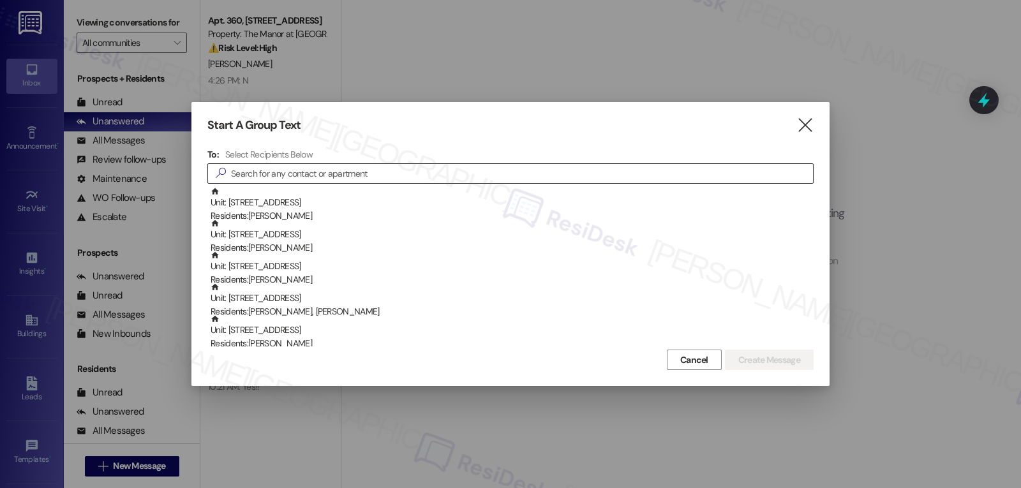
click at [246, 179] on input at bounding box center [522, 174] width 582 height 18
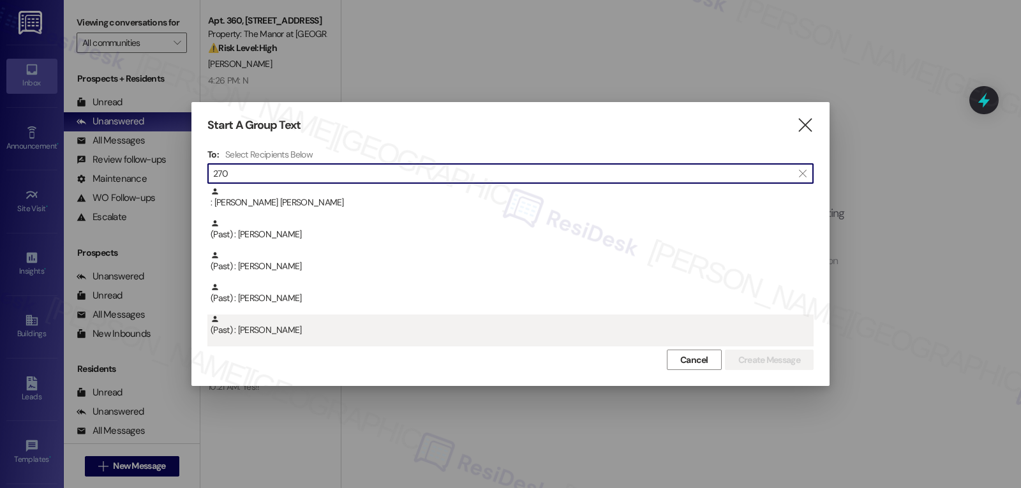
scroll to position [0, 0]
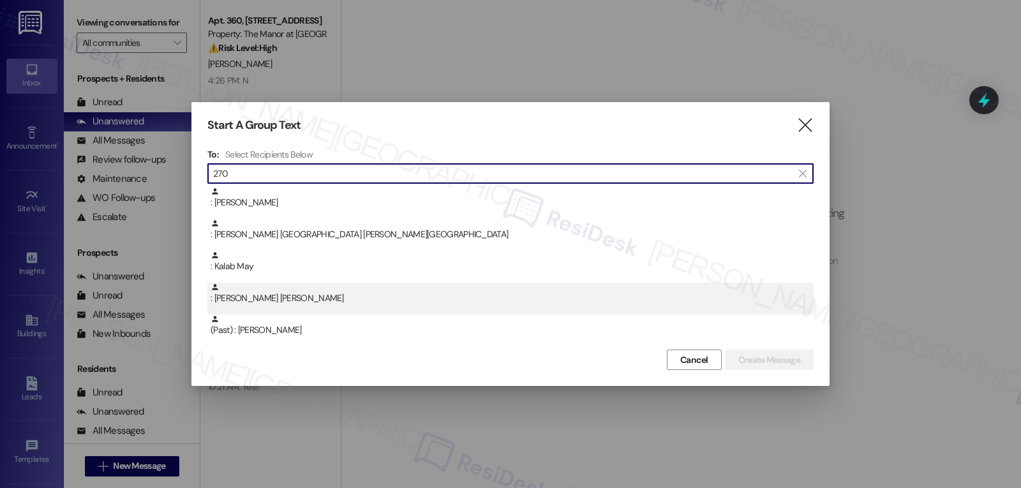
type input "270"
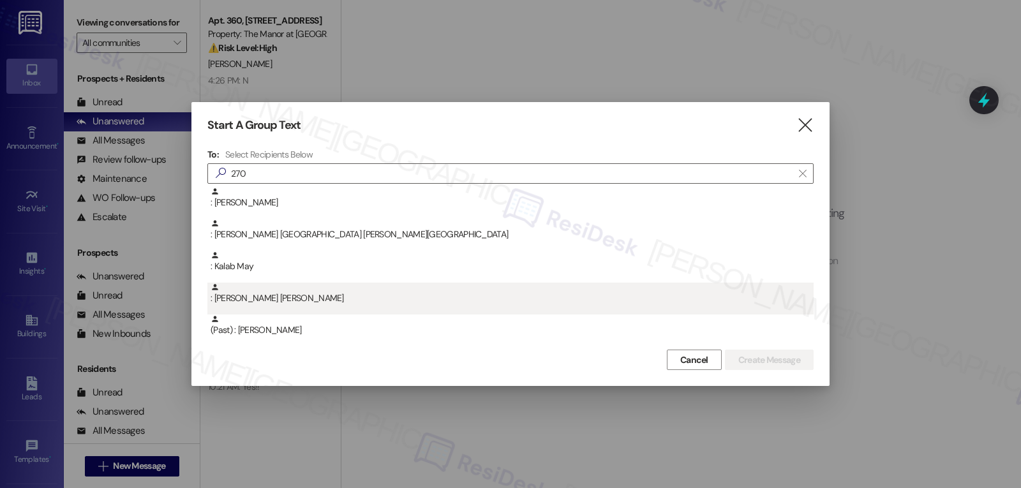
click at [276, 306] on div ": [PERSON_NAME] [PERSON_NAME]" at bounding box center [510, 299] width 606 height 32
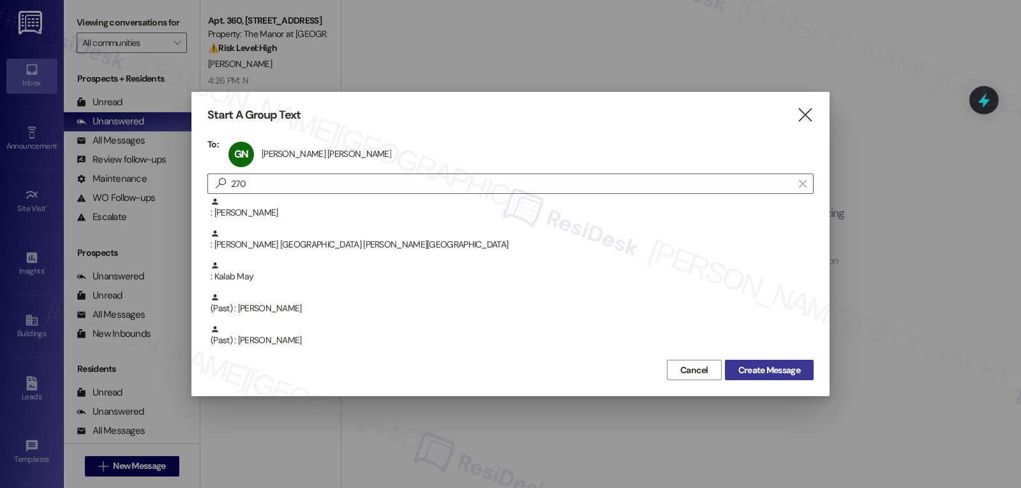
click at [780, 376] on span "Create Message" at bounding box center [770, 370] width 62 height 13
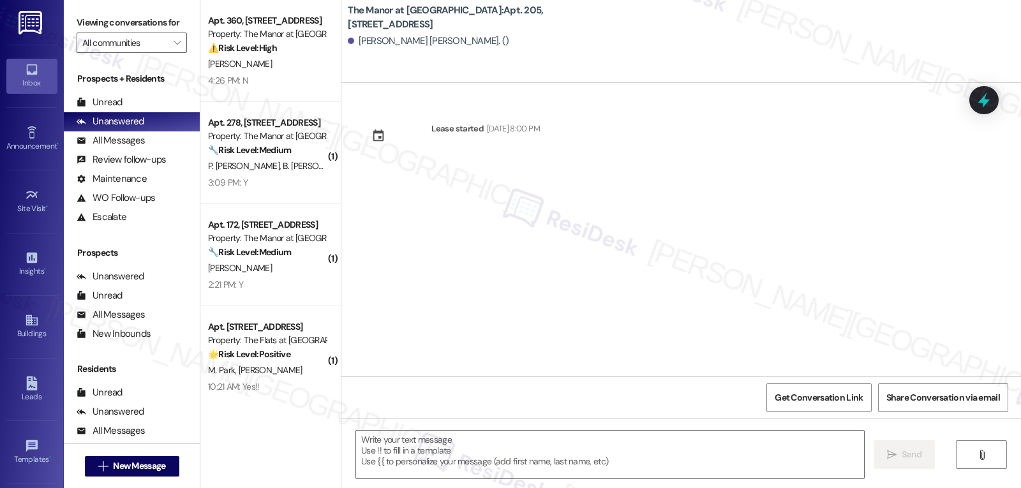
type textarea "Fetching suggested responses. Please feel free to read through the conversation…"
click at [148, 465] on span "New Message" at bounding box center [139, 466] width 52 height 13
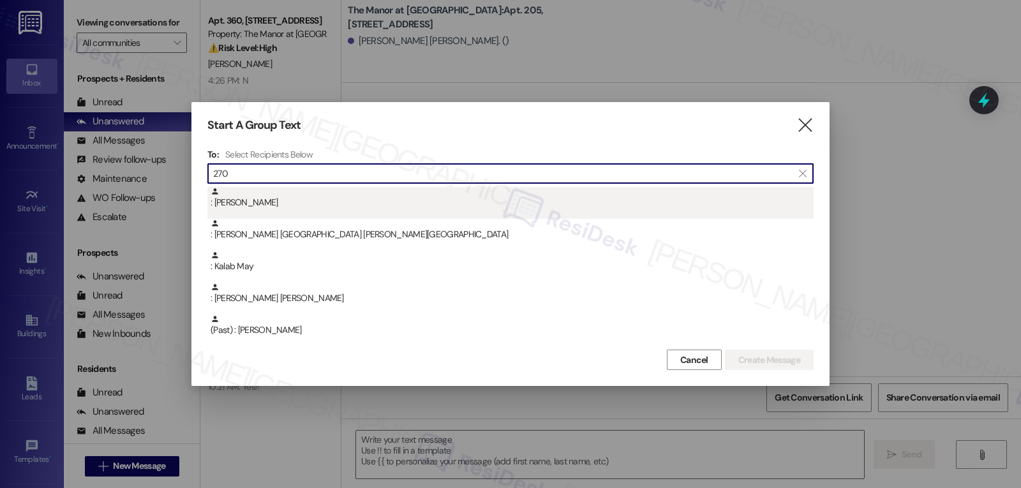
type input "270"
click at [315, 202] on div ": [PERSON_NAME]" at bounding box center [512, 198] width 603 height 22
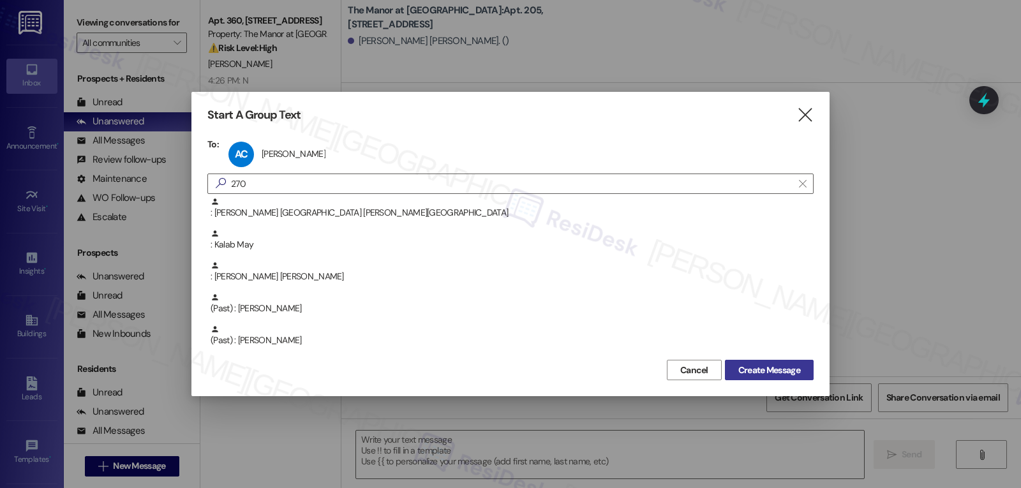
click at [781, 372] on span "Create Message" at bounding box center [770, 370] width 62 height 13
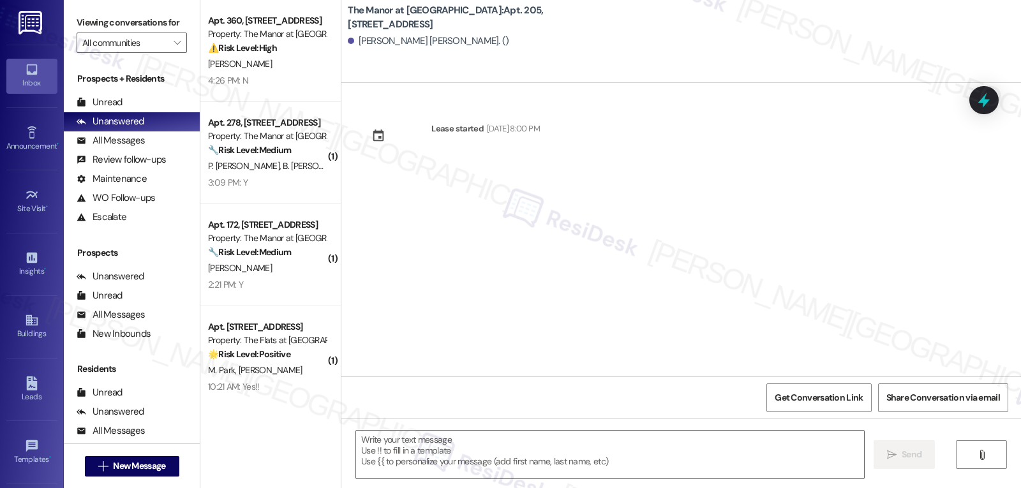
type textarea "Fetching suggested responses. Please feel free to read through the conversation…"
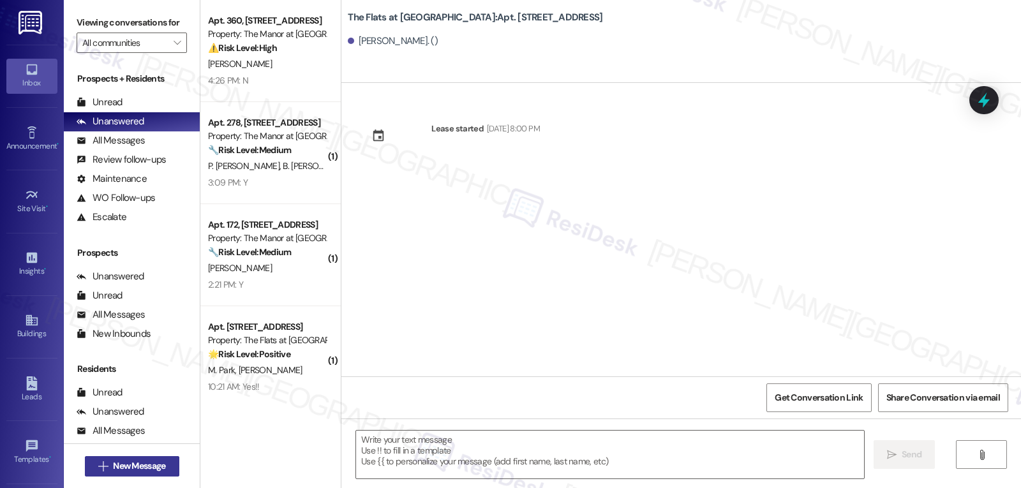
click at [113, 462] on span "New Message" at bounding box center [139, 466] width 52 height 13
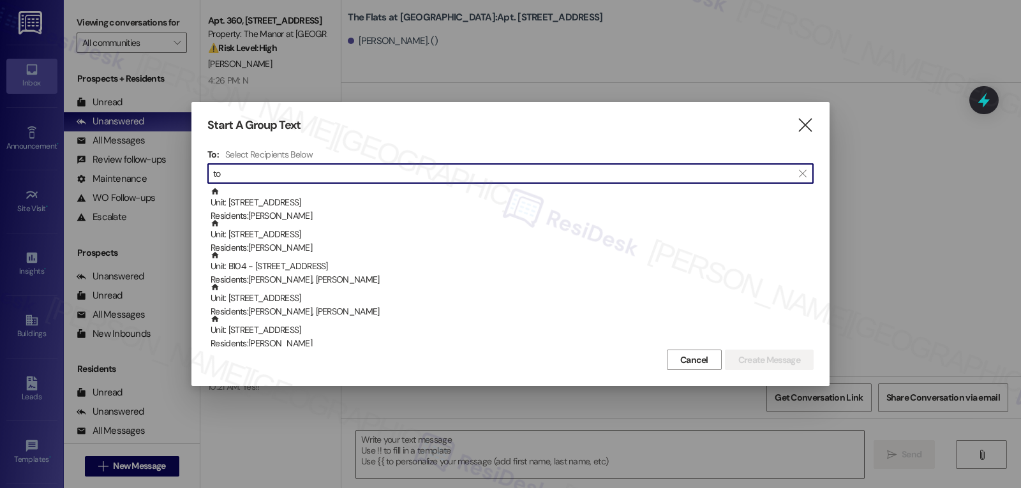
type input "t"
type input "lancaster 27"
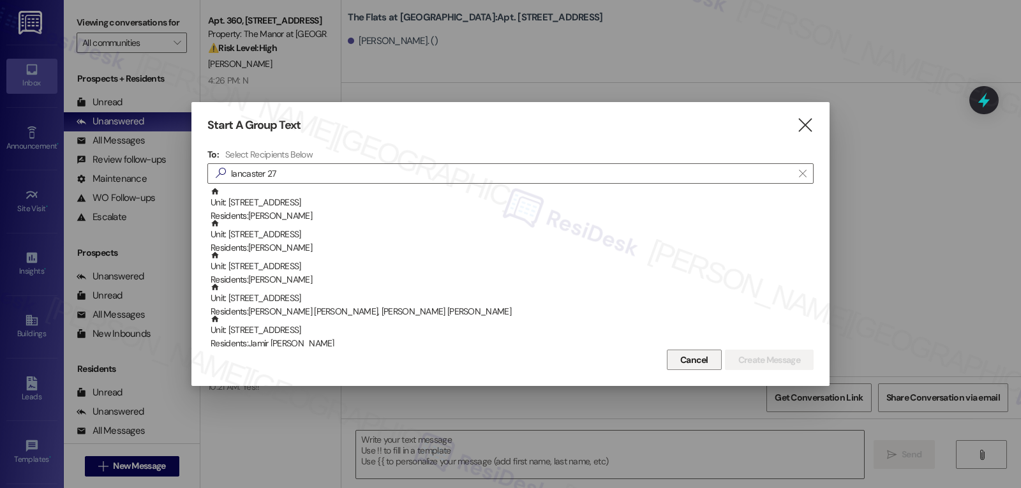
click at [694, 361] on span "Cancel" at bounding box center [694, 360] width 28 height 13
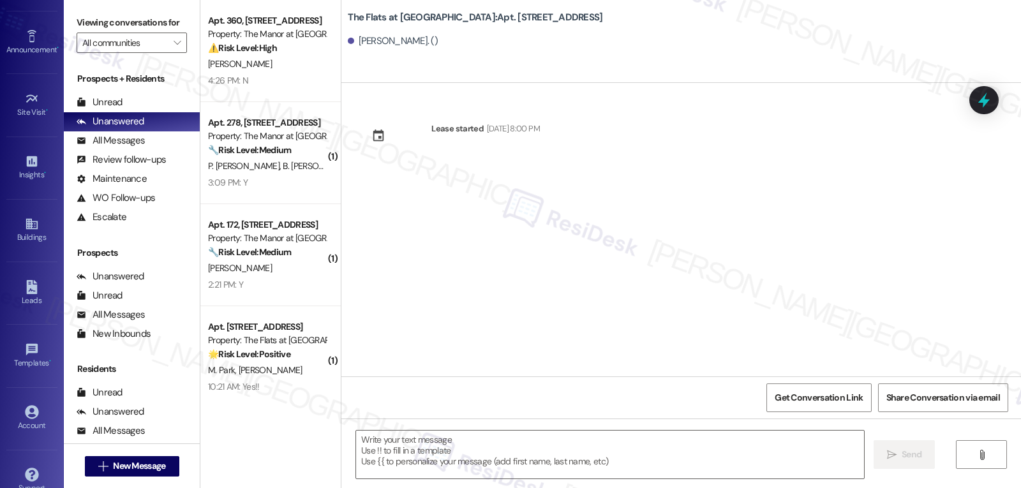
scroll to position [121, 0]
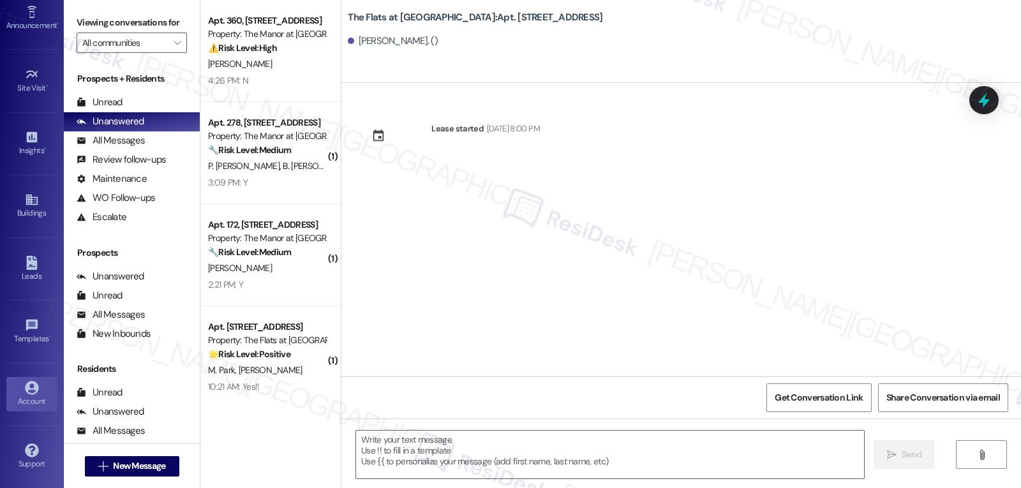
click at [19, 394] on link "Account" at bounding box center [31, 394] width 51 height 34
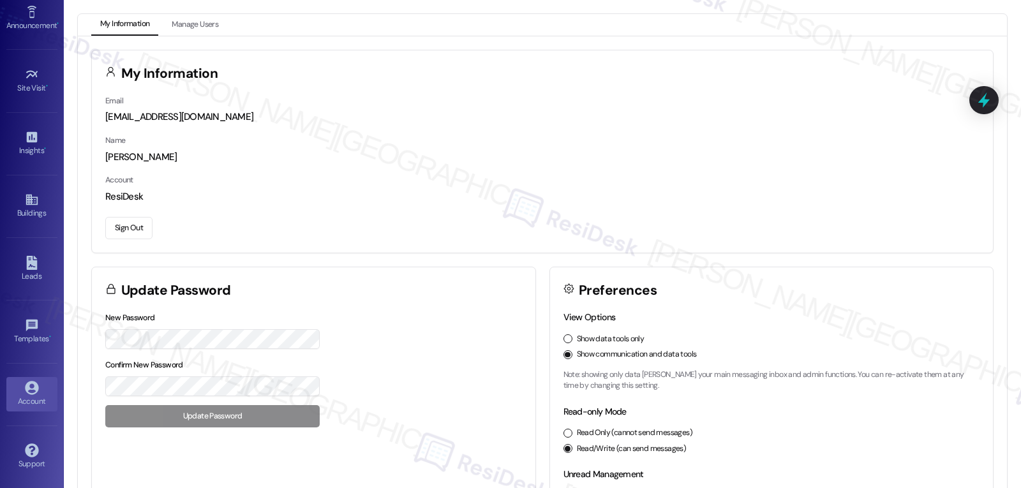
click at [141, 231] on button "Sign Out" at bounding box center [128, 228] width 47 height 22
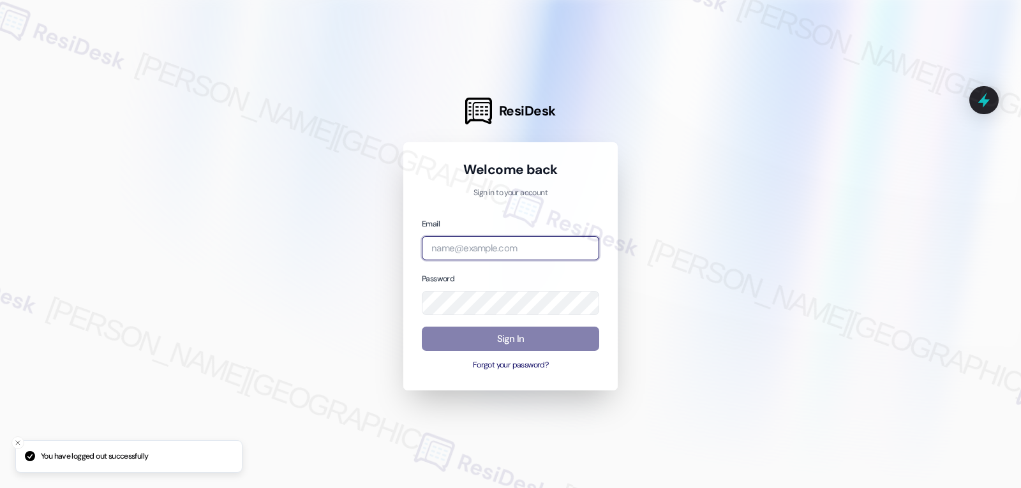
click at [431, 254] on input "email" at bounding box center [510, 248] width 177 height 25
click at [521, 246] on input "email" at bounding box center [510, 248] width 177 height 25
paste input "automated-surveys-birchstone_residential-jomar.punay@birchstone_[DOMAIN_NAME]"
type input "automated-surveys-birchstone_residential-jomar.punay@birchstone_[DOMAIN_NAME]"
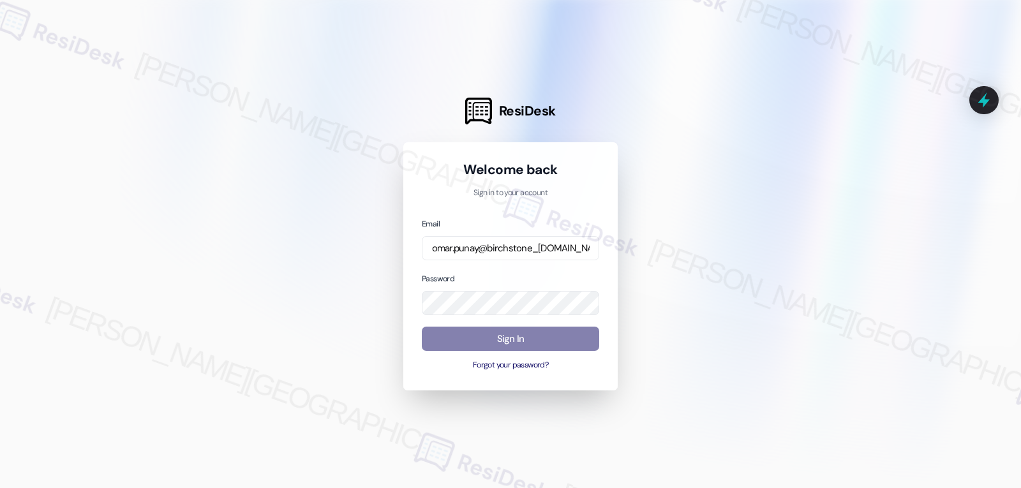
scroll to position [0, 0]
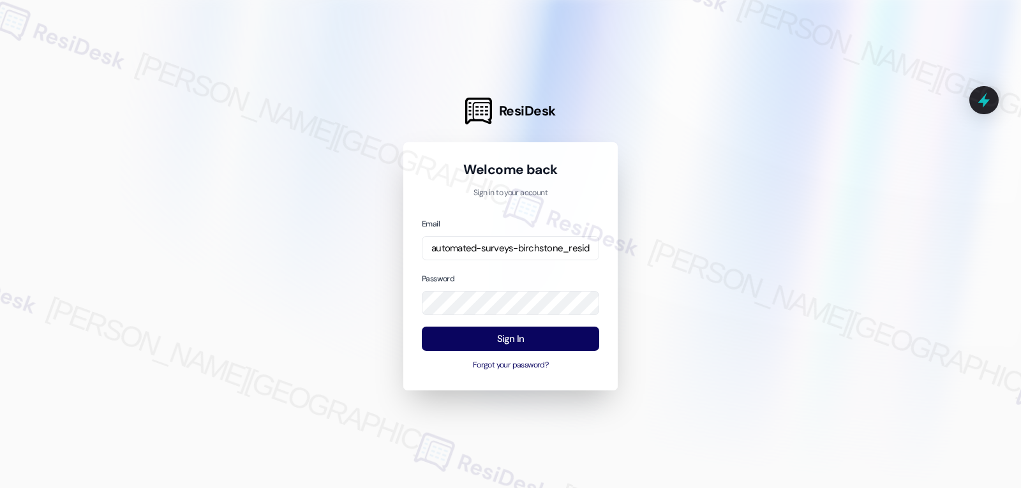
click at [495, 280] on div "Password" at bounding box center [510, 294] width 177 height 44
click at [527, 334] on button "Sign In" at bounding box center [510, 339] width 177 height 25
